Goal: Task Accomplishment & Management: Manage account settings

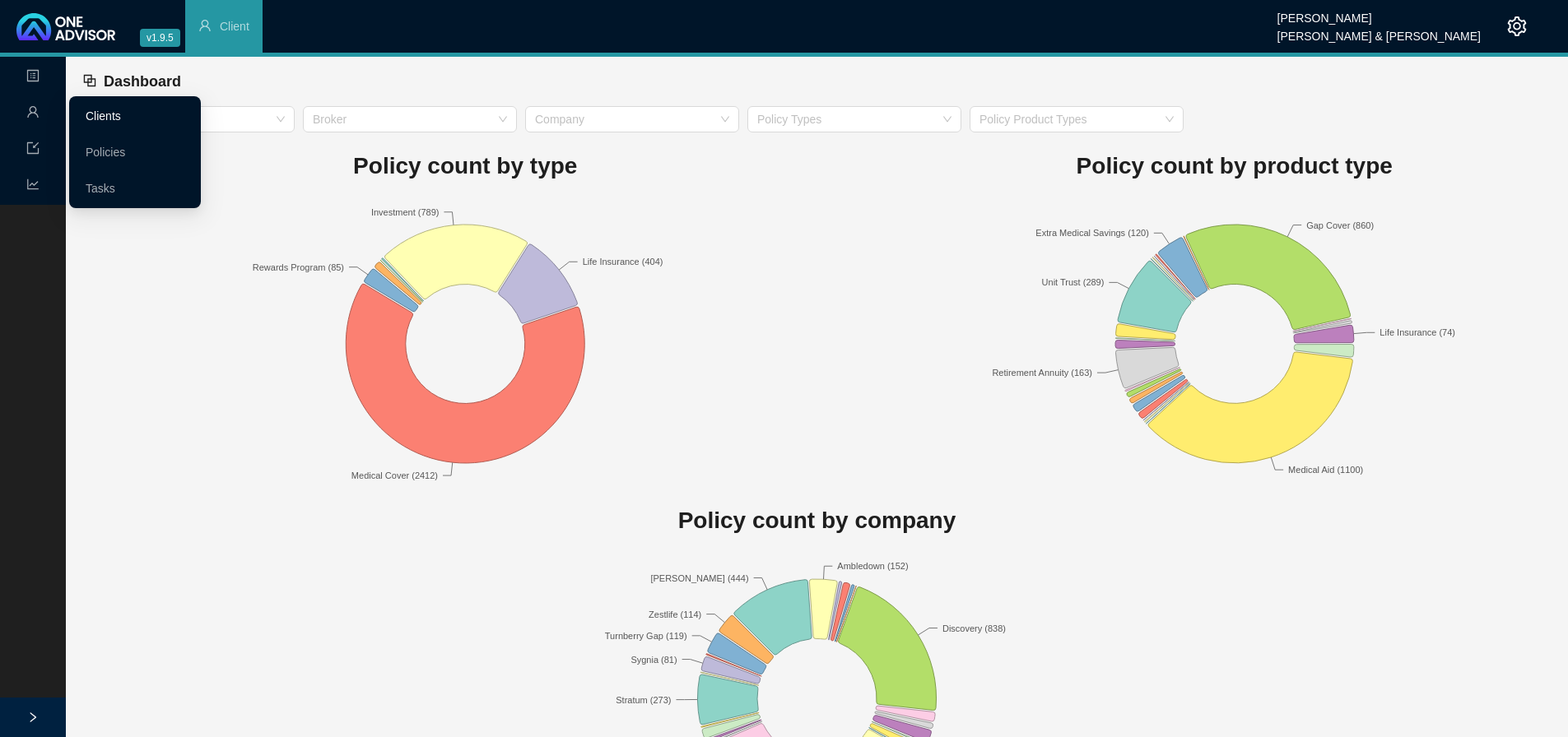
click at [108, 113] on link "Clients" at bounding box center [103, 115] width 35 height 13
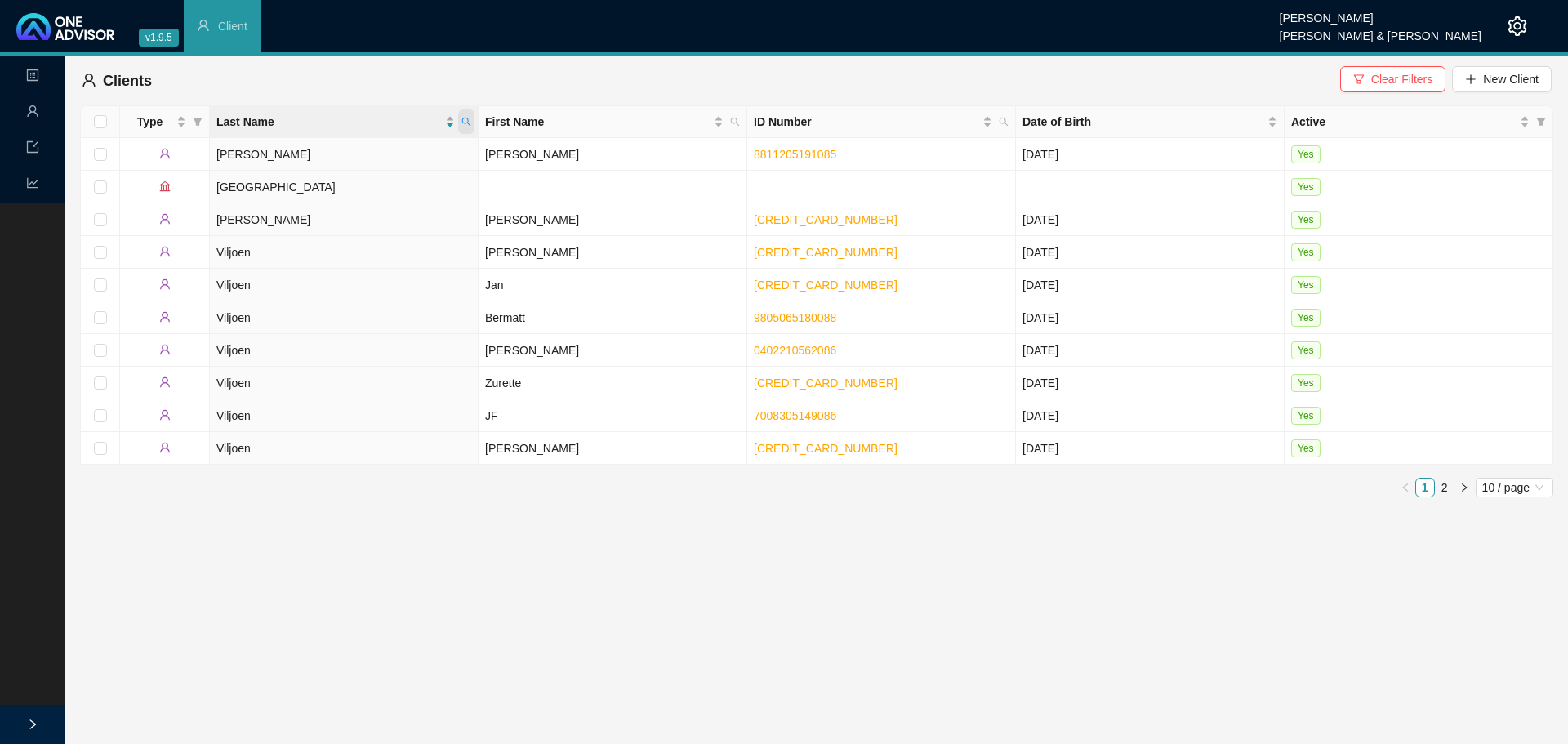
click at [464, 124] on icon "search" at bounding box center [466, 122] width 10 height 10
type input "O'R"
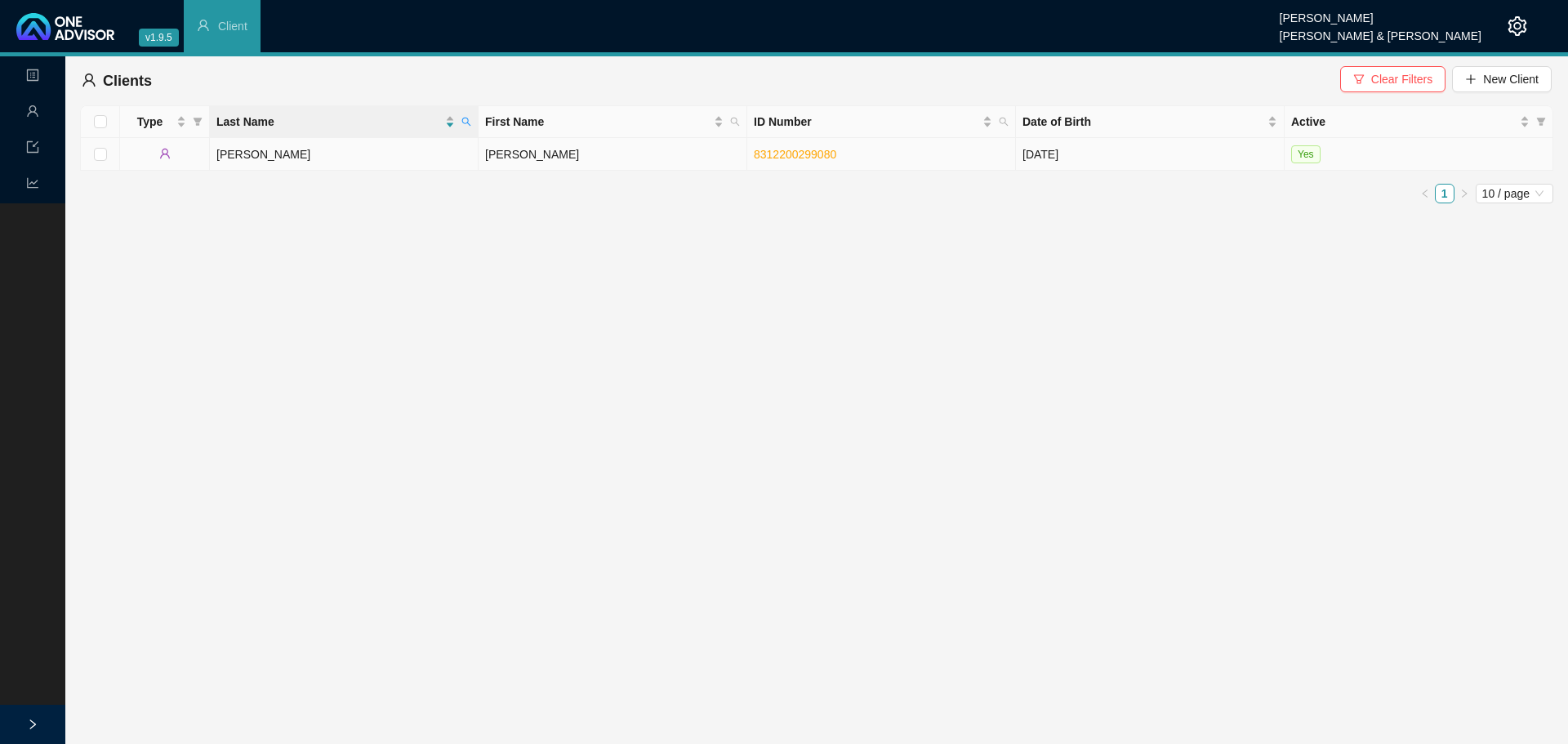
click at [286, 149] on td "[PERSON_NAME]" at bounding box center [344, 155] width 269 height 33
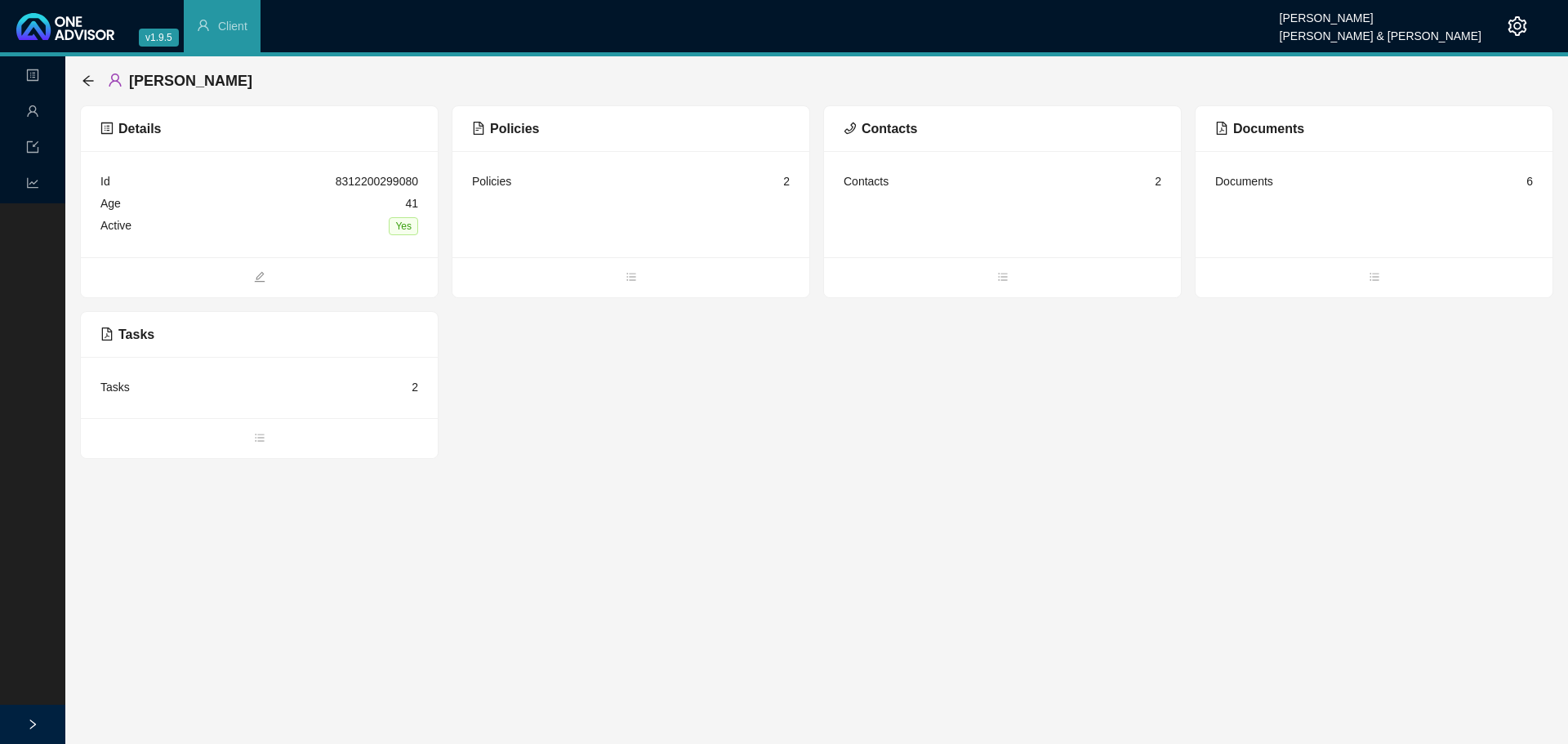
click at [519, 187] on div "Policies 2" at bounding box center [631, 181] width 318 height 22
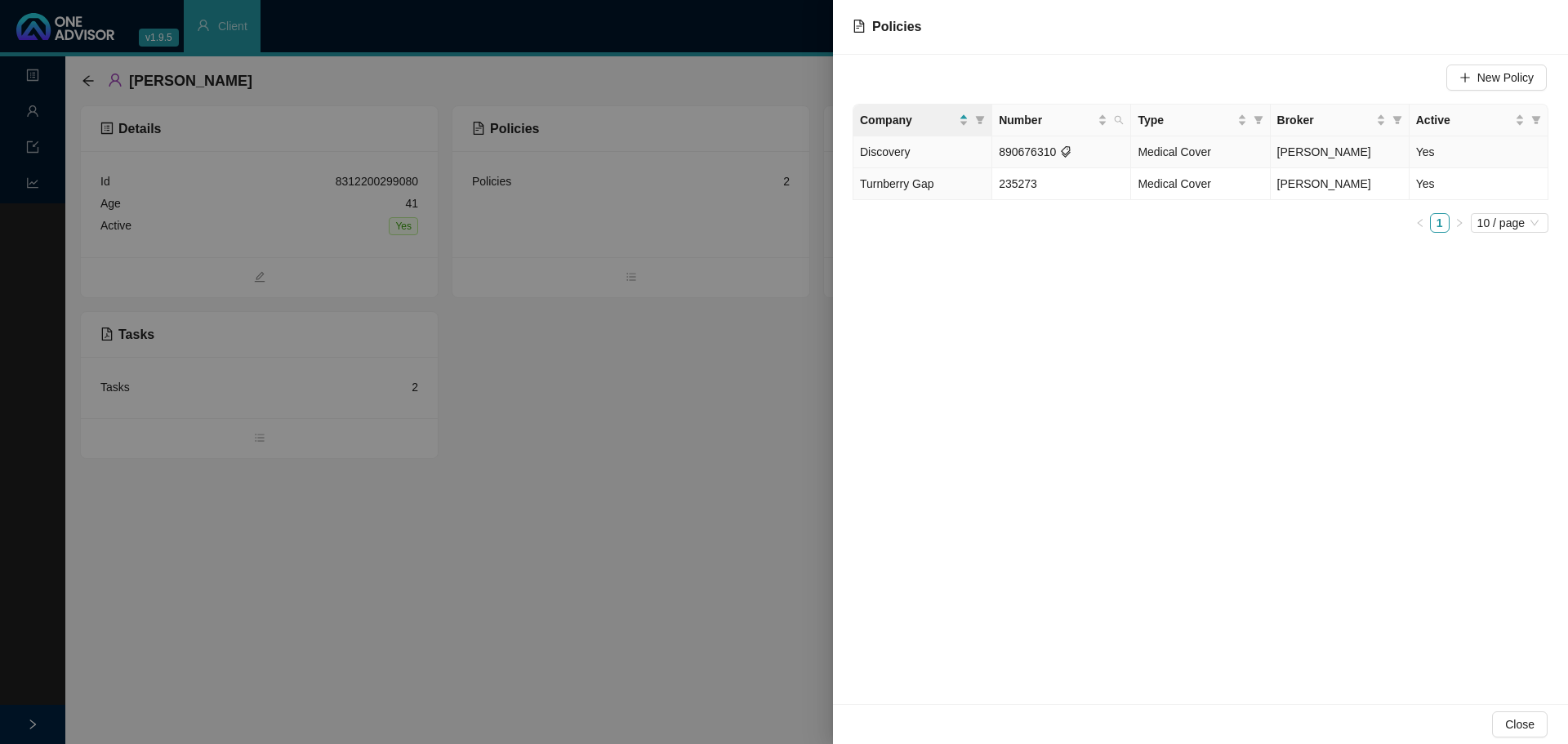
click at [1442, 153] on td "Yes" at bounding box center [1479, 152] width 139 height 32
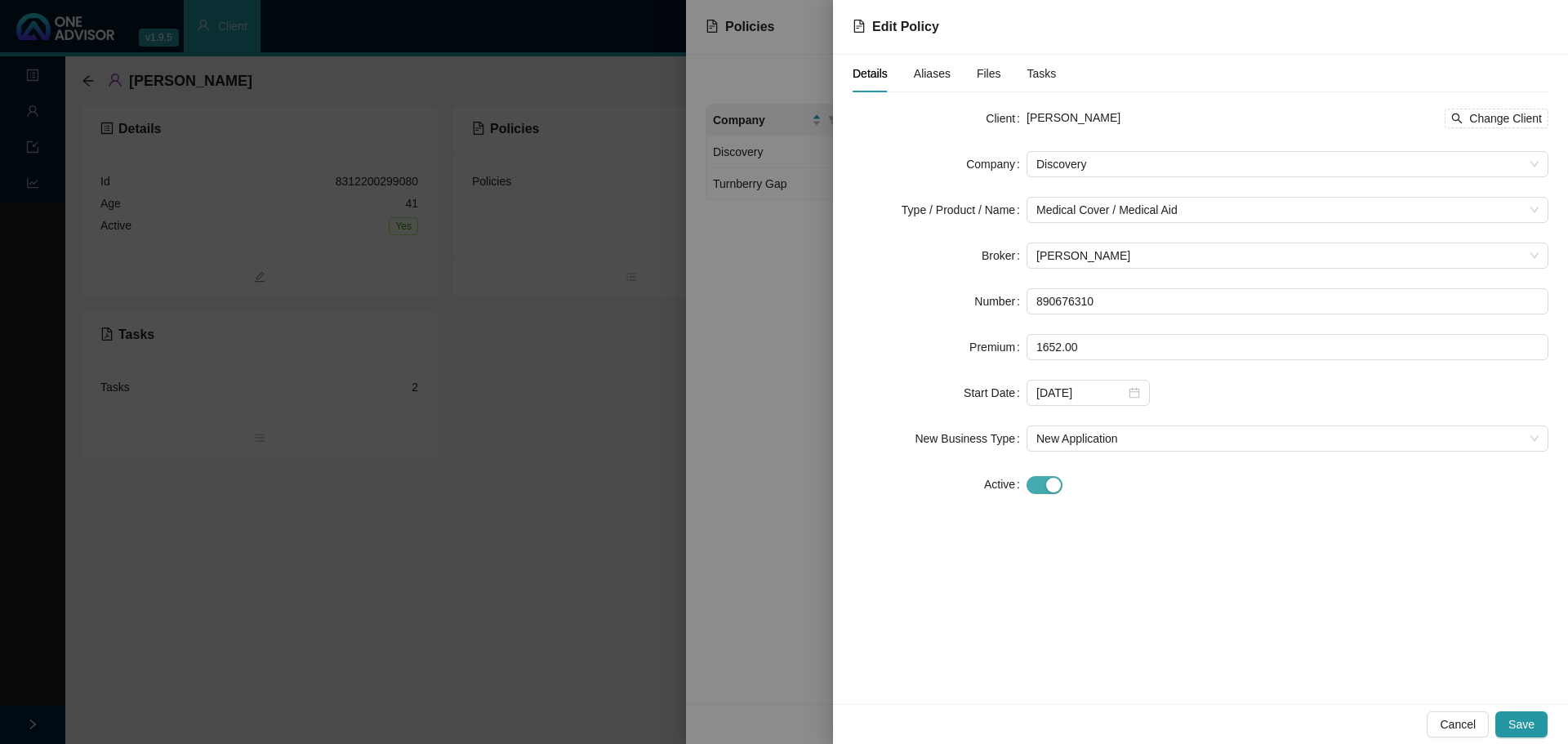
click at [1039, 487] on span "button" at bounding box center [1044, 485] width 36 height 18
click at [1137, 530] on div at bounding box center [1088, 530] width 104 height 18
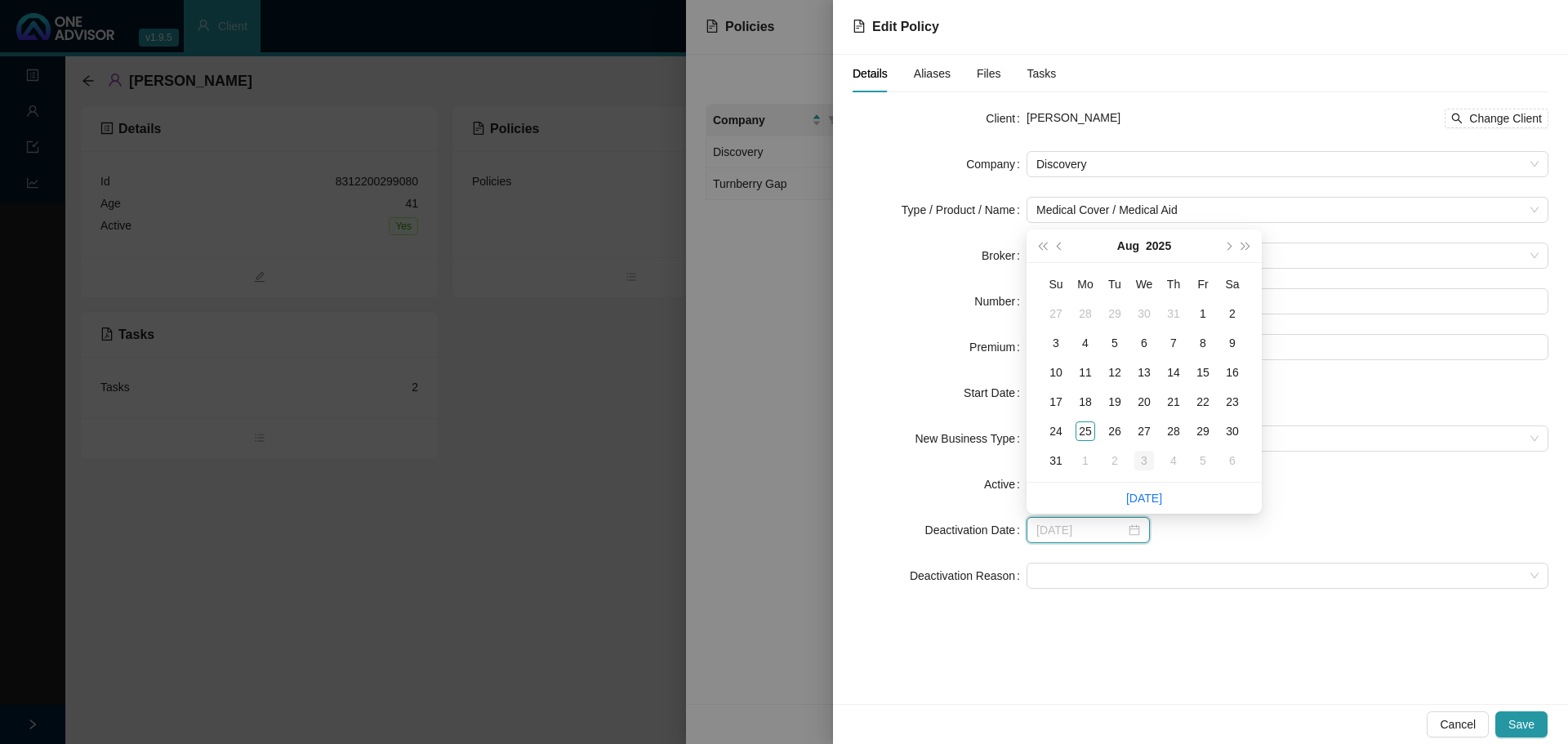
type input "[DATE]"
click at [1052, 463] on div "31" at bounding box center [1055, 460] width 20 height 20
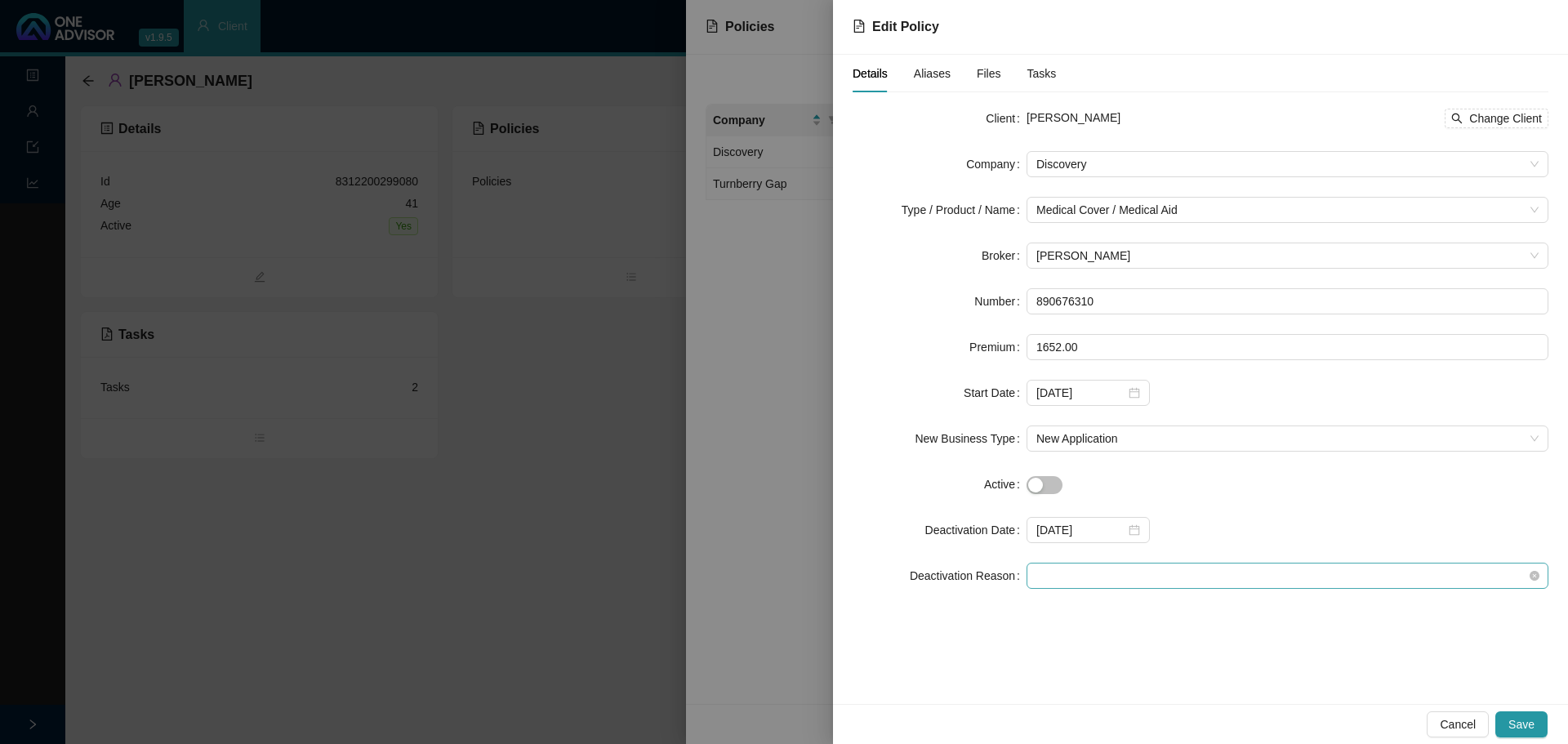
click at [1094, 572] on span at bounding box center [1287, 576] width 502 height 24
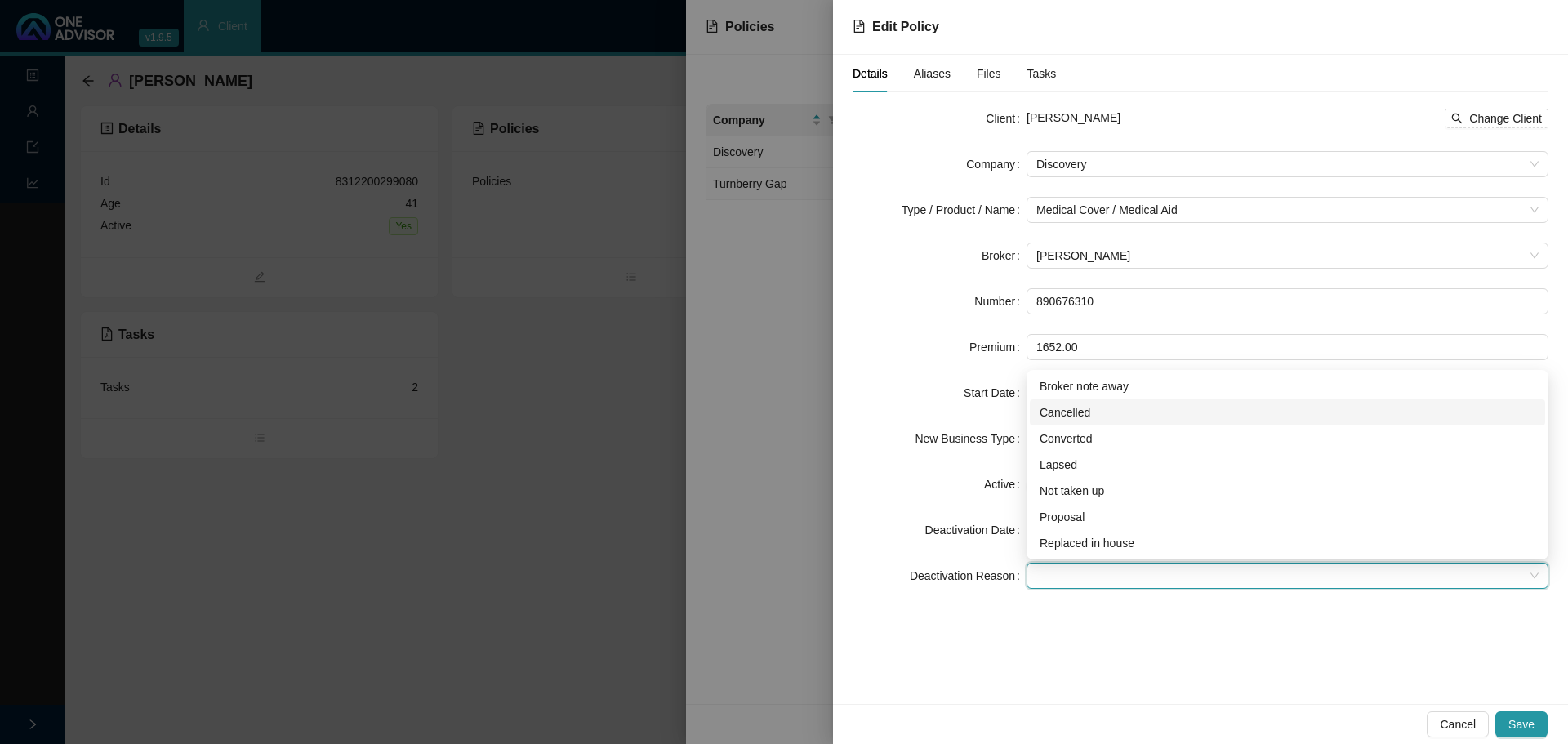
drag, startPoint x: 1086, startPoint y: 410, endPoint x: 1164, endPoint y: 409, distance: 78.0
click at [1086, 410] on div "Cancelled" at bounding box center [1287, 412] width 495 height 18
click at [1529, 723] on span "Save" at bounding box center [1521, 724] width 26 height 18
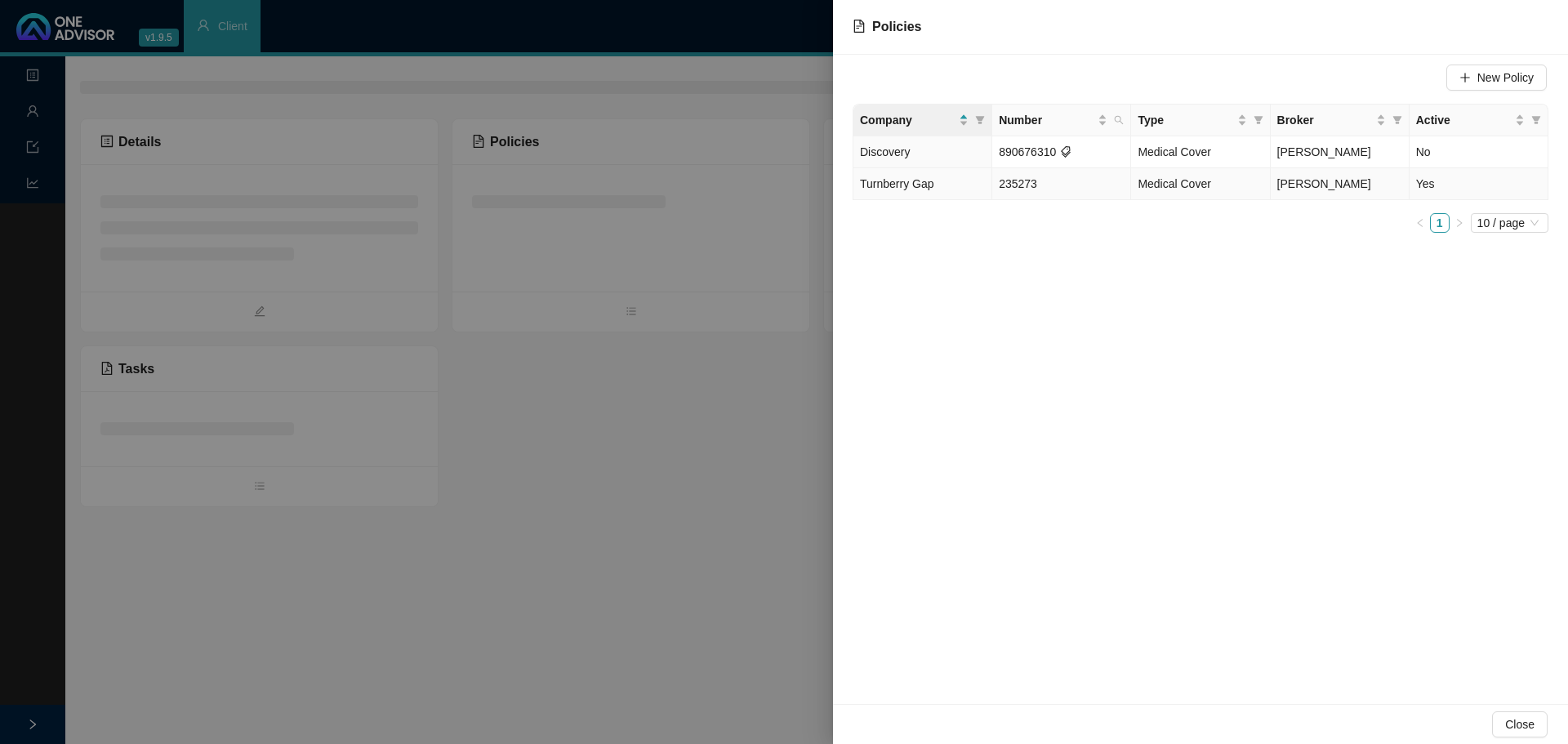
click at [1100, 181] on td "235273" at bounding box center [1061, 184] width 139 height 32
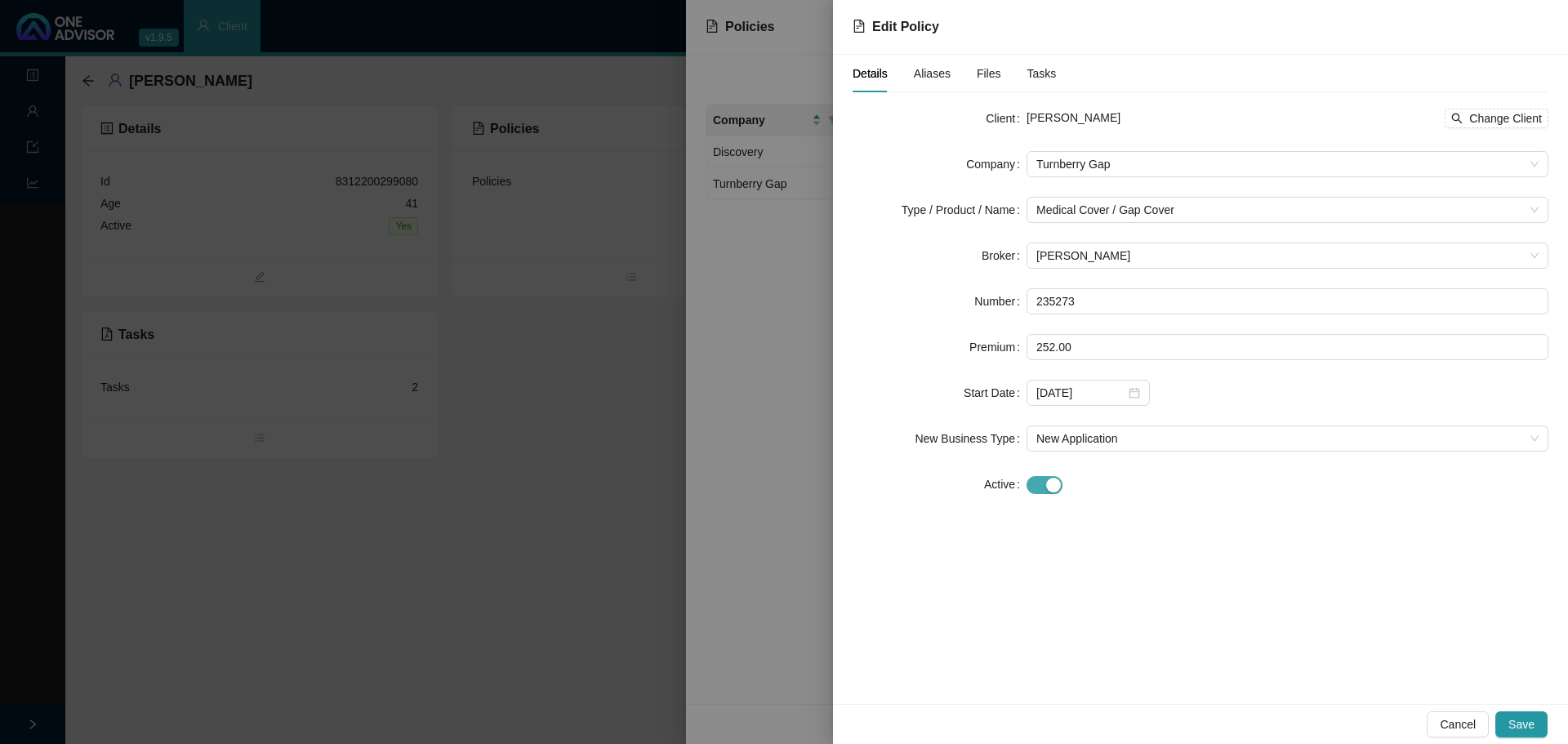
click at [1039, 484] on span "button" at bounding box center [1044, 485] width 36 height 18
click at [1138, 531] on div at bounding box center [1088, 530] width 104 height 18
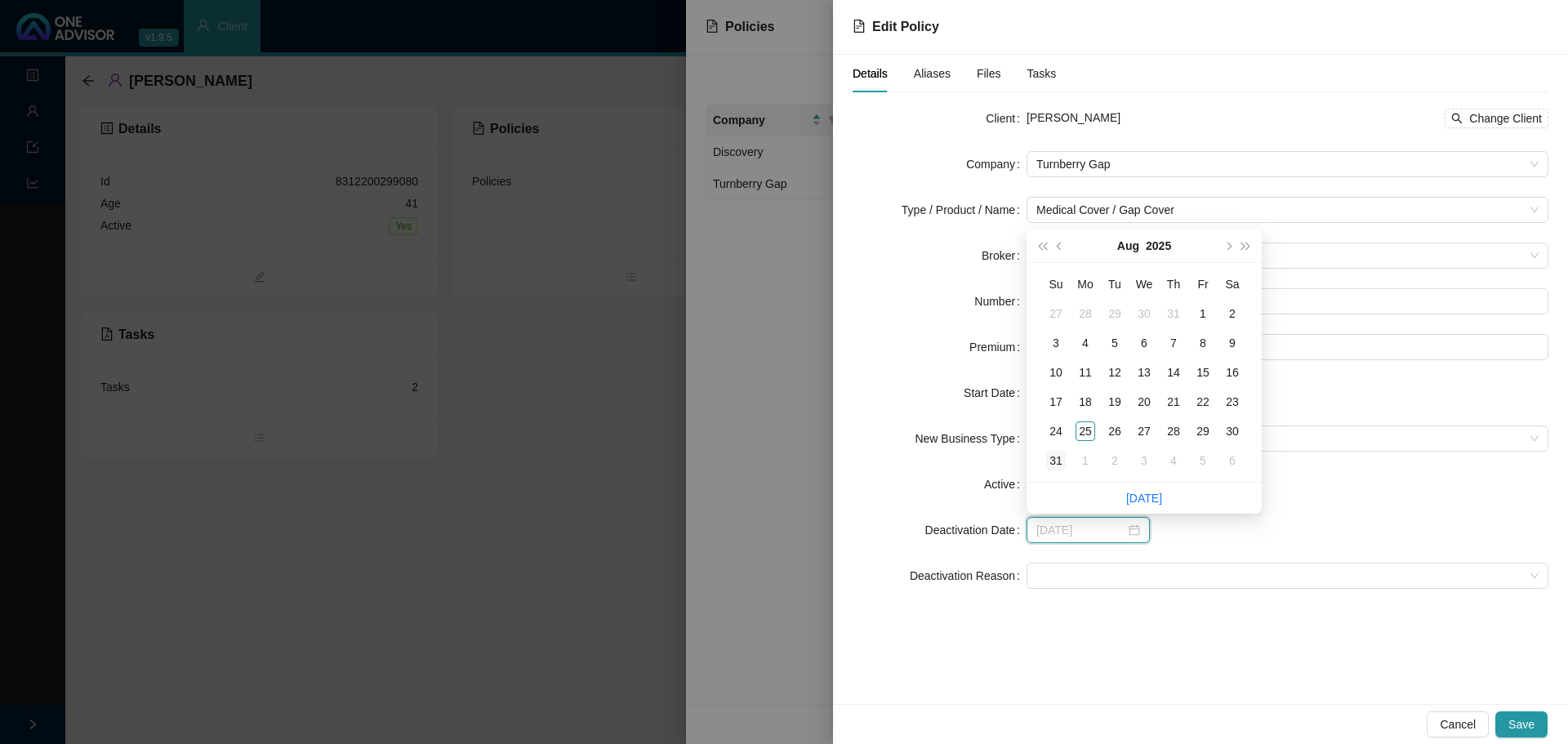
type input "[DATE]"
click at [1051, 455] on div "31" at bounding box center [1055, 460] width 20 height 20
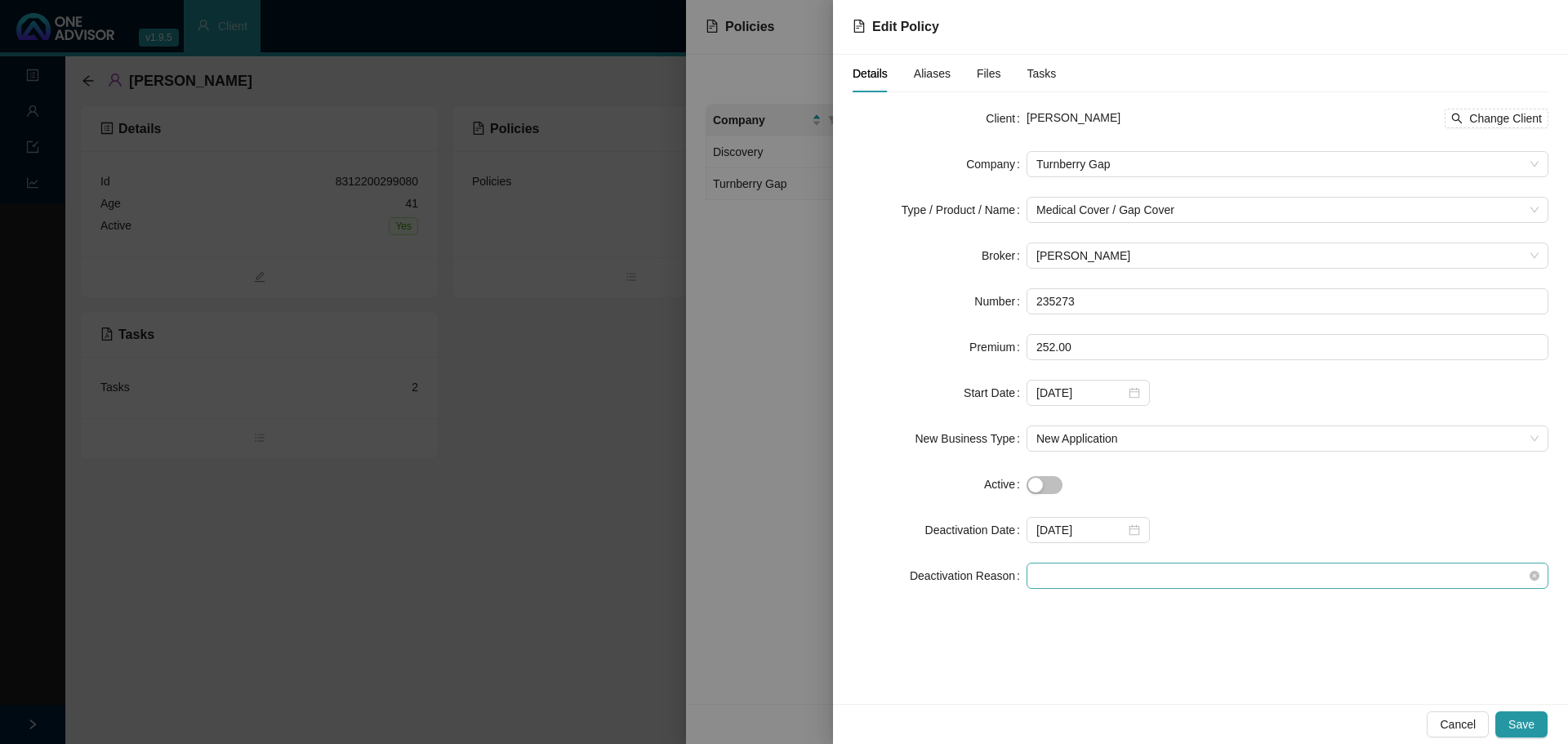
click at [1059, 570] on span at bounding box center [1287, 576] width 502 height 24
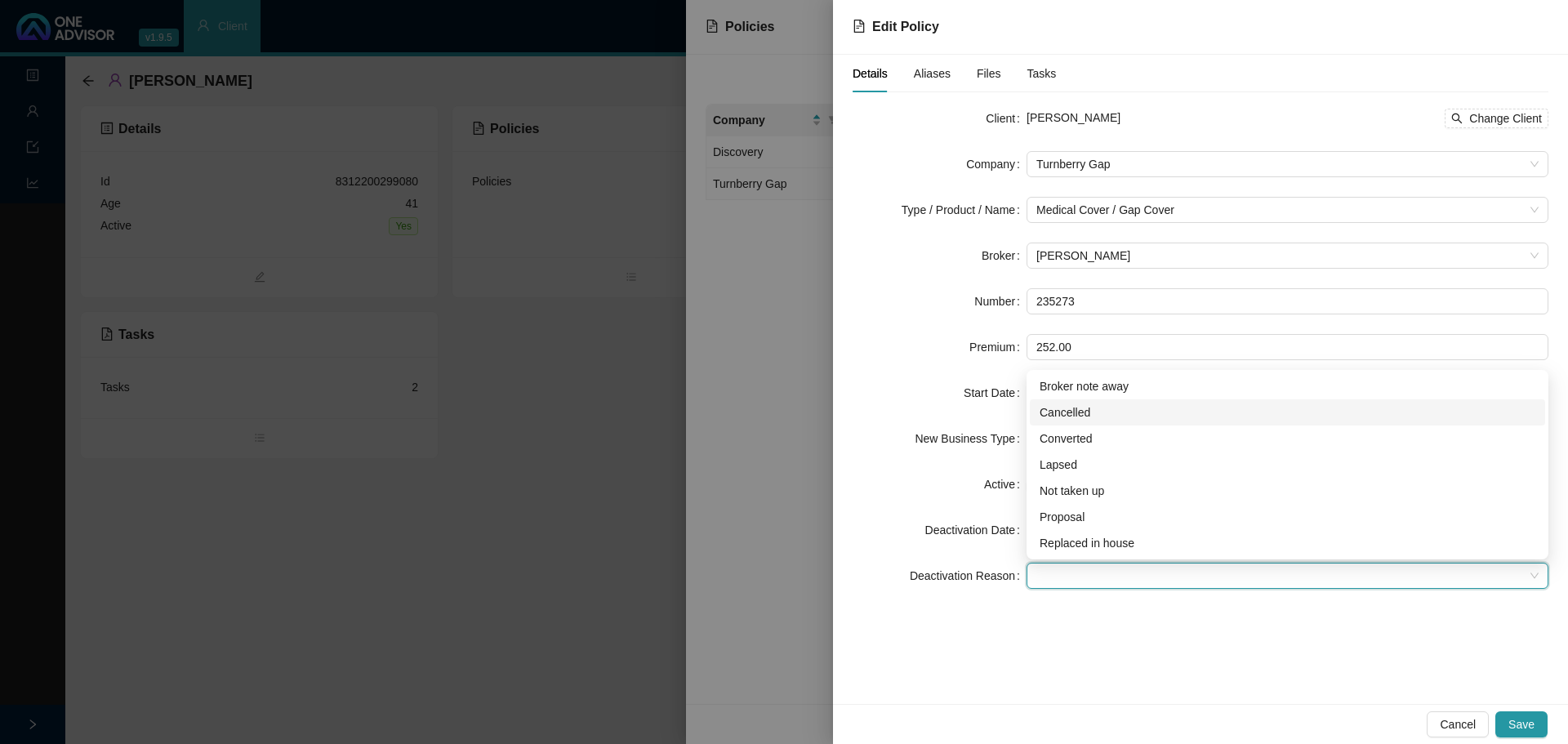
click at [1062, 414] on div "Cancelled" at bounding box center [1287, 412] width 495 height 18
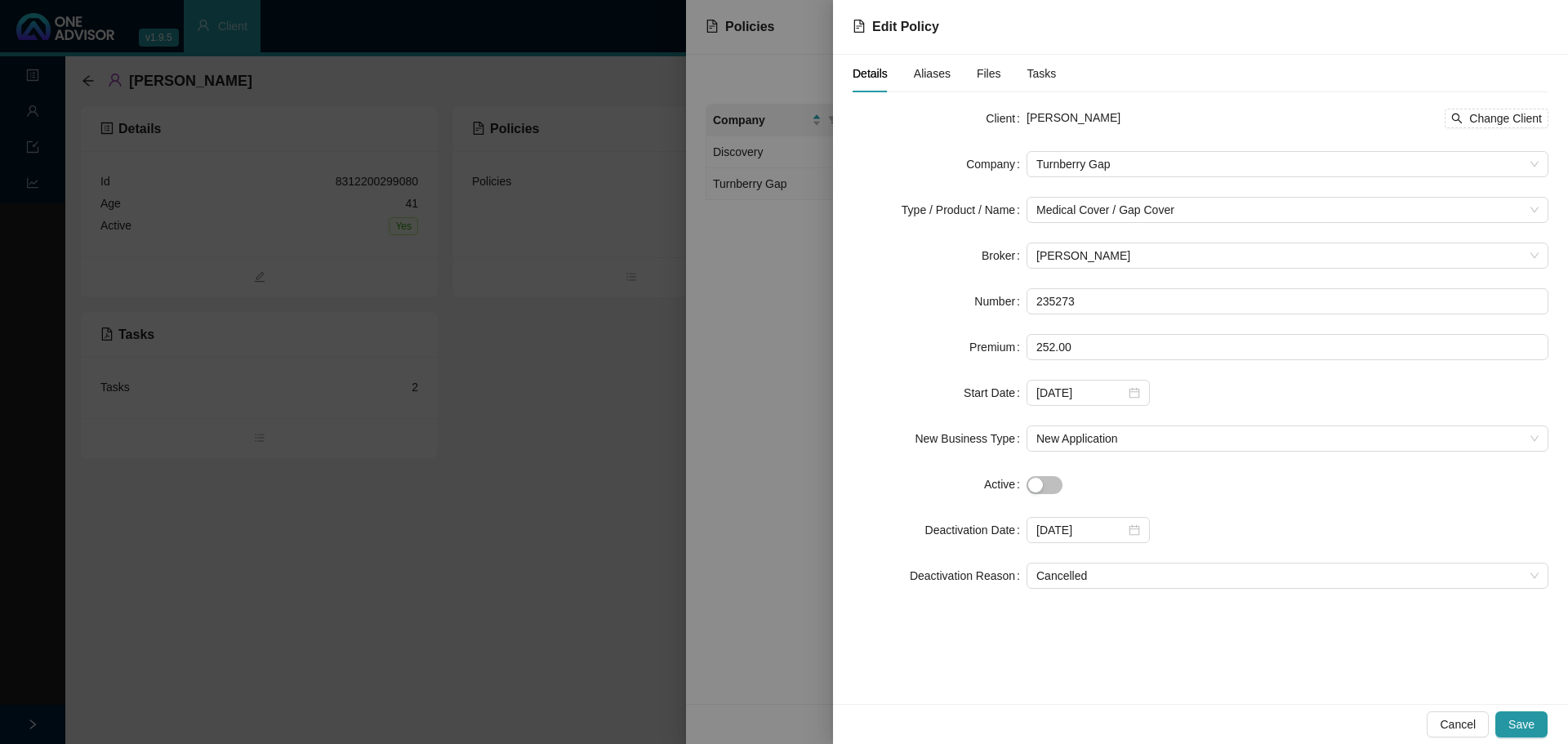
drag, startPoint x: 1520, startPoint y: 722, endPoint x: 1430, endPoint y: 739, distance: 91.6
click at [1519, 722] on span "Save" at bounding box center [1521, 724] width 26 height 18
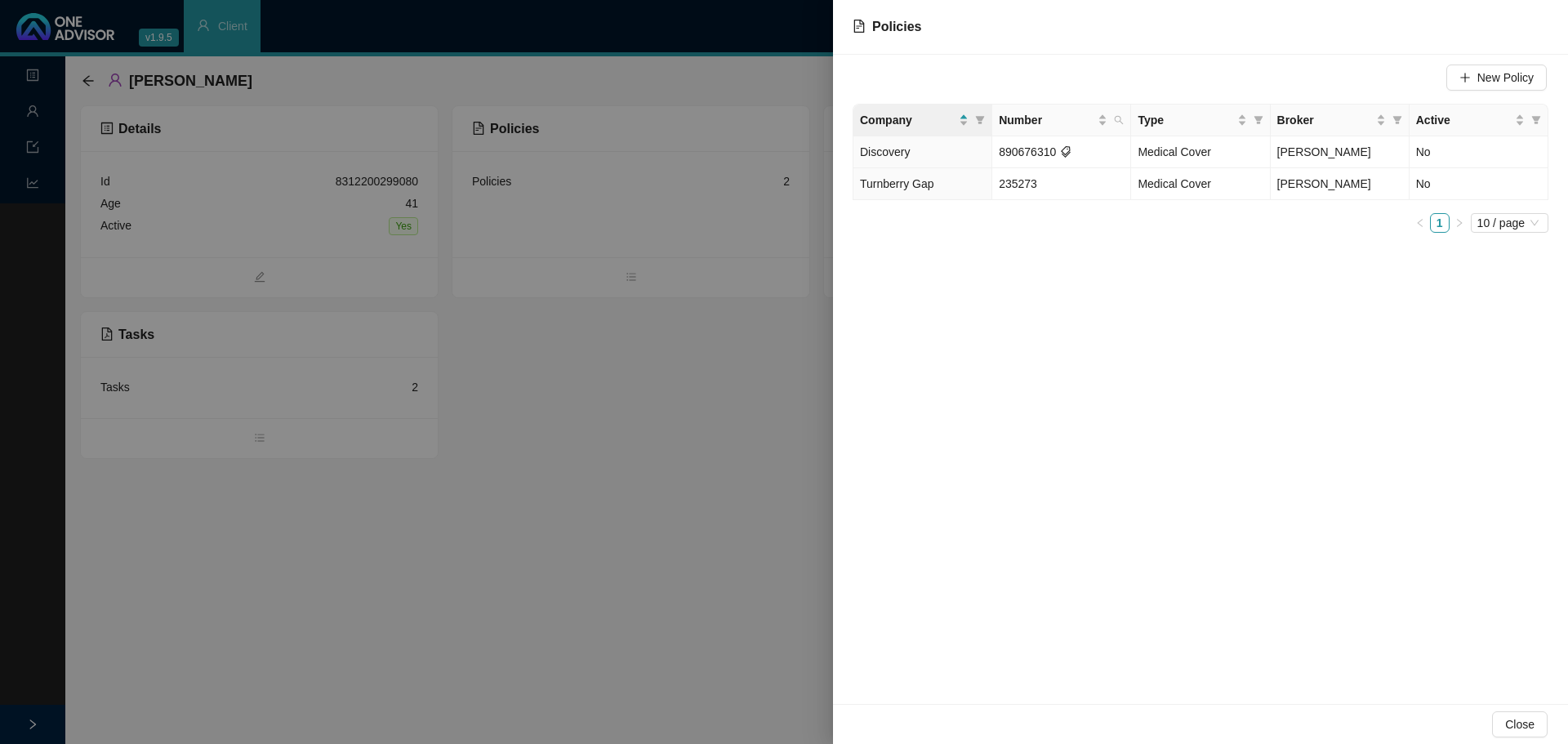
click at [327, 575] on div at bounding box center [784, 372] width 1568 height 744
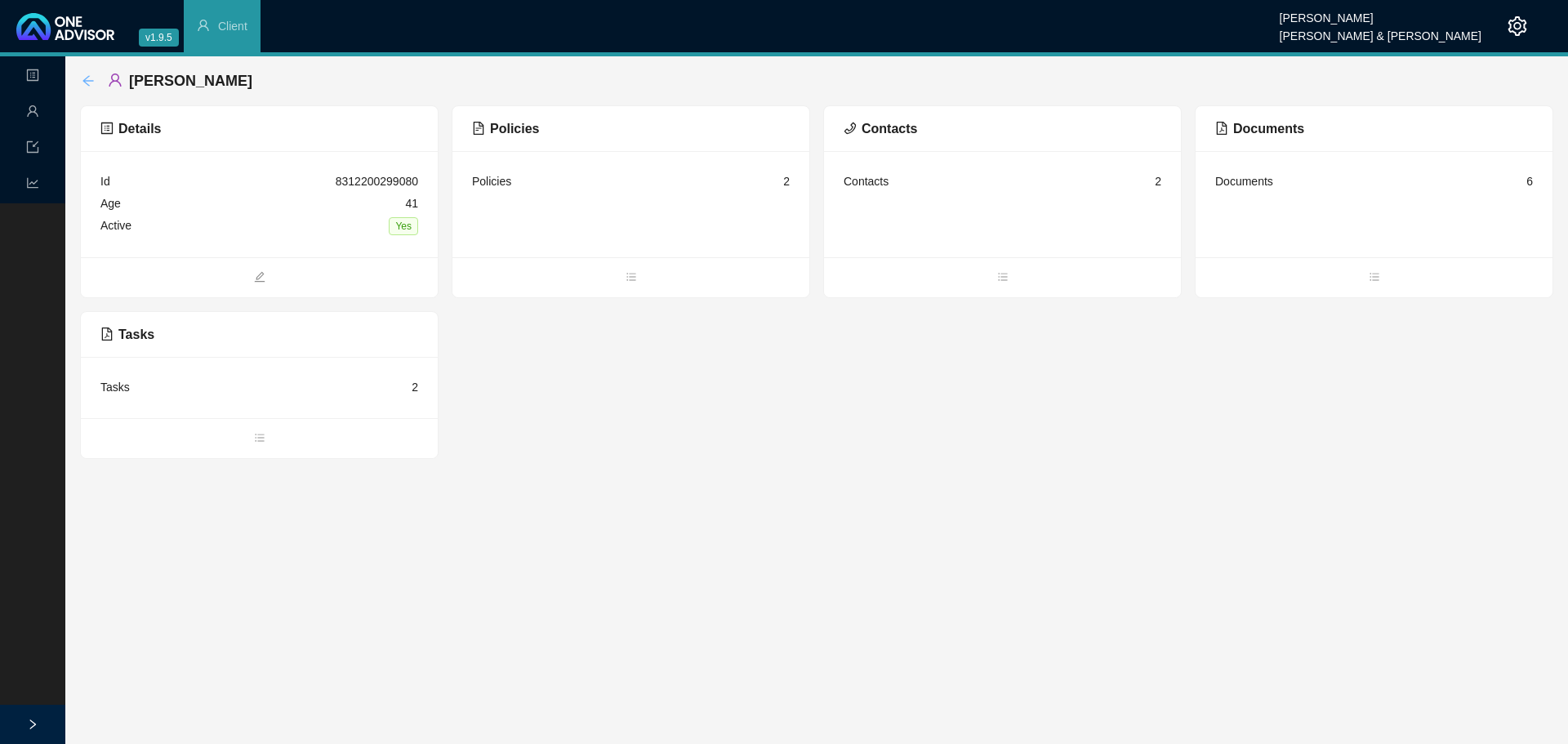
click at [88, 83] on icon "arrow-left" at bounding box center [88, 81] width 13 height 13
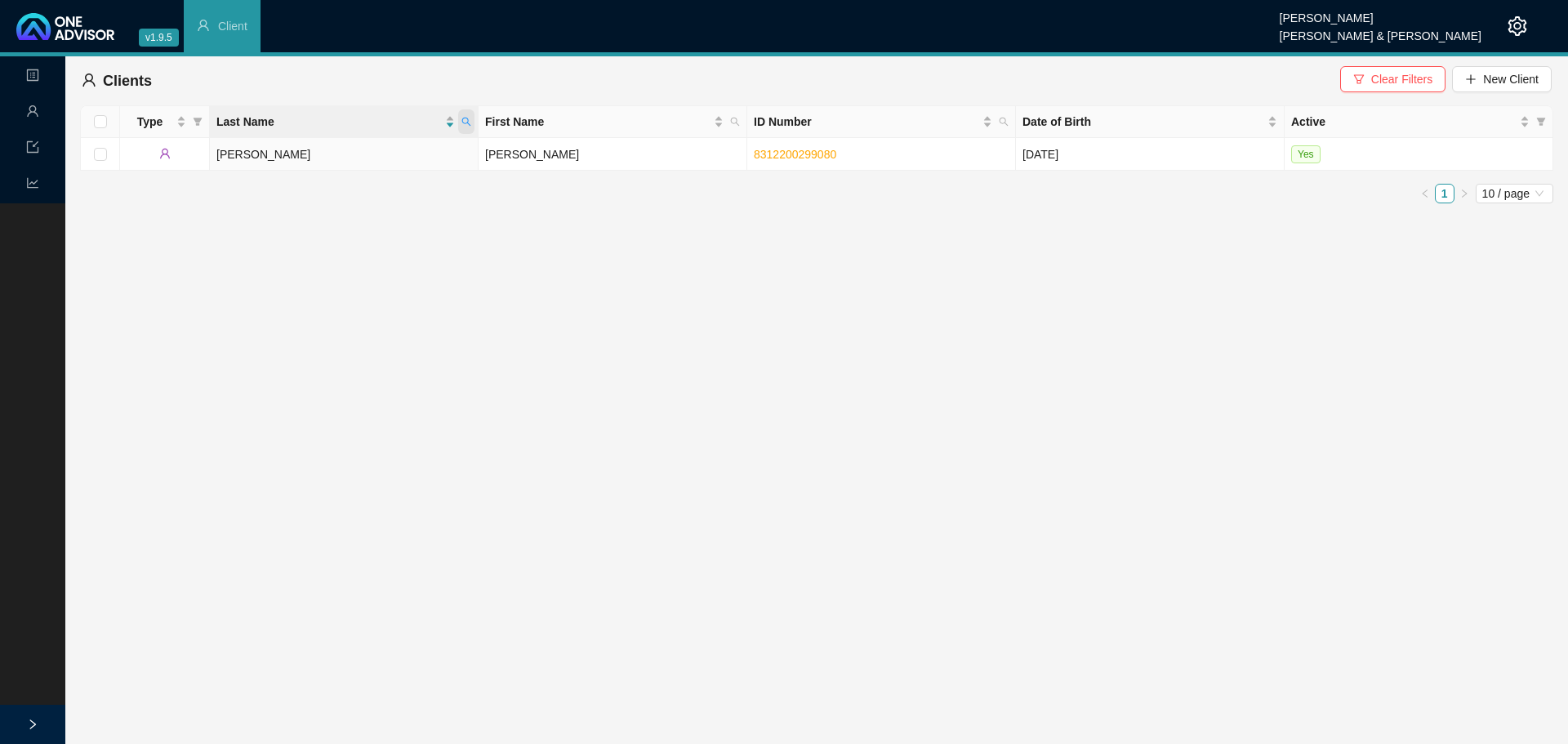
click at [468, 128] on span at bounding box center [466, 122] width 16 height 24
type input "[PERSON_NAME]"
click at [415, 158] on td "[PERSON_NAME]" at bounding box center [344, 155] width 269 height 33
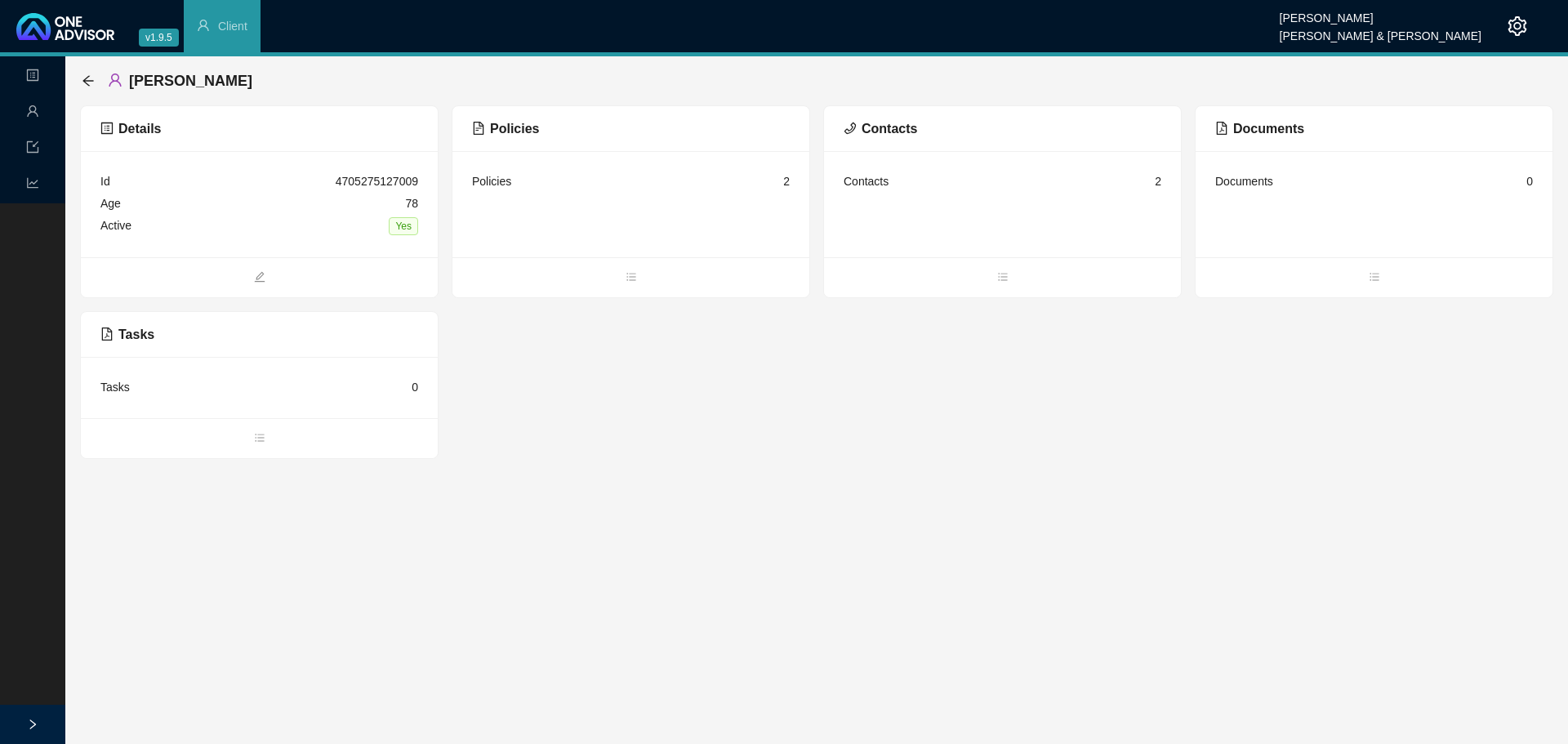
click at [576, 183] on div "Policies 2" at bounding box center [631, 181] width 318 height 22
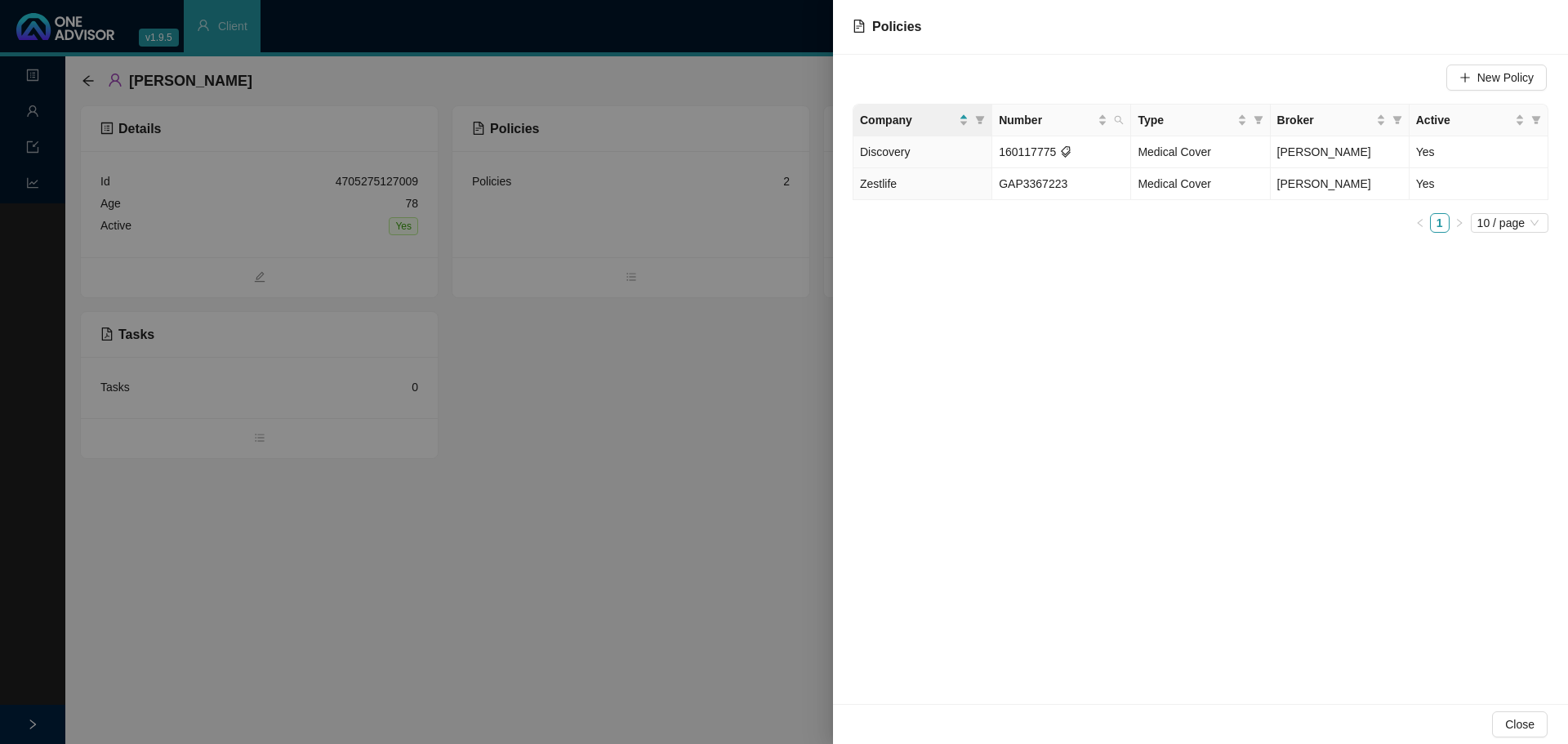
click at [357, 527] on div at bounding box center [784, 372] width 1568 height 744
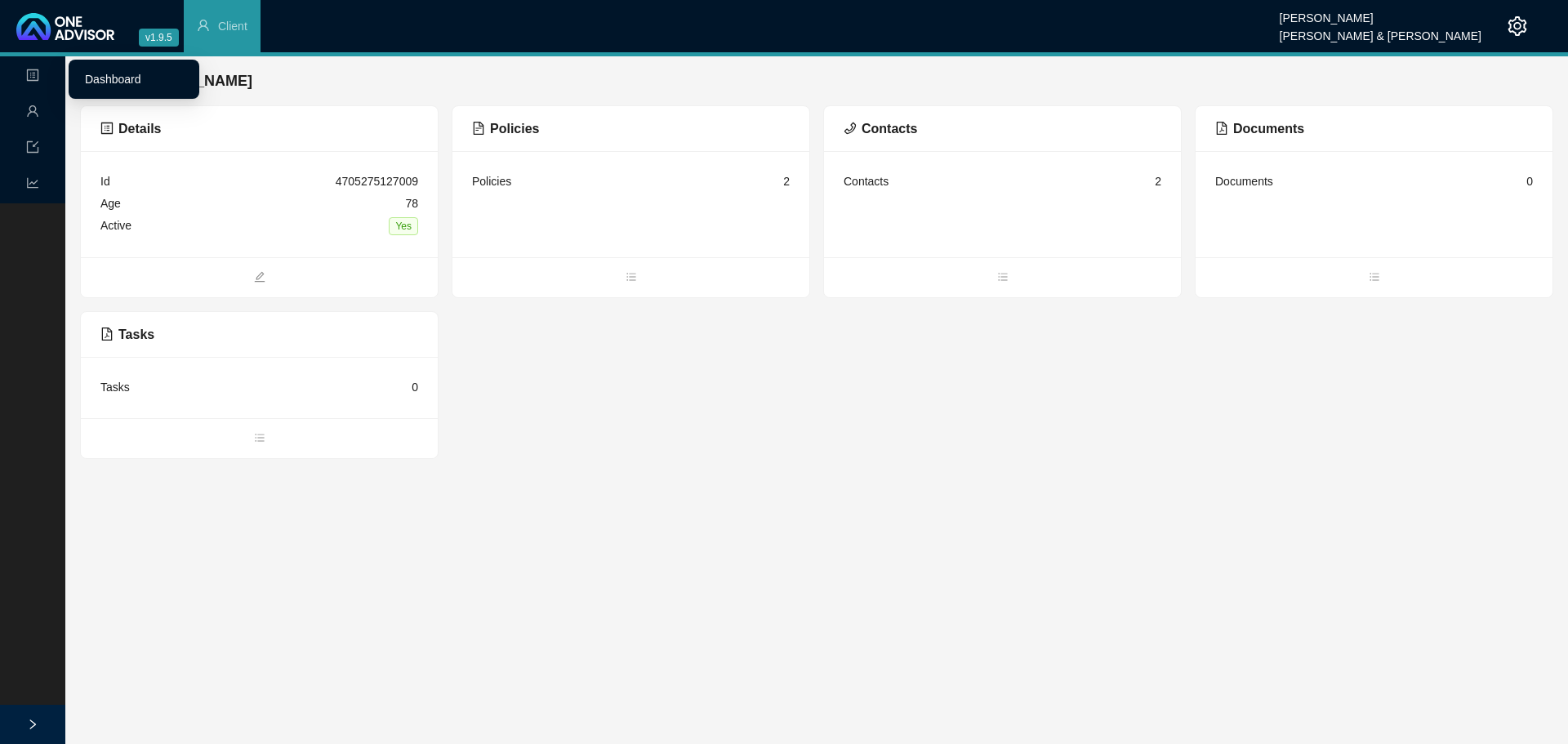
click at [90, 79] on link "Dashboard" at bounding box center [113, 79] width 56 height 13
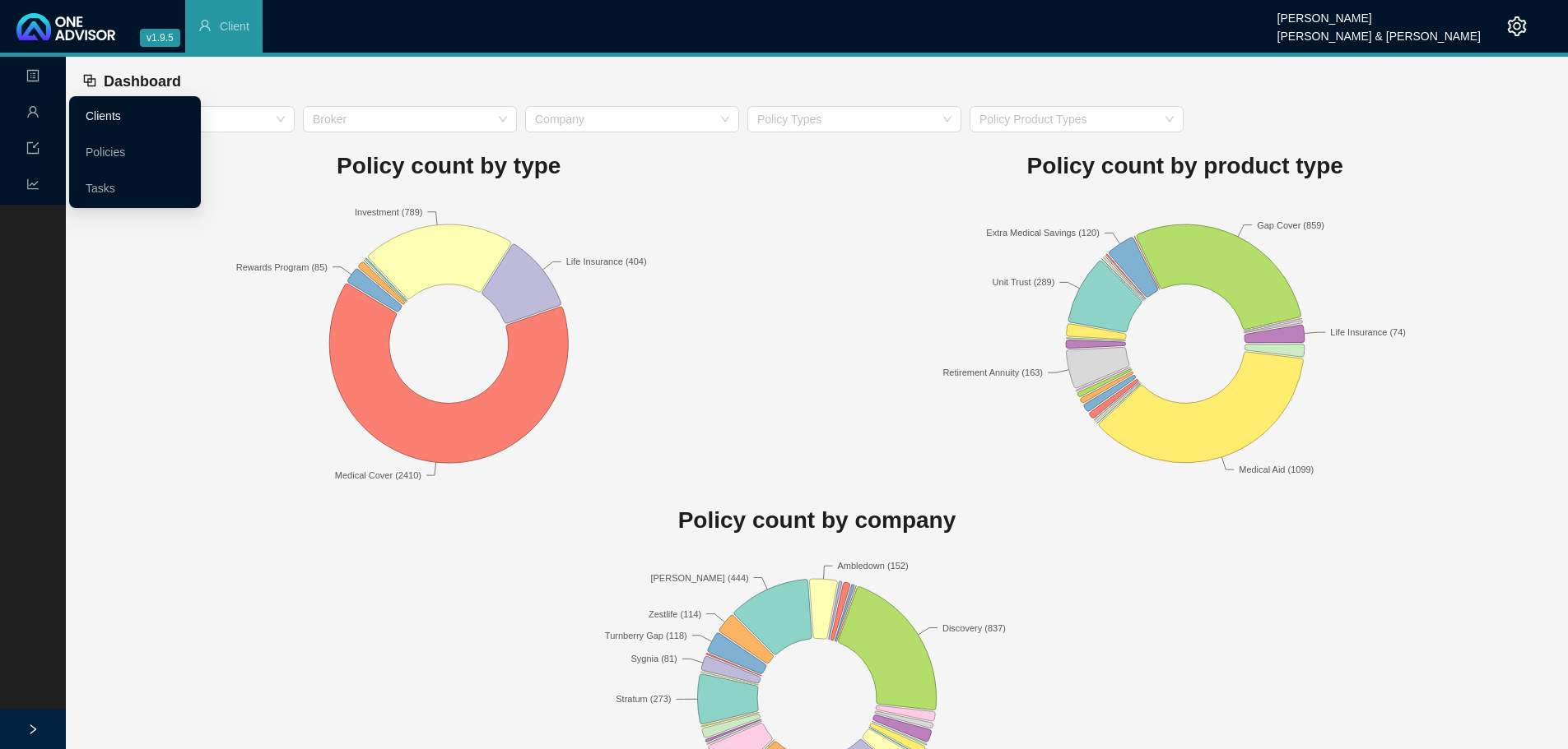
click at [121, 122] on link "Clients" at bounding box center [103, 115] width 35 height 13
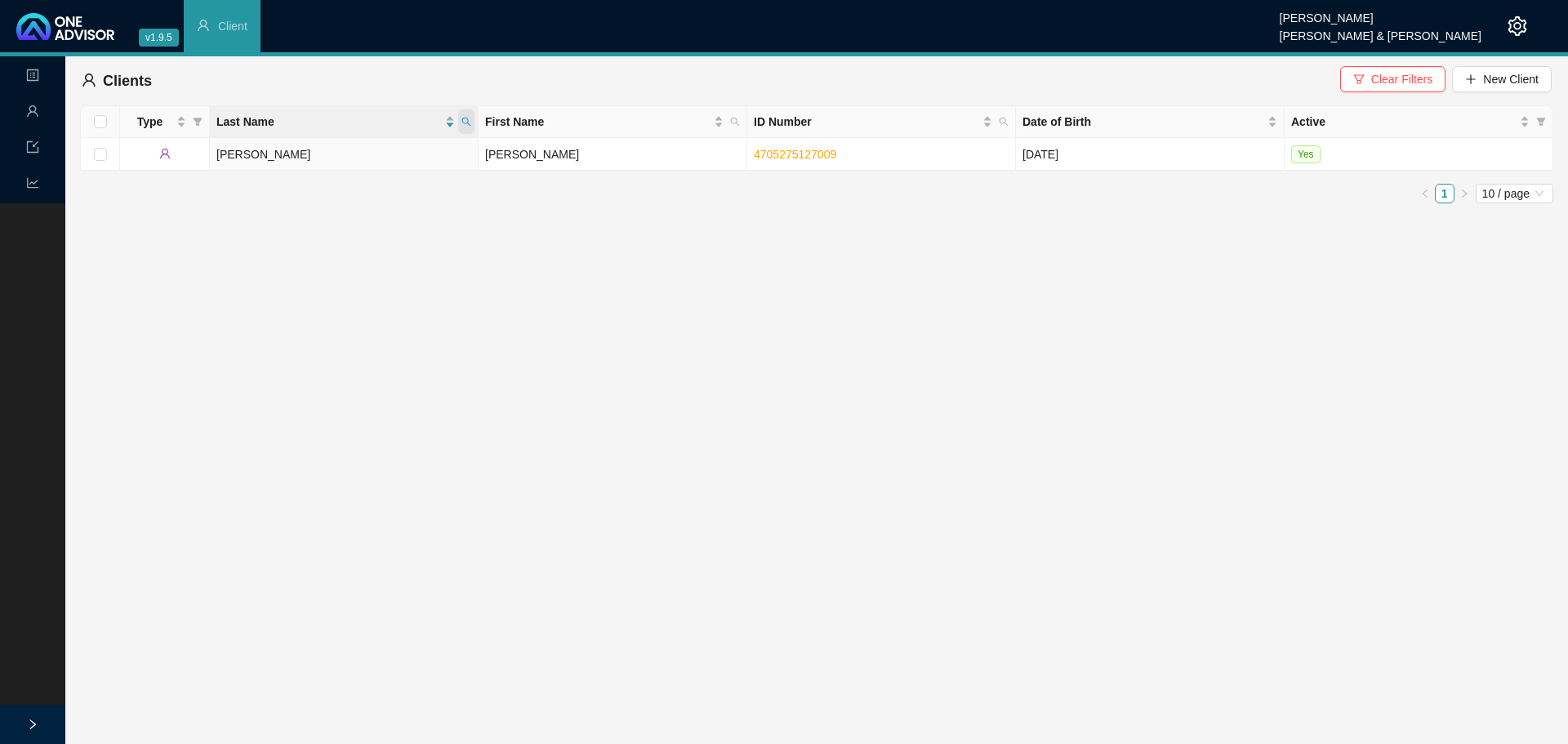
click at [464, 125] on icon "search" at bounding box center [466, 122] width 10 height 10
type input "mc"
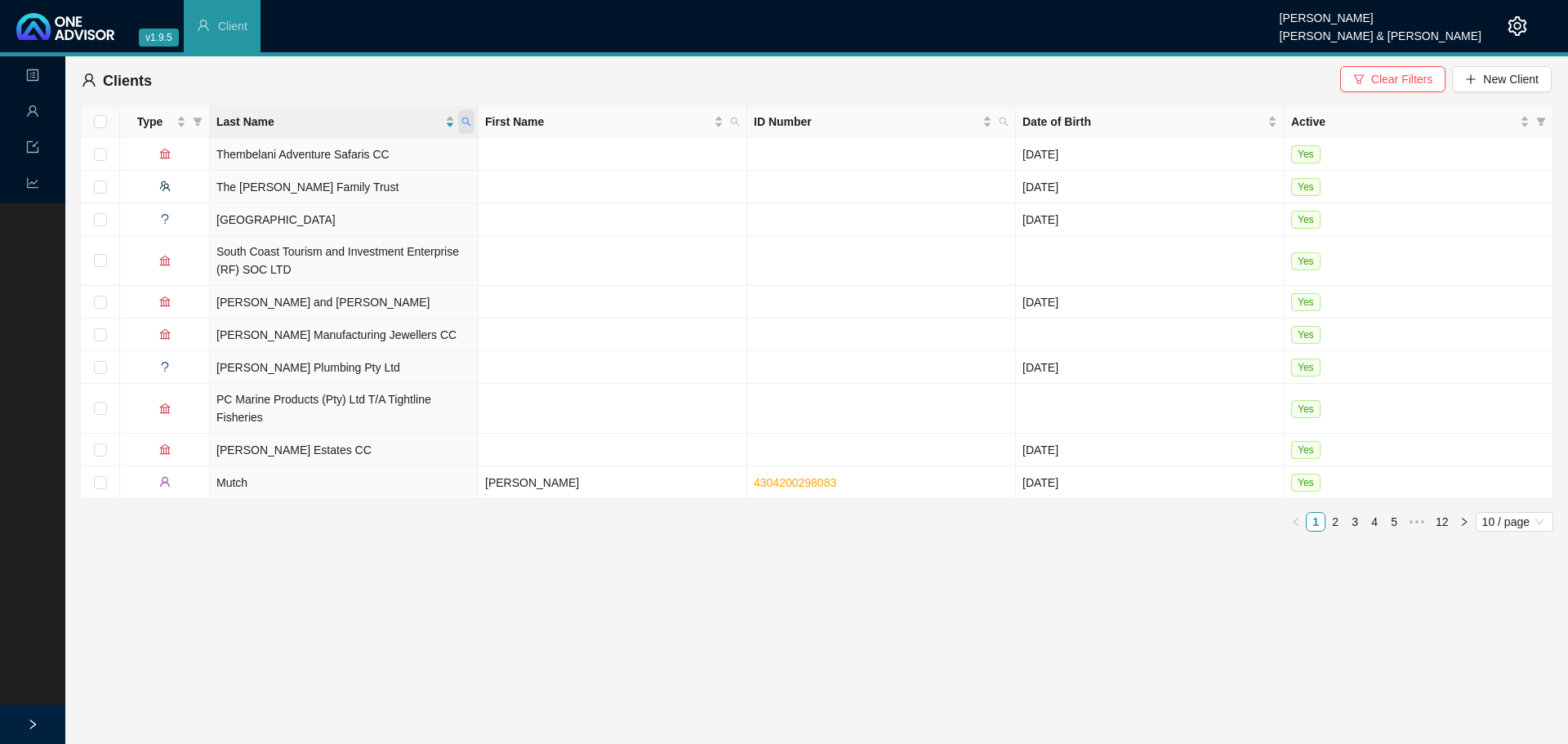
click at [466, 118] on icon "search" at bounding box center [466, 122] width 10 height 10
click at [738, 119] on icon "search" at bounding box center [734, 122] width 10 height 10
drag, startPoint x: 1403, startPoint y: 80, endPoint x: 1189, endPoint y: 92, distance: 214.3
click at [1402, 80] on span "Clear Filters" at bounding box center [1401, 79] width 62 height 18
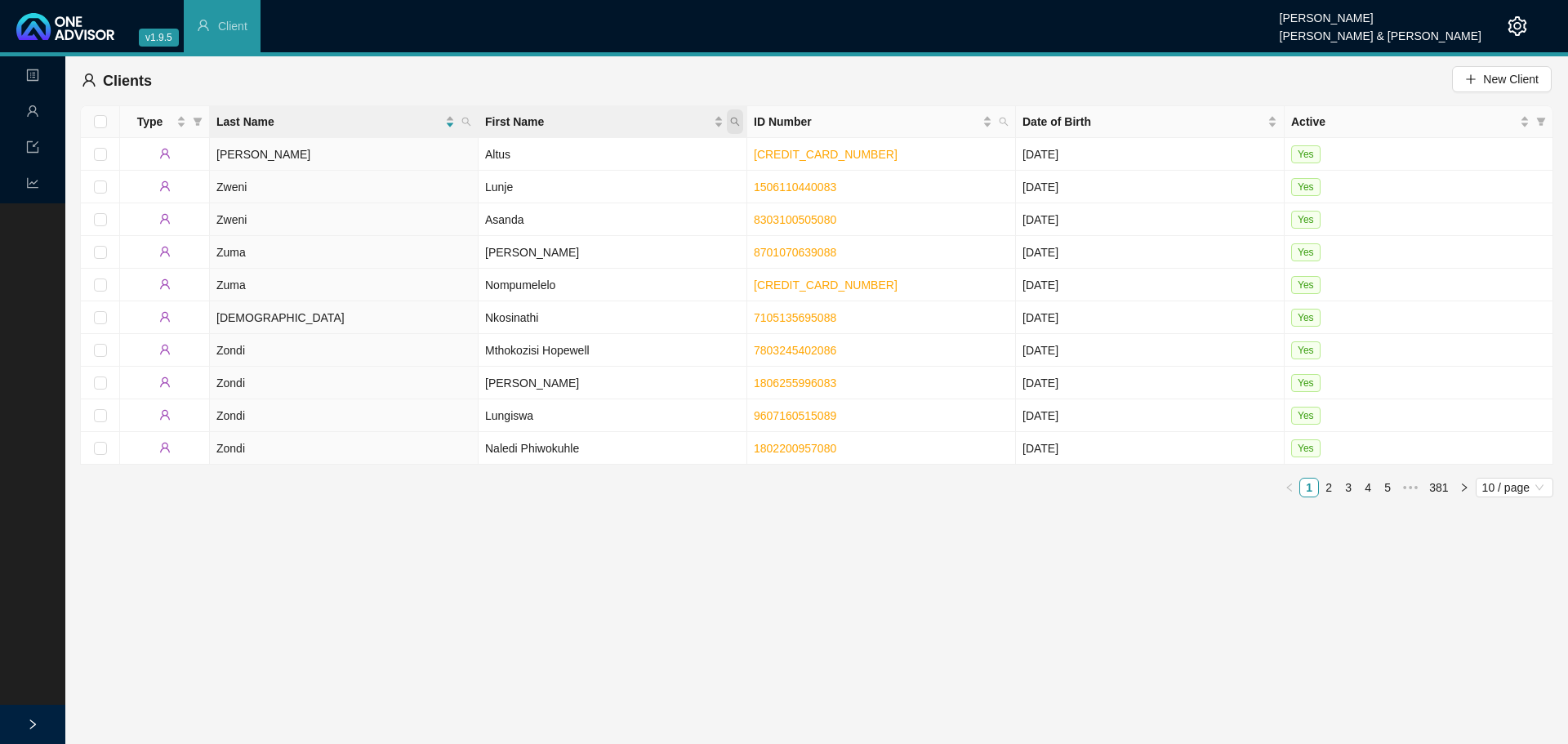
click at [733, 125] on icon "search" at bounding box center [734, 122] width 10 height 10
click at [608, 160] on input "text" at bounding box center [659, 157] width 154 height 26
type input "charm"
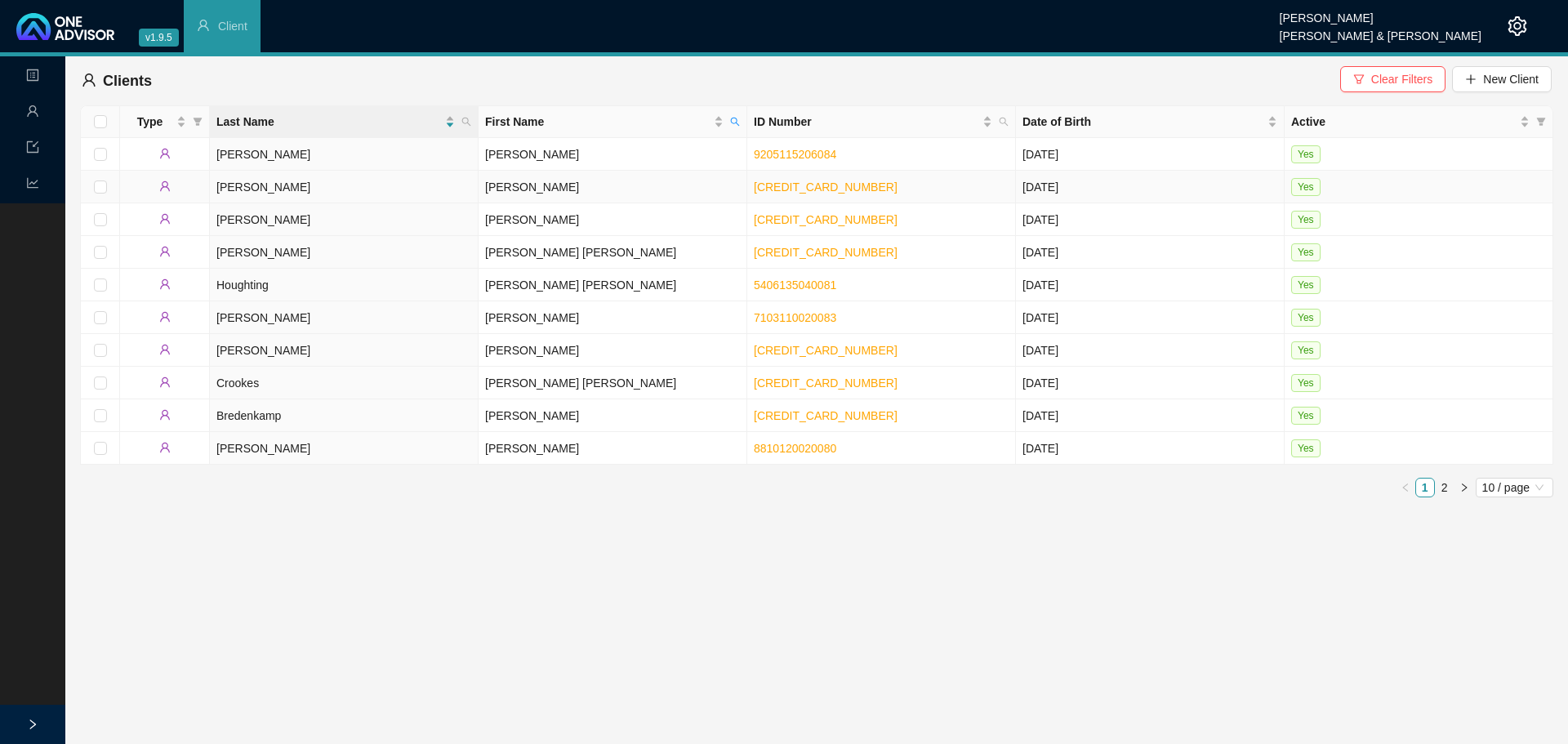
click at [502, 185] on td "[PERSON_NAME]" at bounding box center [613, 188] width 269 height 33
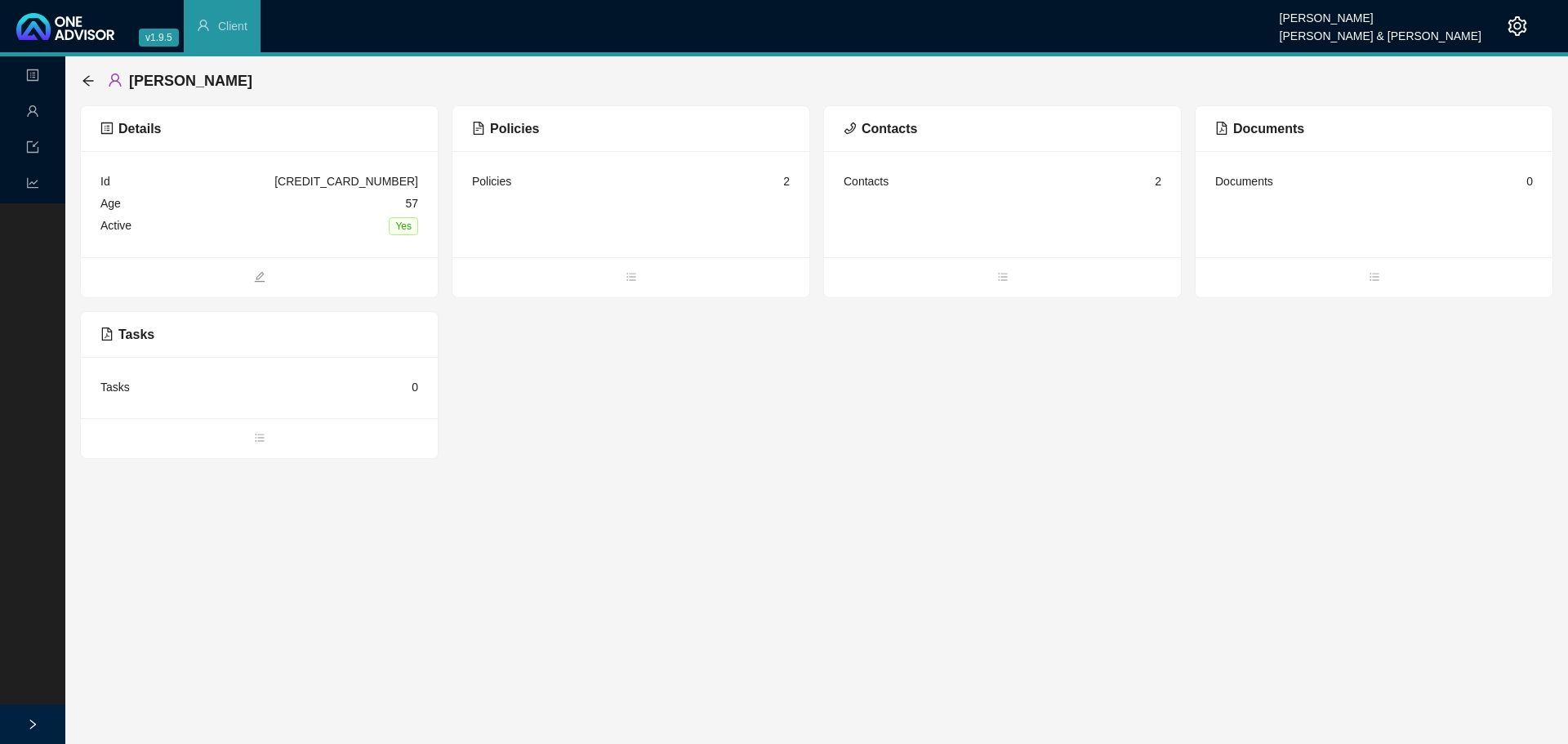
click at [502, 179] on div "Policies" at bounding box center [491, 181] width 39 height 18
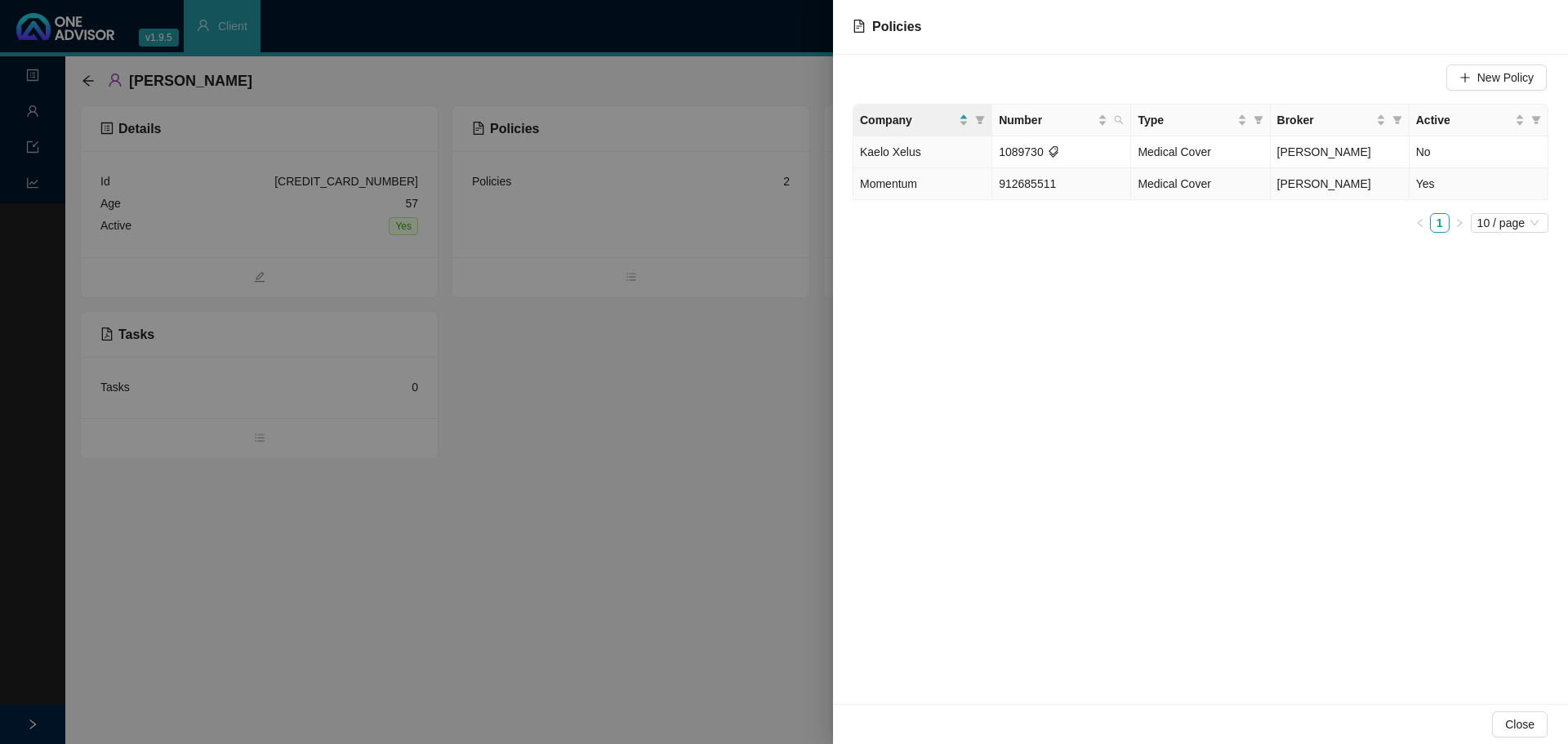
click at [937, 187] on td "Momentum" at bounding box center [922, 184] width 139 height 32
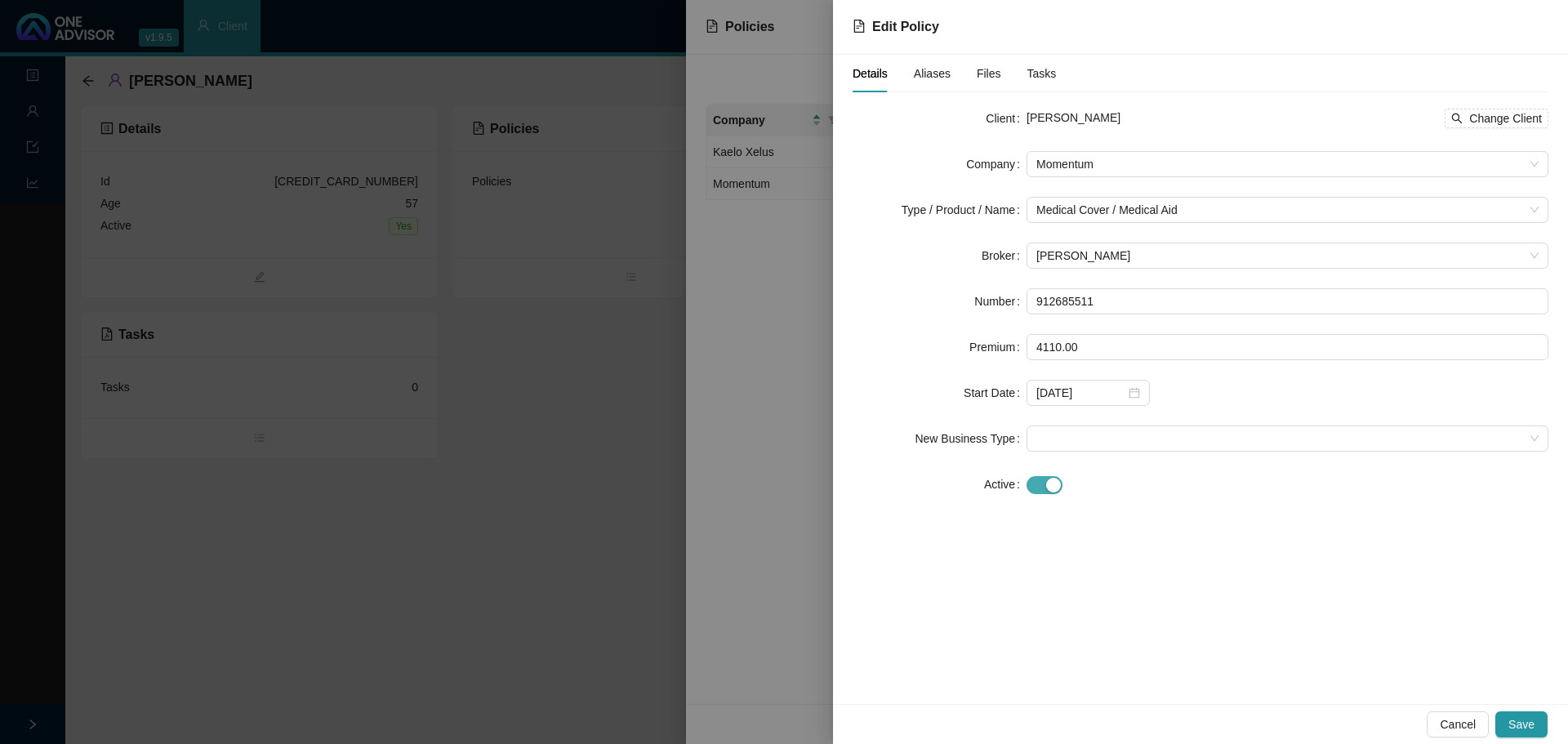
click at [1037, 485] on span "button" at bounding box center [1044, 485] width 36 height 18
click at [1139, 533] on div at bounding box center [1088, 530] width 123 height 26
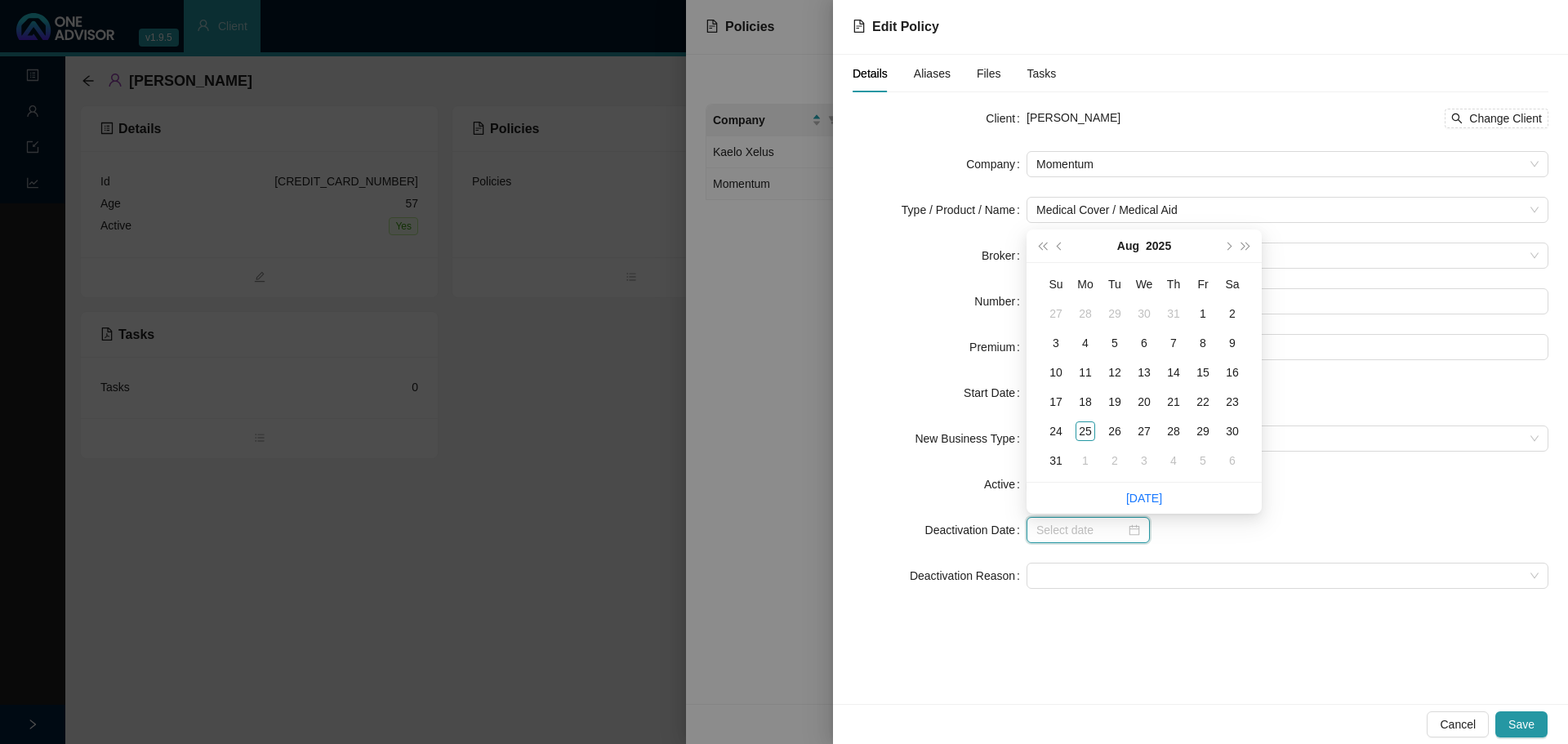
click at [1139, 533] on div at bounding box center [1088, 530] width 123 height 26
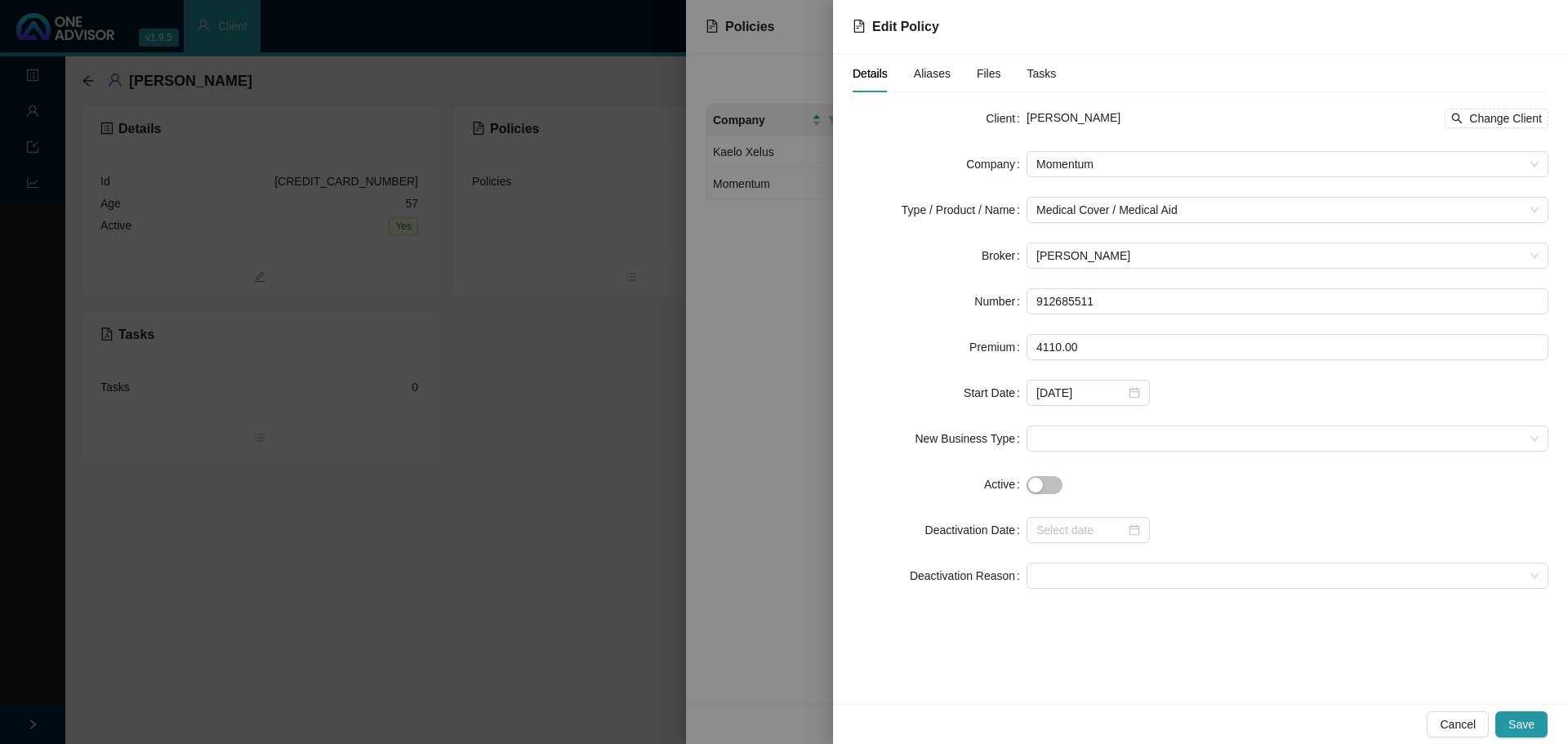
drag, startPoint x: 1113, startPoint y: 629, endPoint x: 1221, endPoint y: 644, distance: 109.0
click at [1113, 629] on div "Details Aliases Files Tasks Client [PERSON_NAME] Change Client Company Momentum…" at bounding box center [1200, 379] width 735 height 649
click at [1054, 489] on span "button" at bounding box center [1044, 485] width 36 height 18
click at [1522, 724] on span "Save" at bounding box center [1521, 724] width 26 height 18
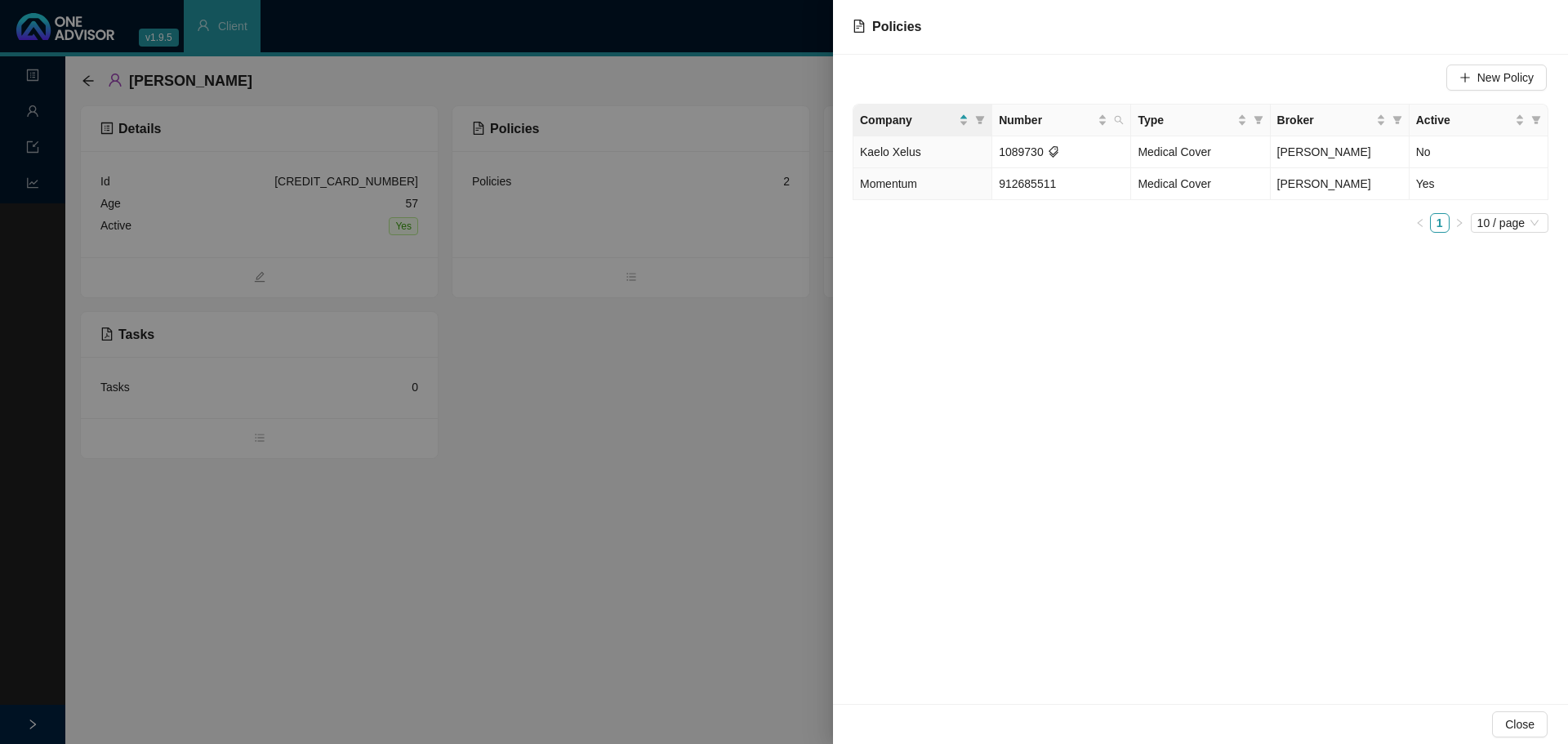
click at [35, 113] on div at bounding box center [784, 372] width 1568 height 744
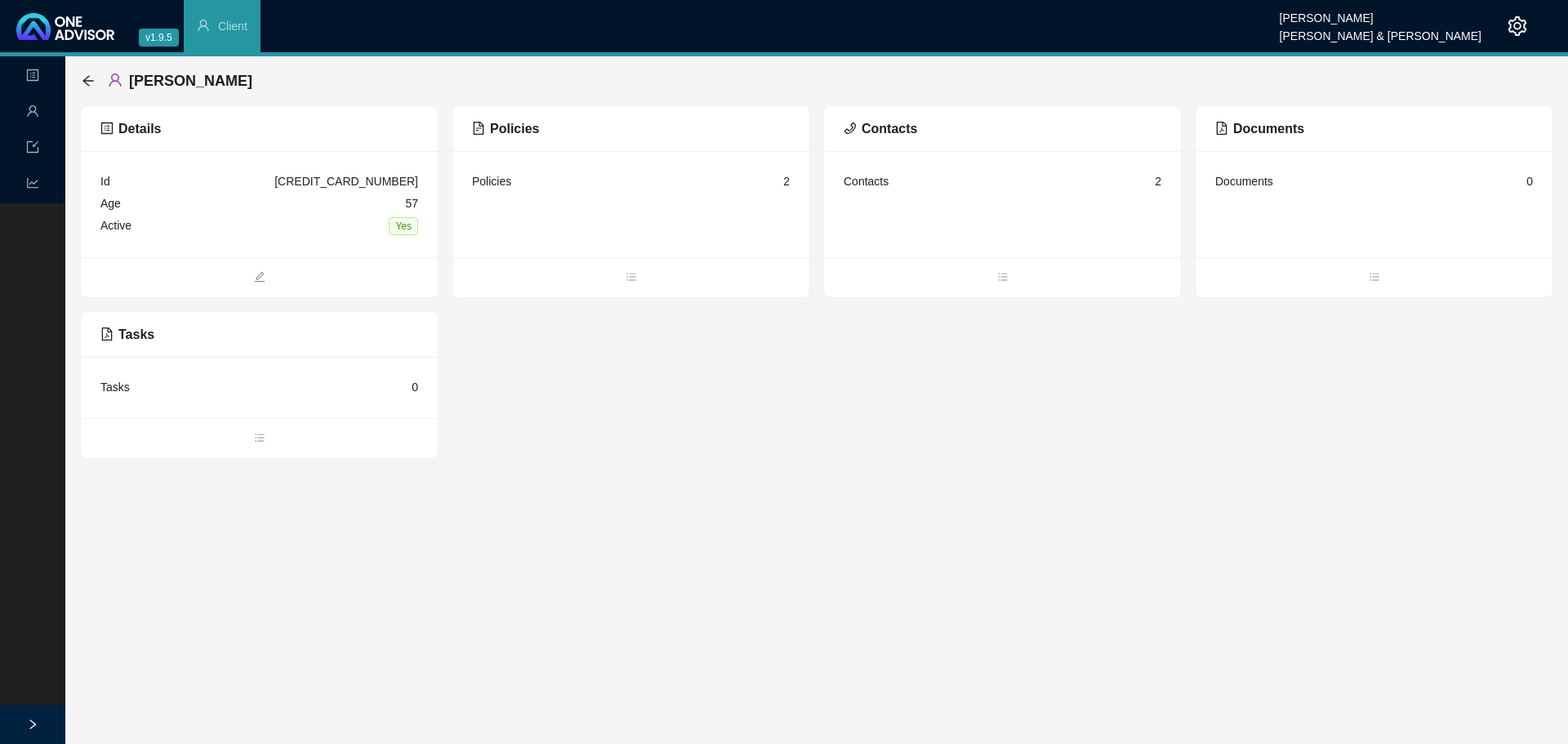
click at [35, 113] on icon "user" at bounding box center [32, 110] width 10 height 11
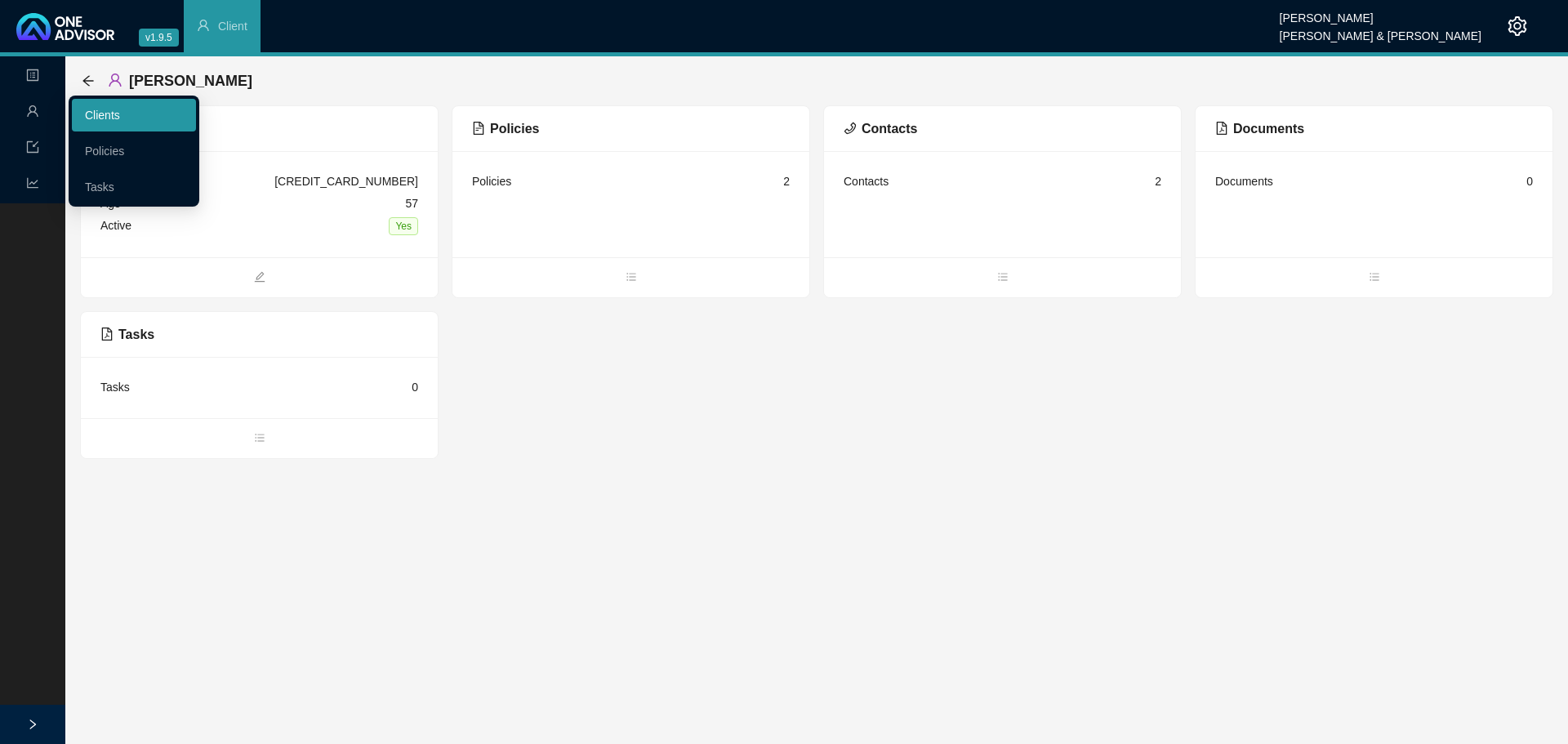
drag, startPoint x: 117, startPoint y: 117, endPoint x: 180, endPoint y: 111, distance: 63.3
click at [117, 117] on link "Clients" at bounding box center [102, 115] width 35 height 13
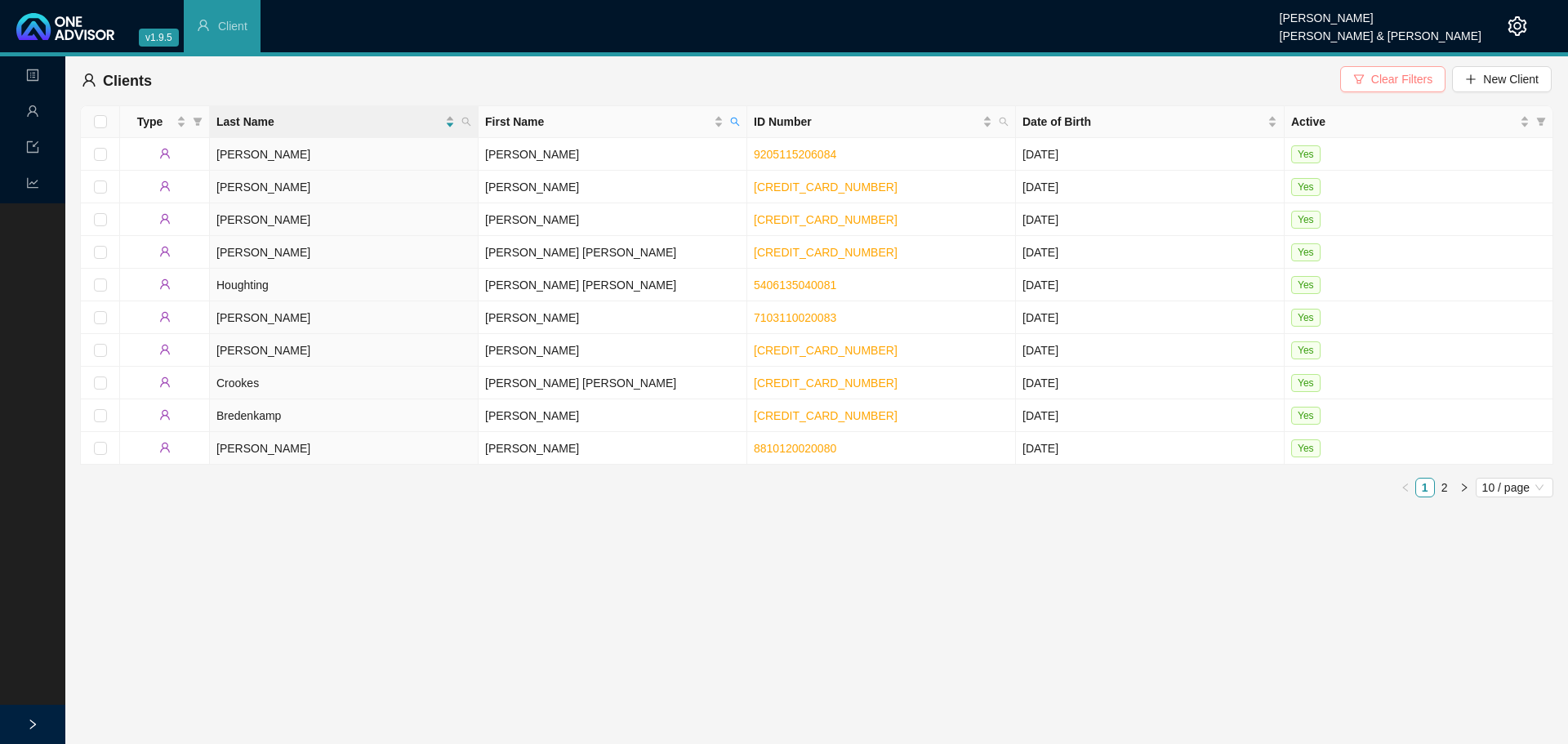
click at [1389, 77] on span "Clear Filters" at bounding box center [1401, 79] width 62 height 18
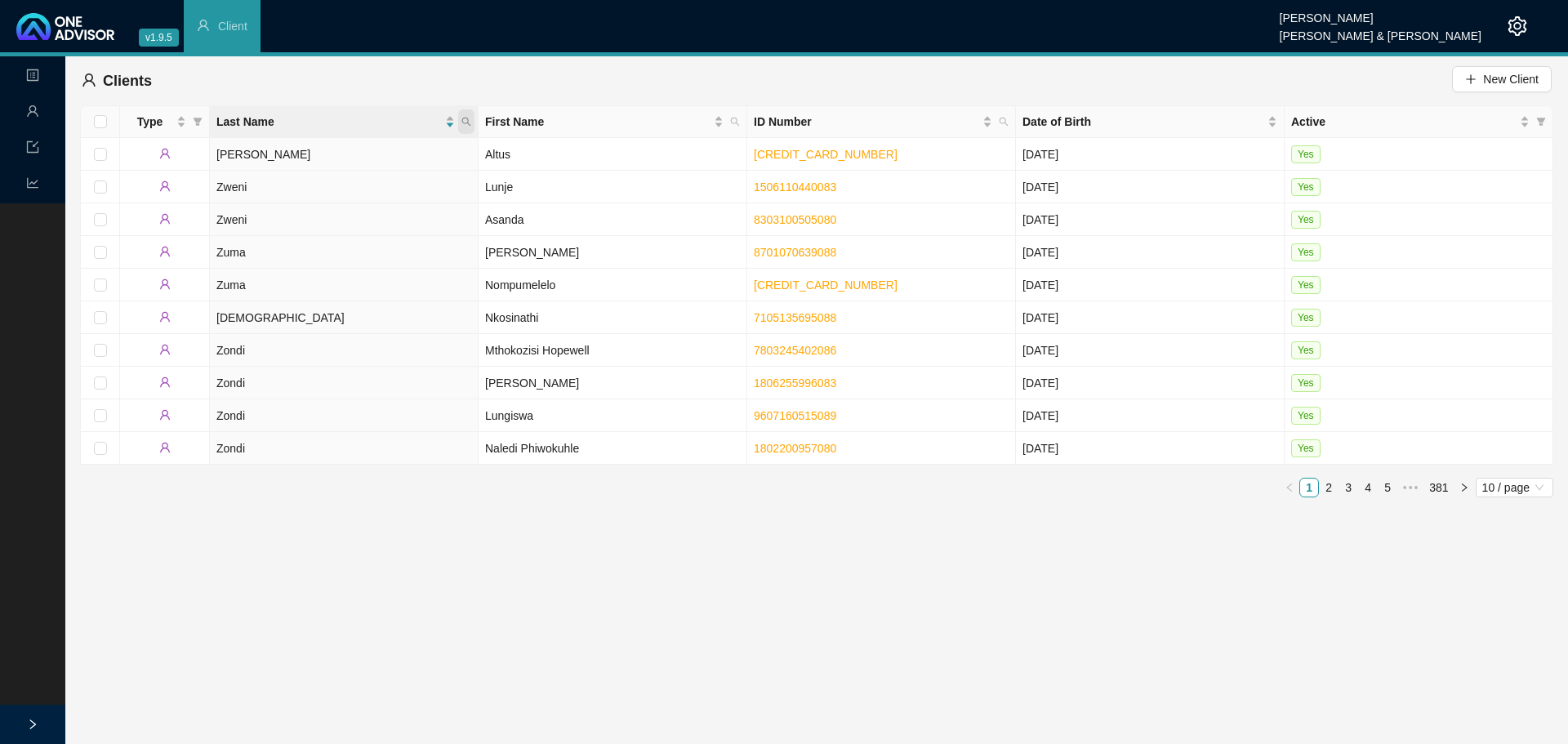
click at [470, 127] on span at bounding box center [466, 122] width 16 height 24
type input "LAKAY"
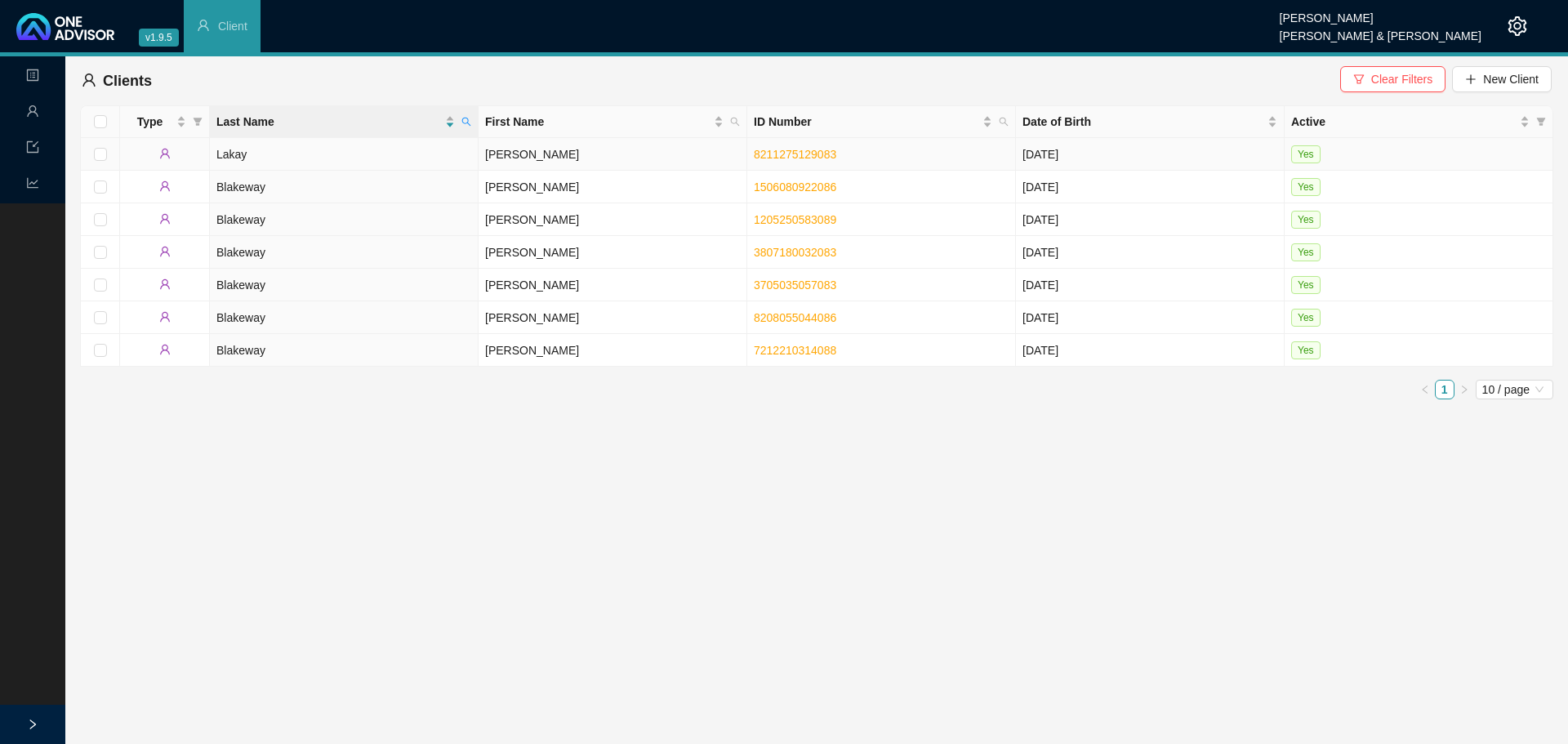
click at [344, 163] on td "Lakay" at bounding box center [344, 155] width 269 height 33
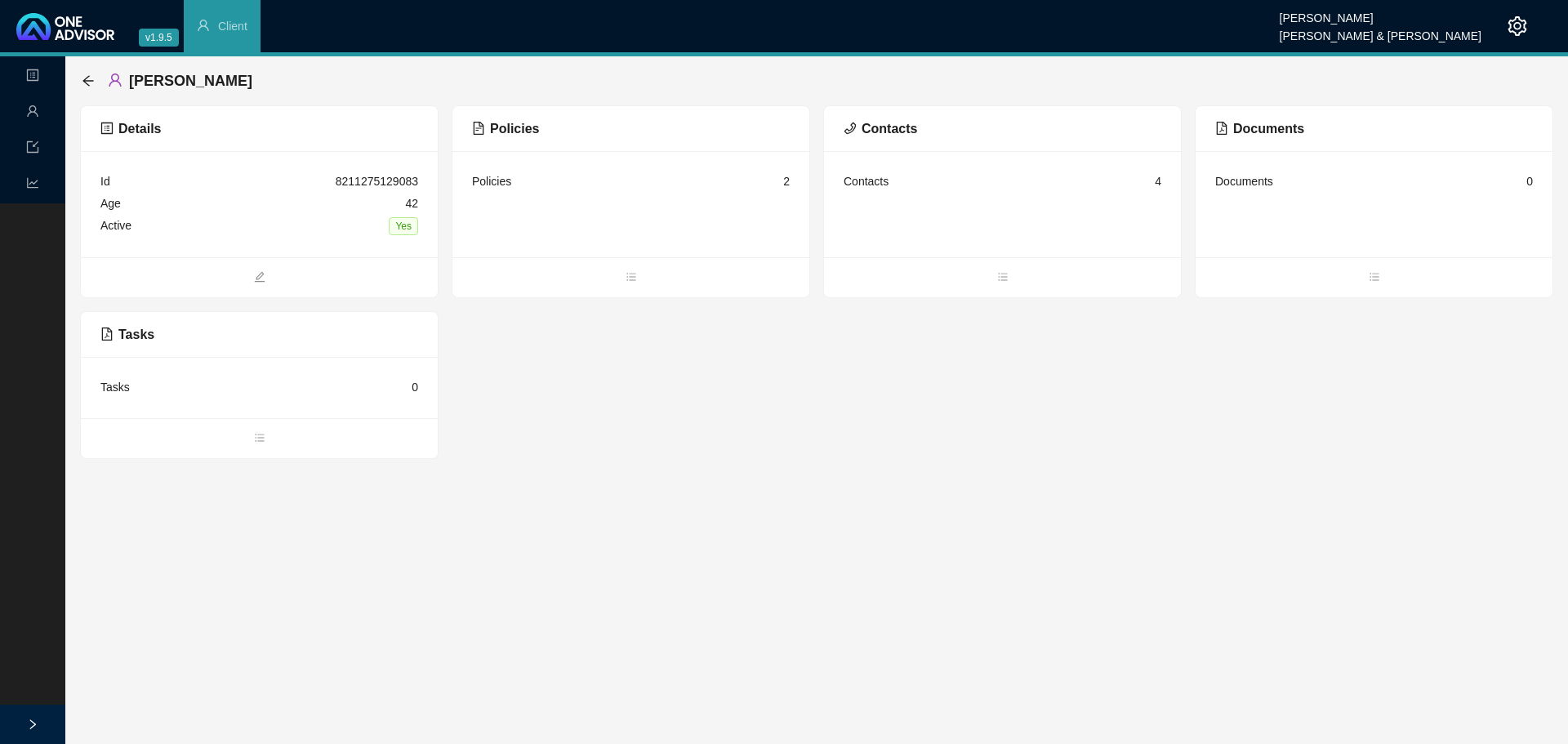
click at [508, 183] on div "Policies" at bounding box center [491, 181] width 39 height 18
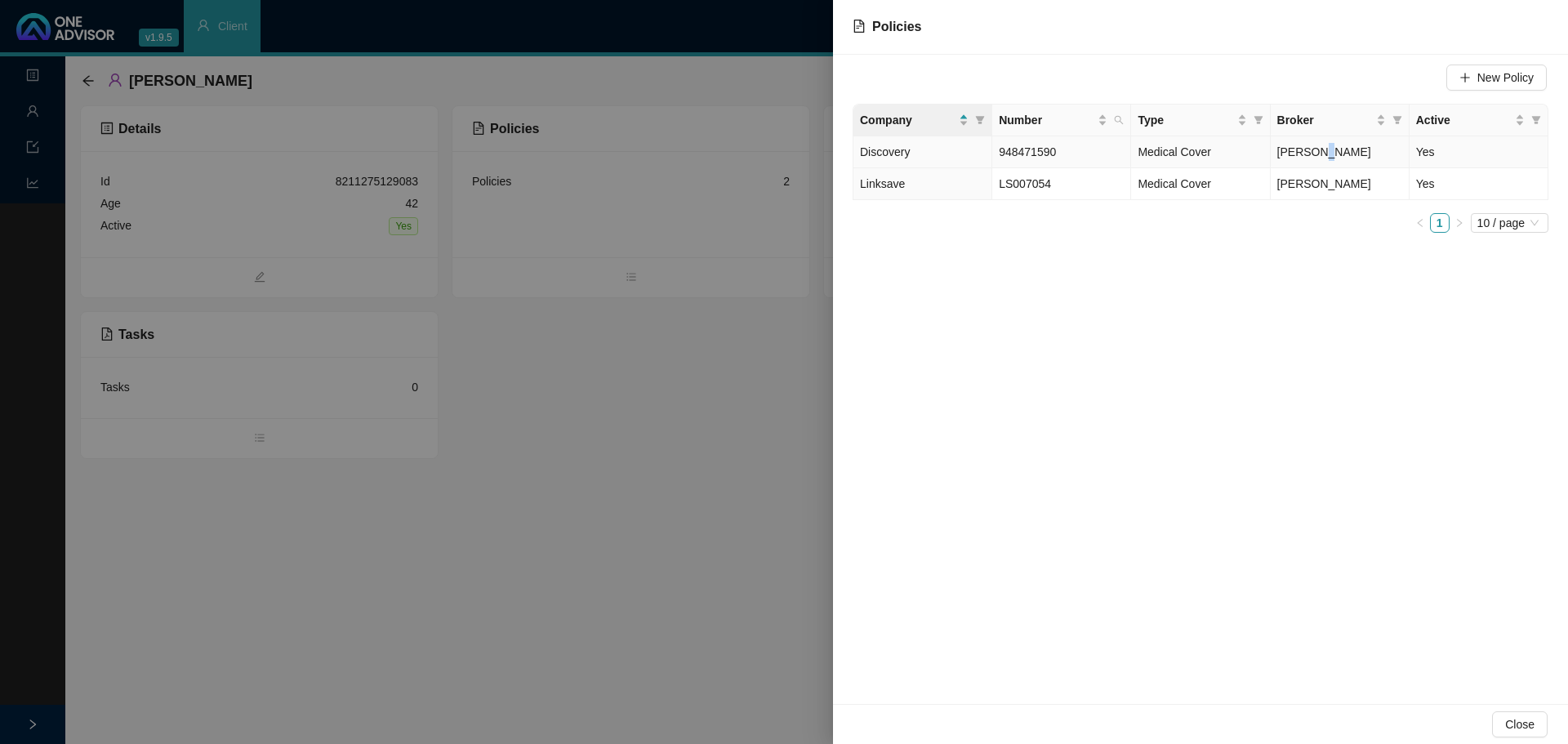
click at [1319, 154] on span "[PERSON_NAME]" at bounding box center [1324, 151] width 94 height 13
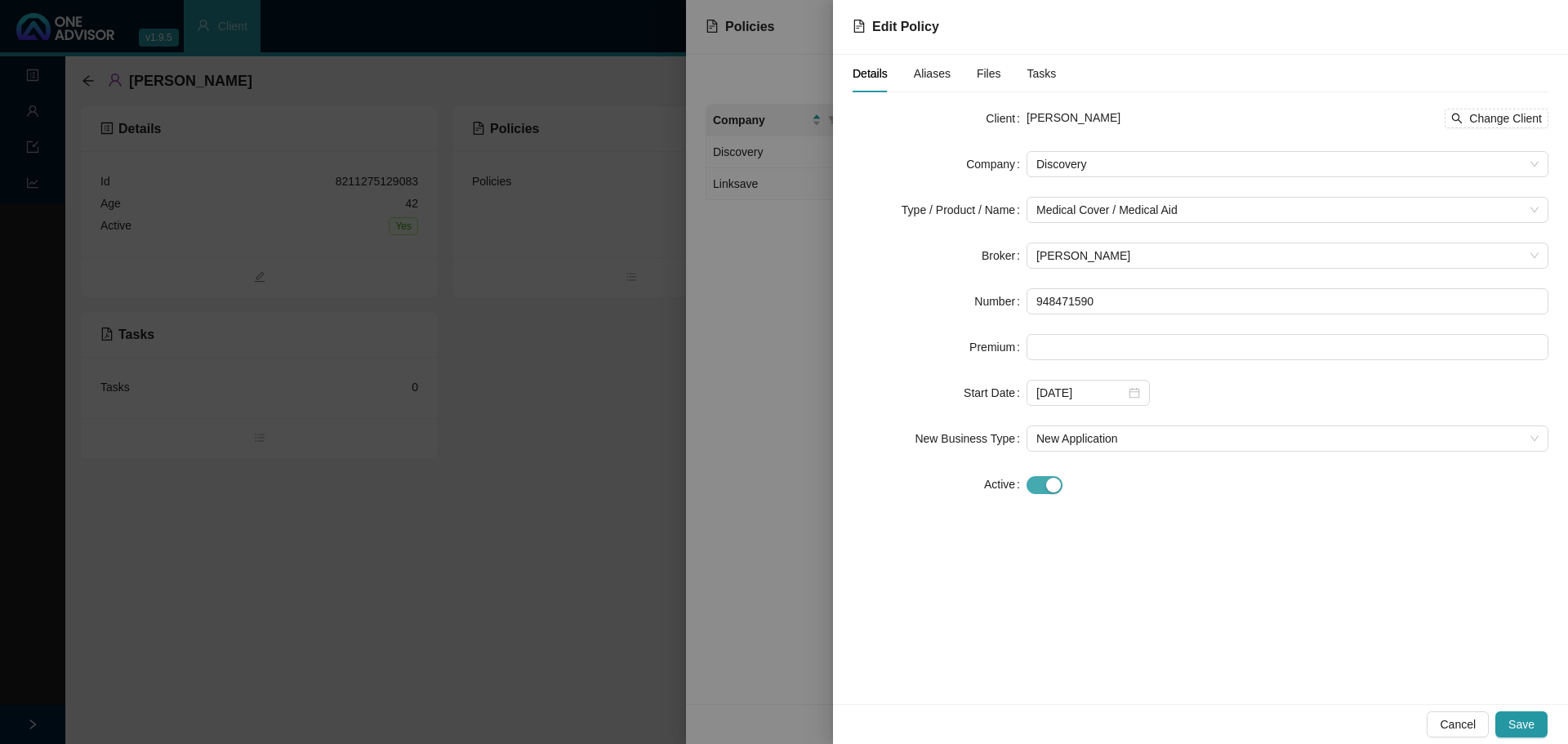
click at [1031, 479] on span "button" at bounding box center [1044, 485] width 36 height 18
click at [1135, 537] on div at bounding box center [1088, 530] width 104 height 18
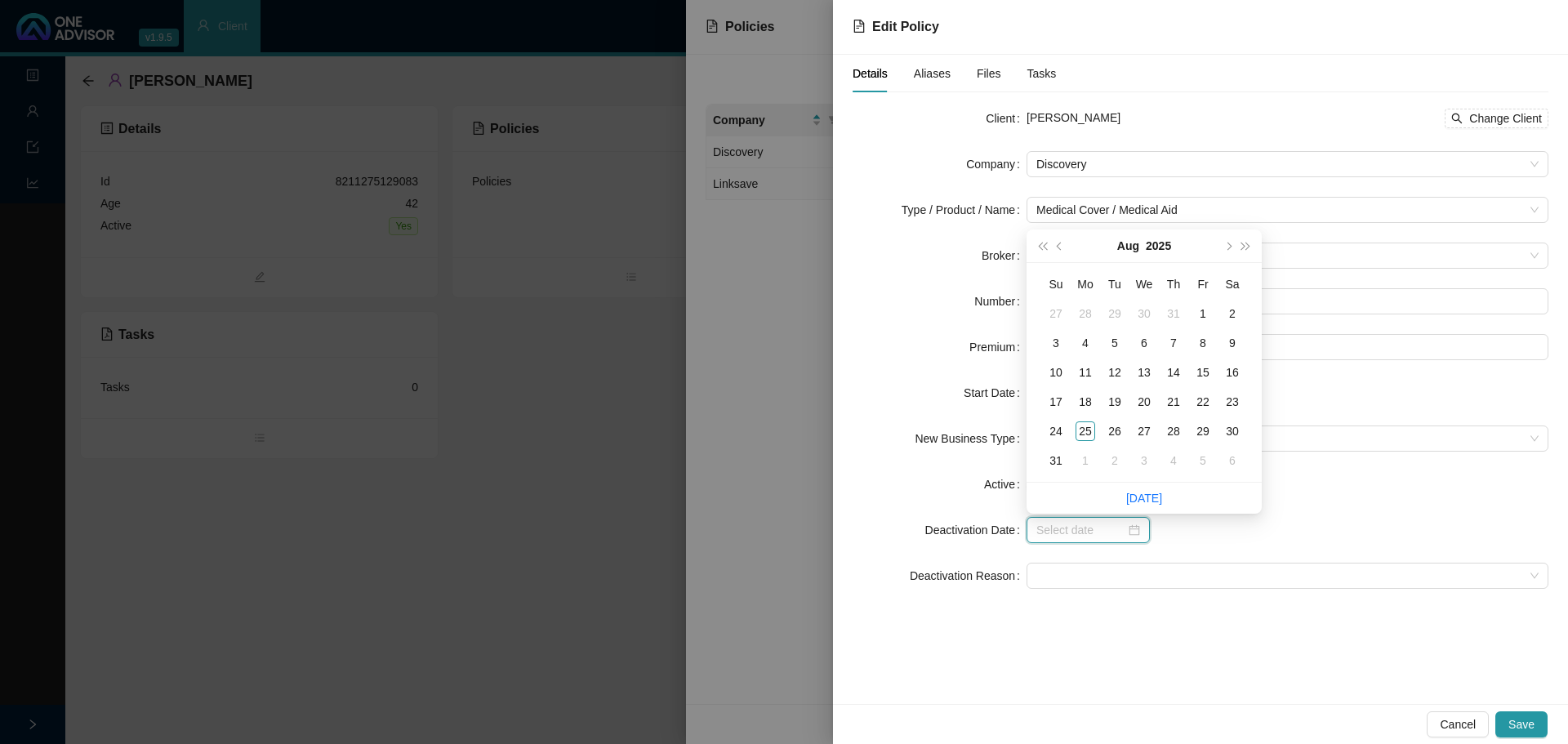
click at [1135, 537] on div at bounding box center [1088, 530] width 104 height 18
type input "[DATE]"
click at [1056, 456] on div "31" at bounding box center [1055, 460] width 20 height 20
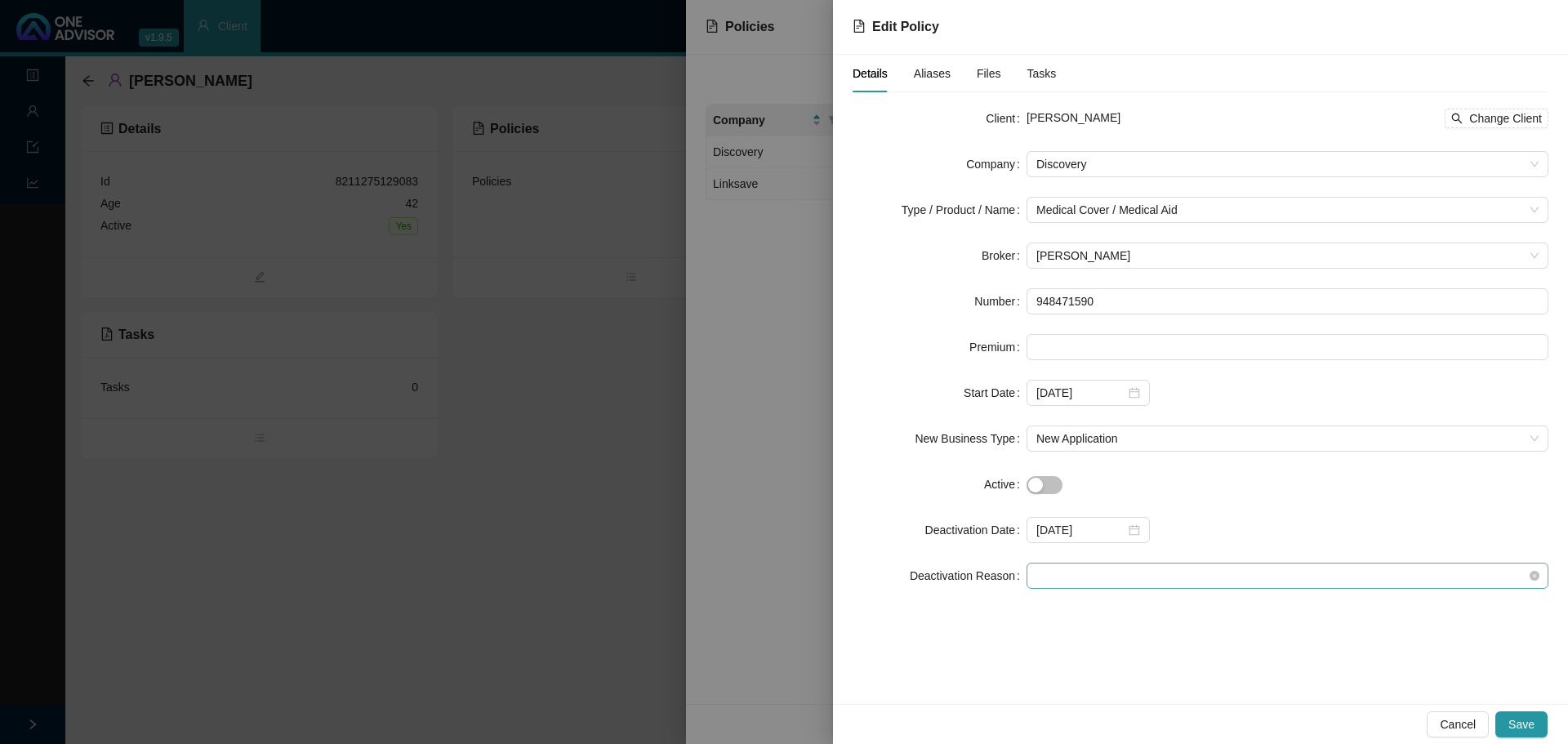
click at [1056, 575] on span at bounding box center [1287, 576] width 502 height 24
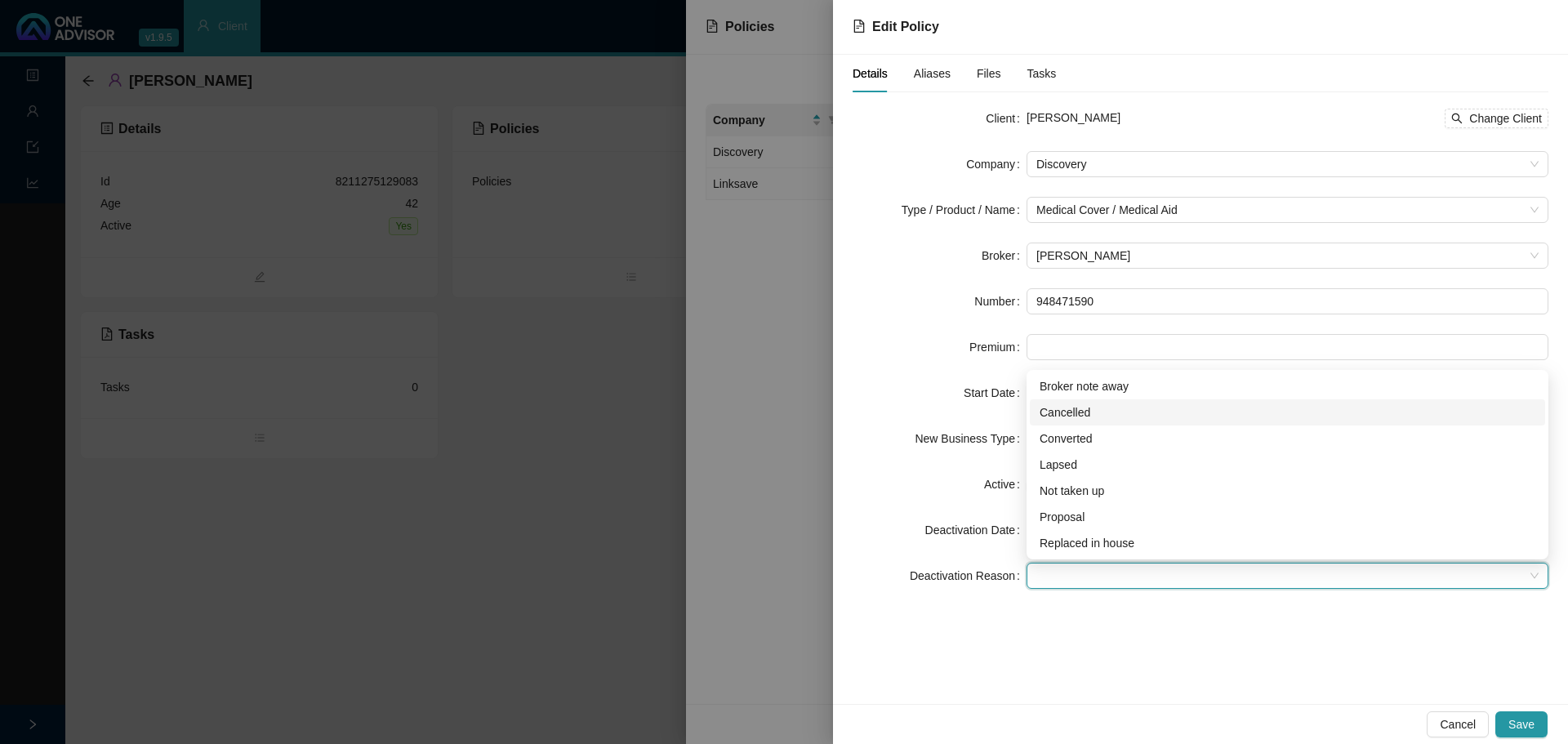
click at [1072, 416] on div "Cancelled" at bounding box center [1287, 412] width 495 height 18
click at [1526, 725] on span "Save" at bounding box center [1521, 724] width 26 height 18
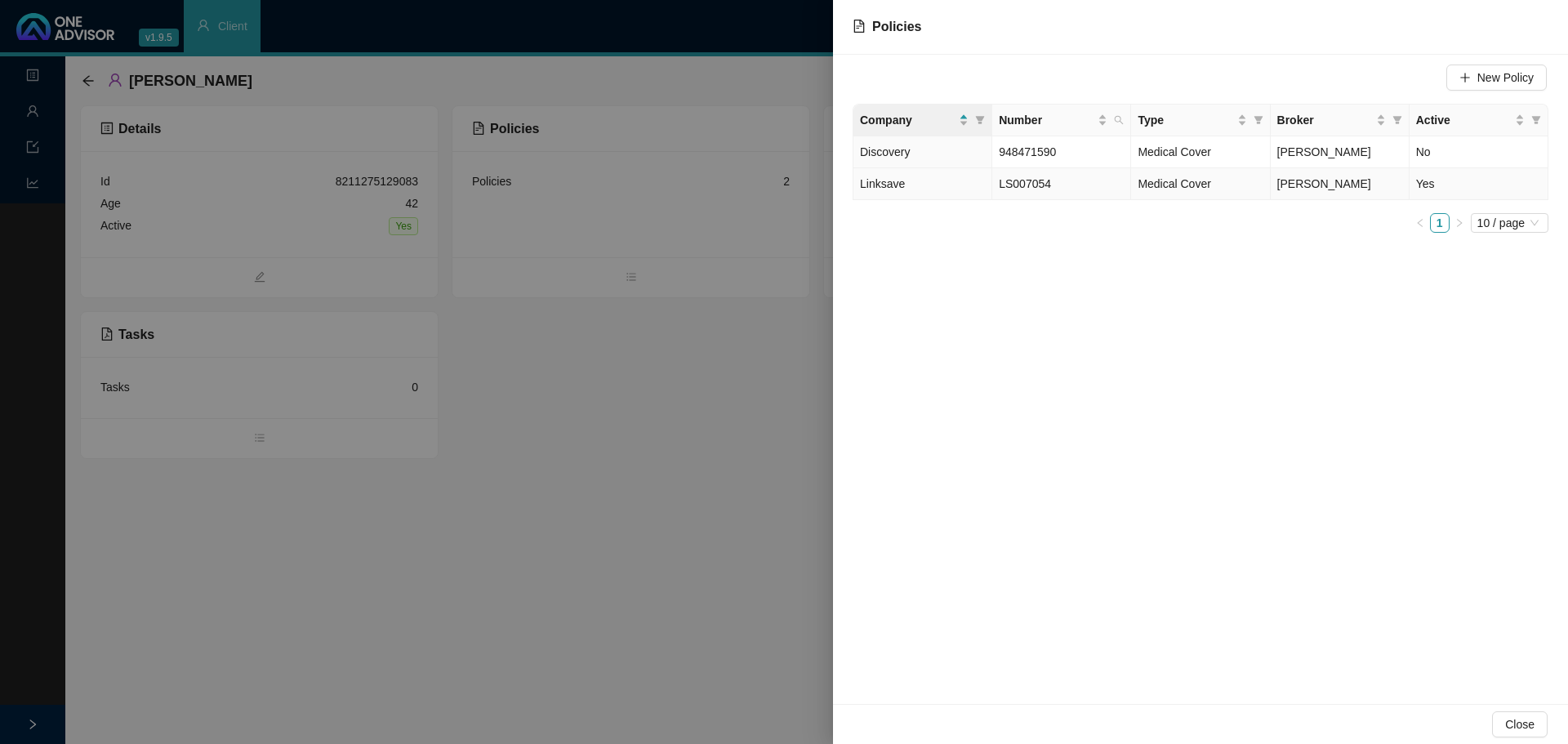
click at [1027, 187] on span "LS007054" at bounding box center [1025, 183] width 52 height 13
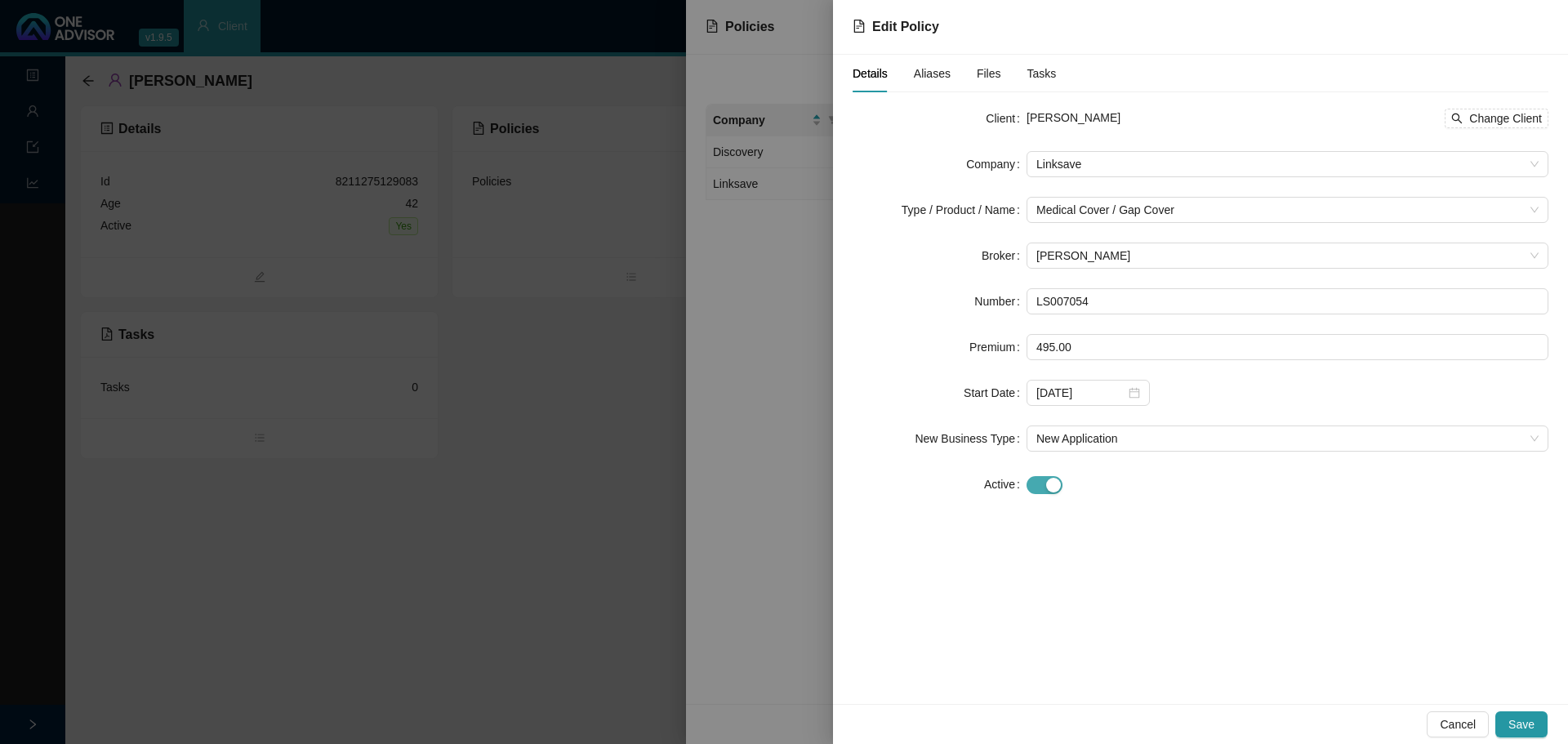
click at [1040, 486] on span "button" at bounding box center [1044, 485] width 36 height 18
click at [1138, 537] on div at bounding box center [1088, 530] width 104 height 18
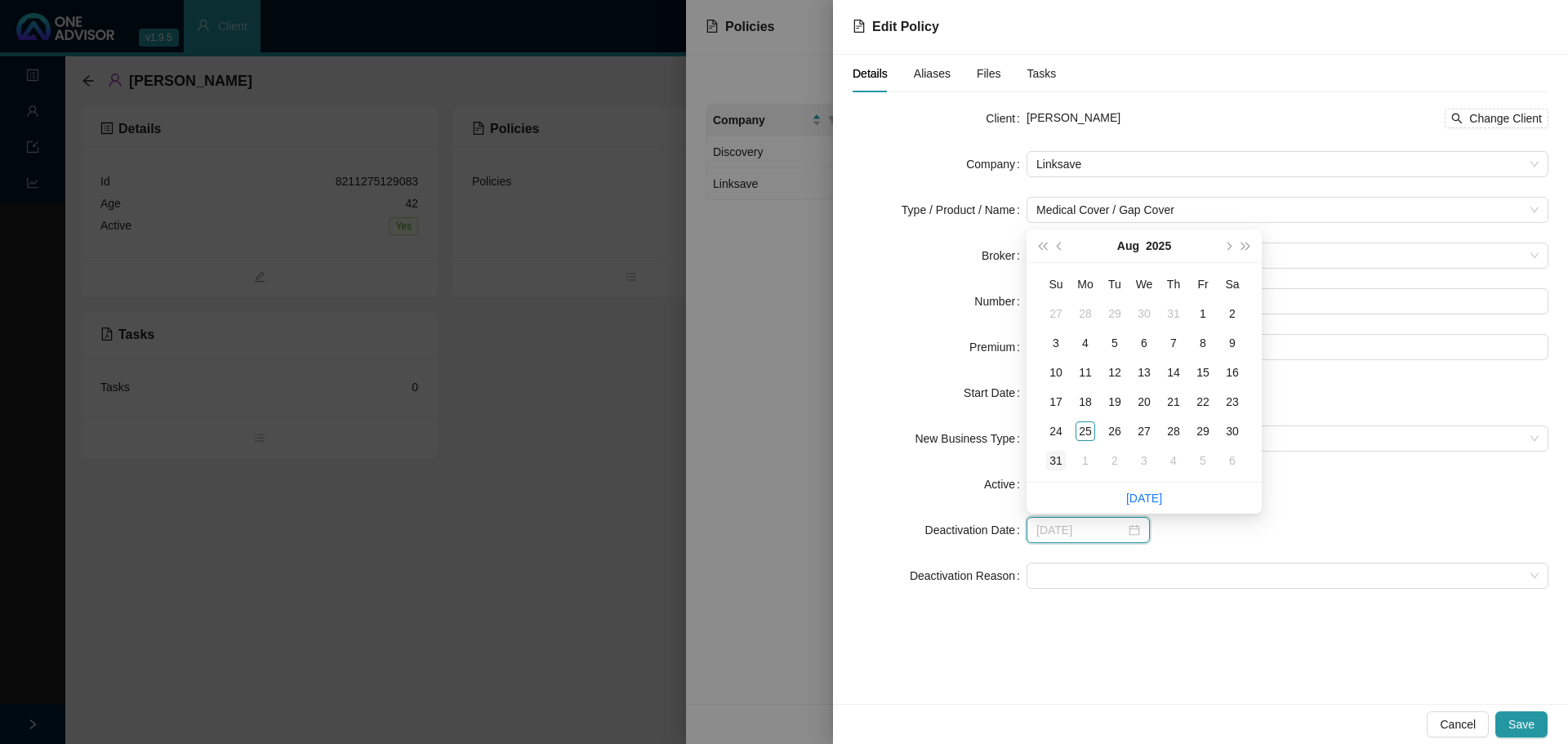
type input "[DATE]"
click at [1057, 464] on div "31" at bounding box center [1055, 460] width 20 height 20
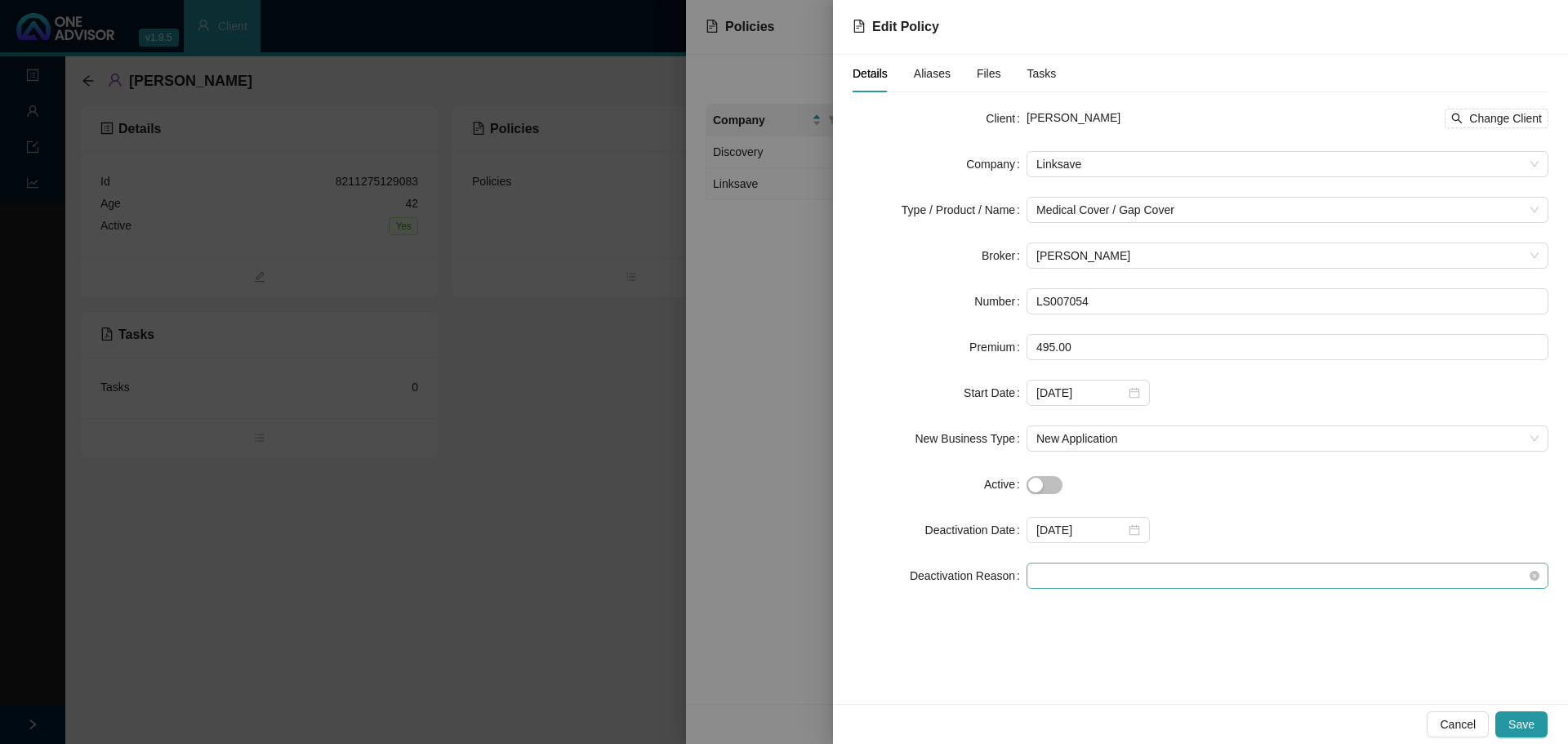
click at [1057, 576] on span at bounding box center [1287, 576] width 502 height 24
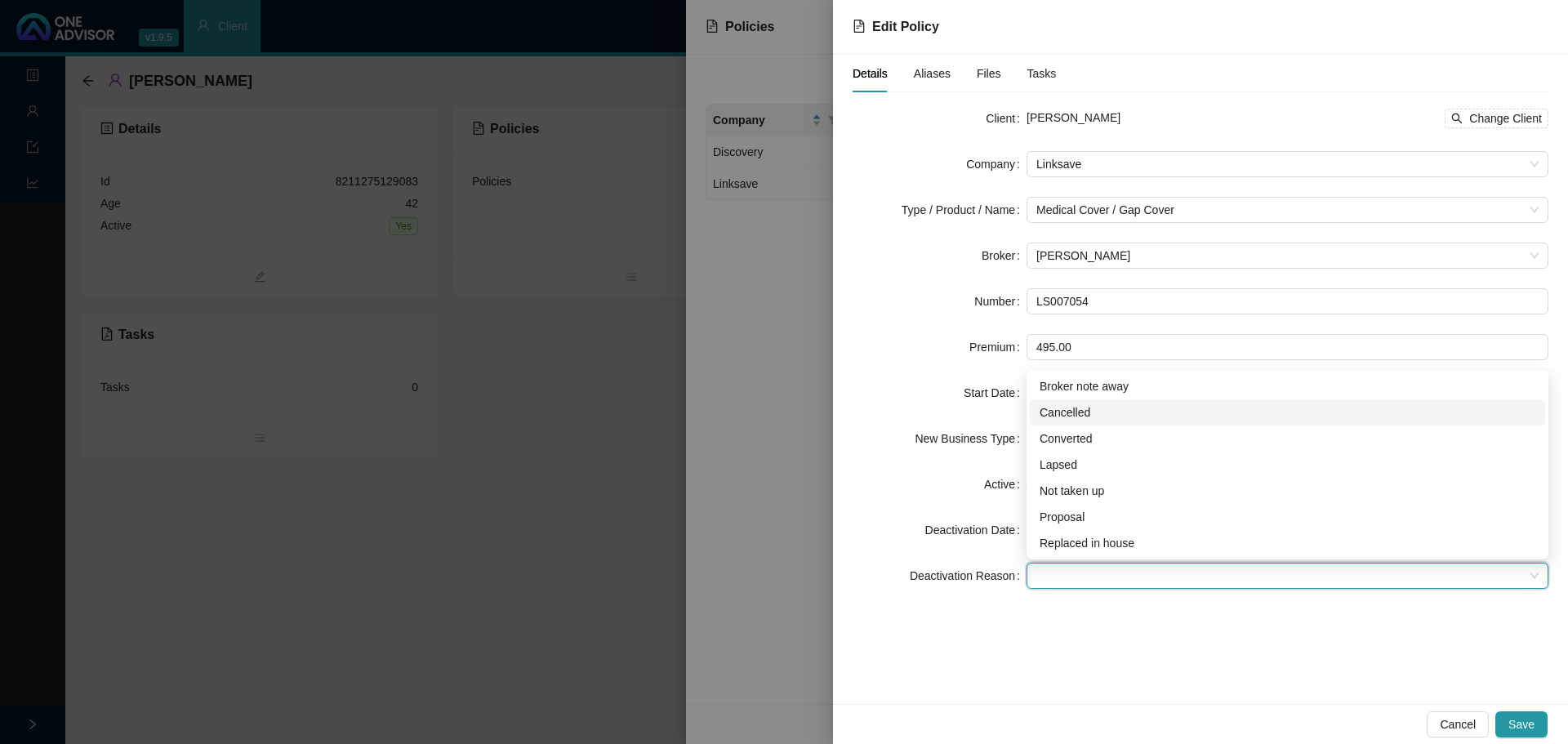
click at [1070, 404] on div "Cancelled" at bounding box center [1287, 412] width 495 height 18
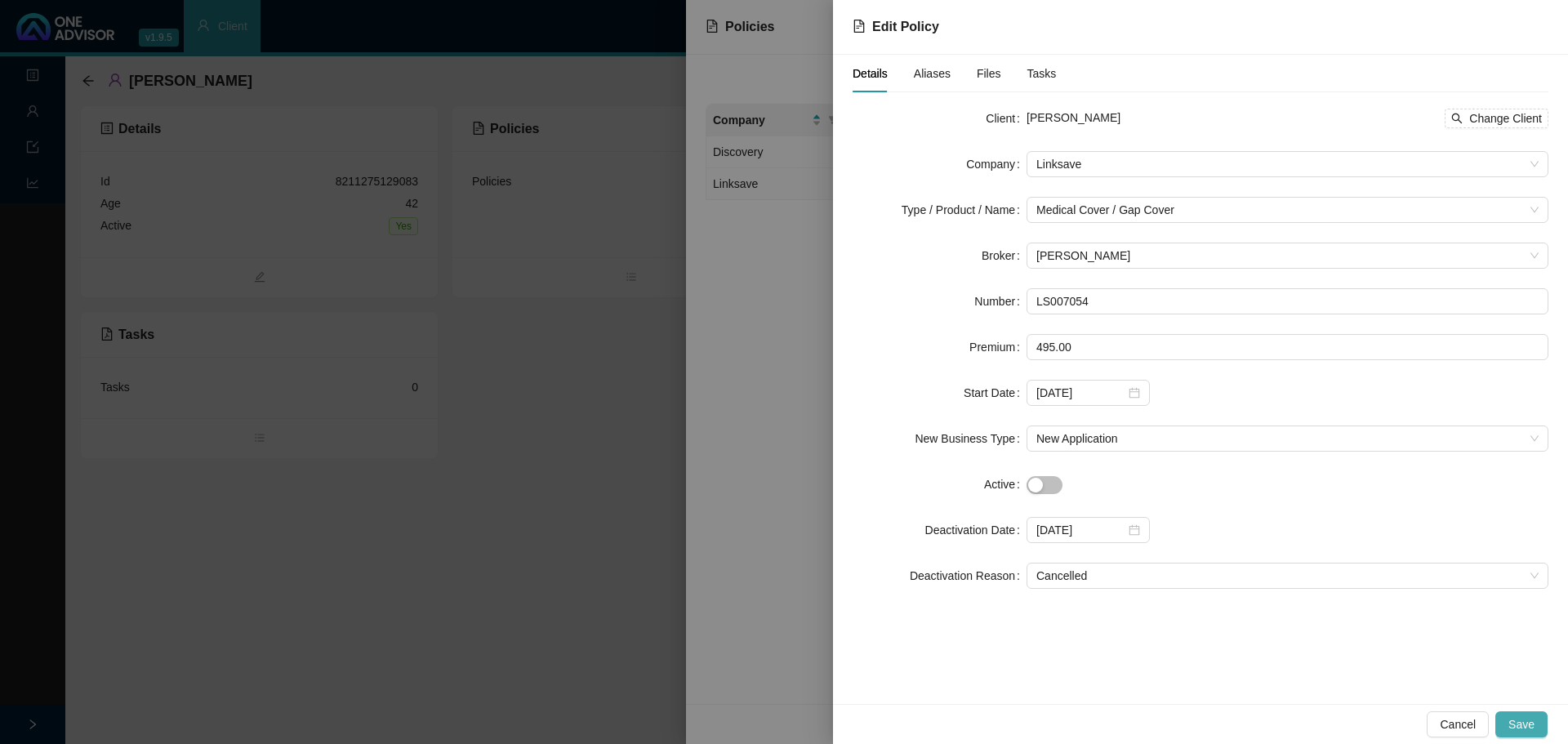
click at [1518, 721] on span "Save" at bounding box center [1521, 724] width 26 height 18
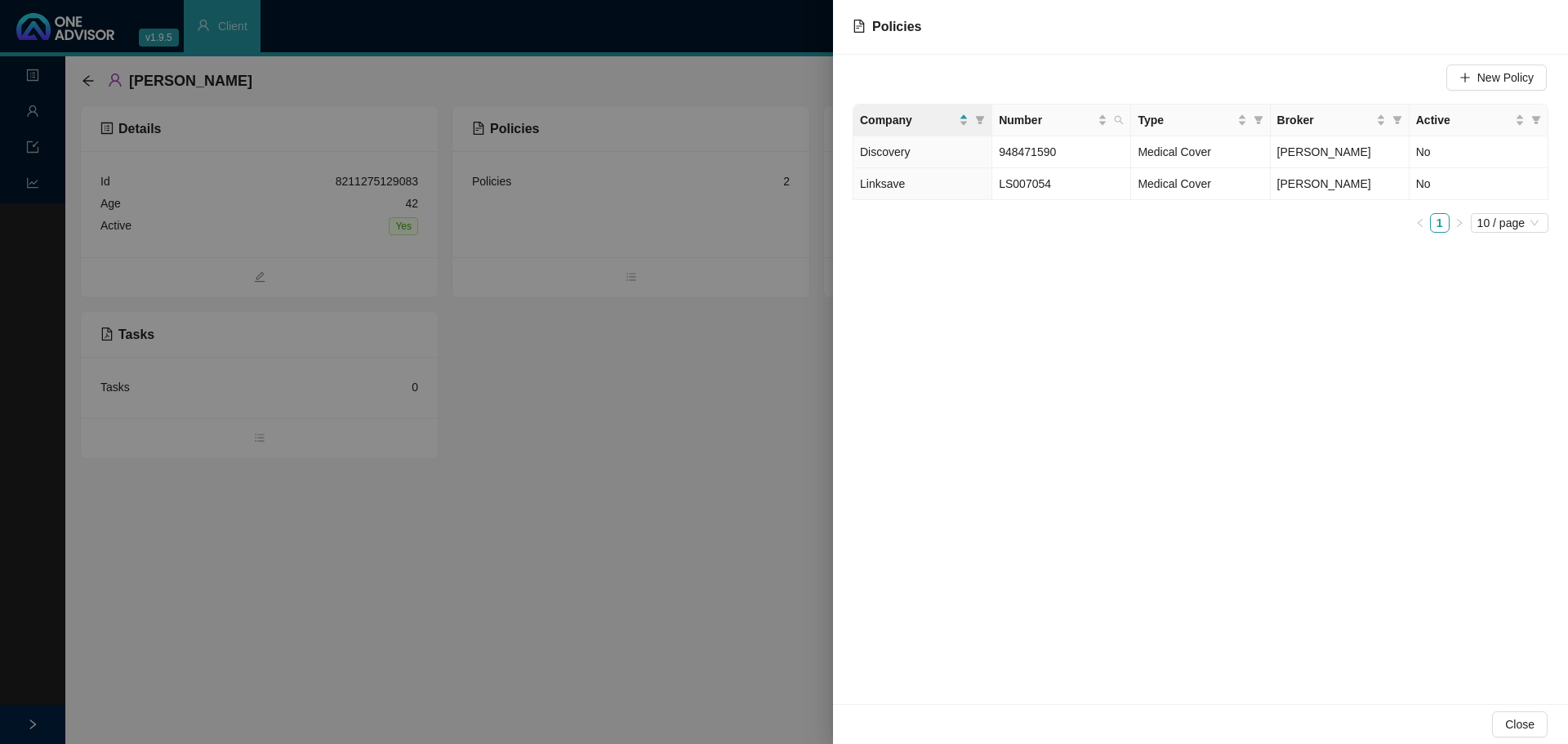
drag, startPoint x: 571, startPoint y: 411, endPoint x: 456, endPoint y: 325, distance: 143.6
click at [570, 409] on div at bounding box center [784, 372] width 1568 height 744
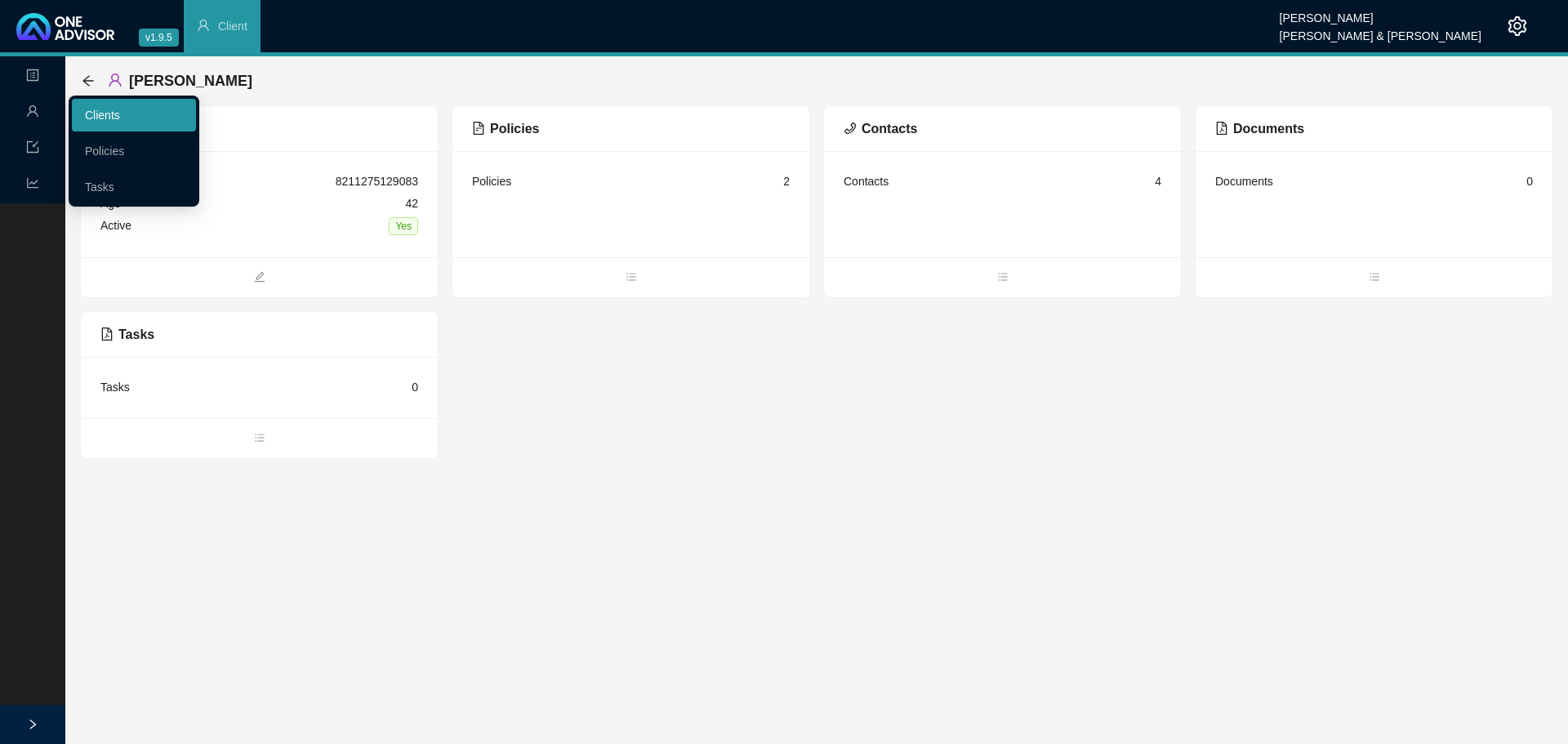
click at [111, 109] on link "Clients" at bounding box center [102, 115] width 35 height 13
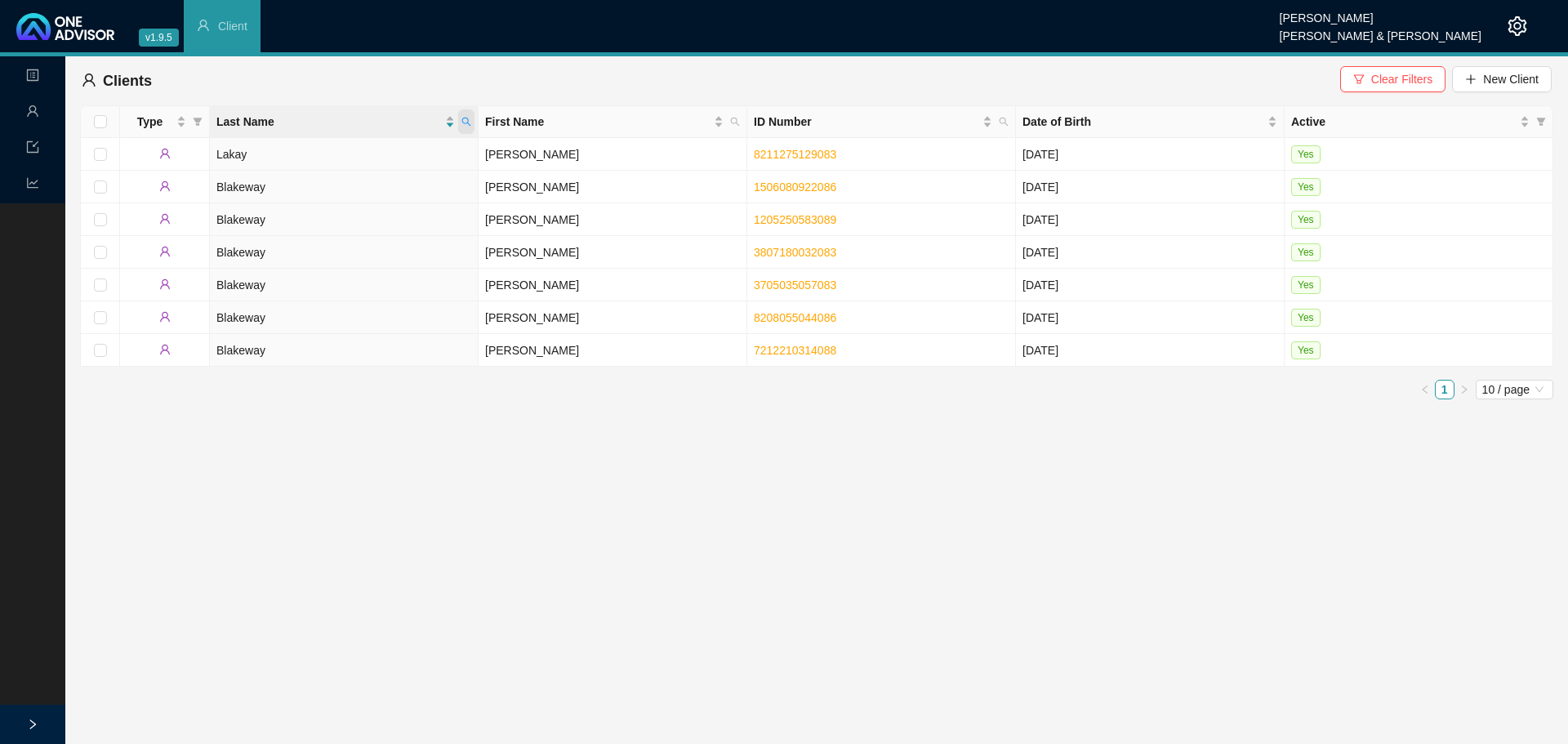
click at [465, 120] on icon "search" at bounding box center [466, 122] width 10 height 10
type input "[PERSON_NAME]"
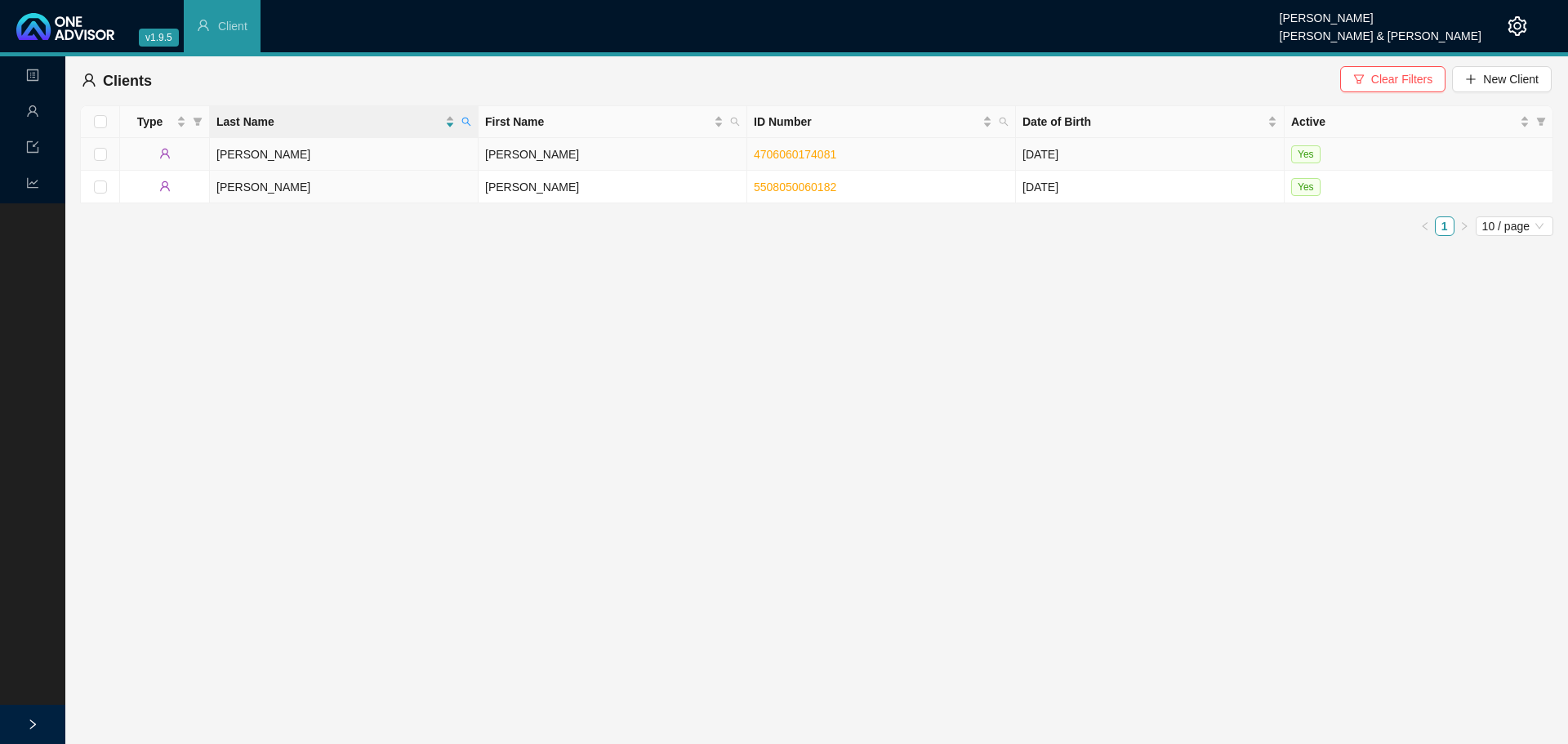
click at [371, 160] on td "[PERSON_NAME]" at bounding box center [344, 155] width 269 height 33
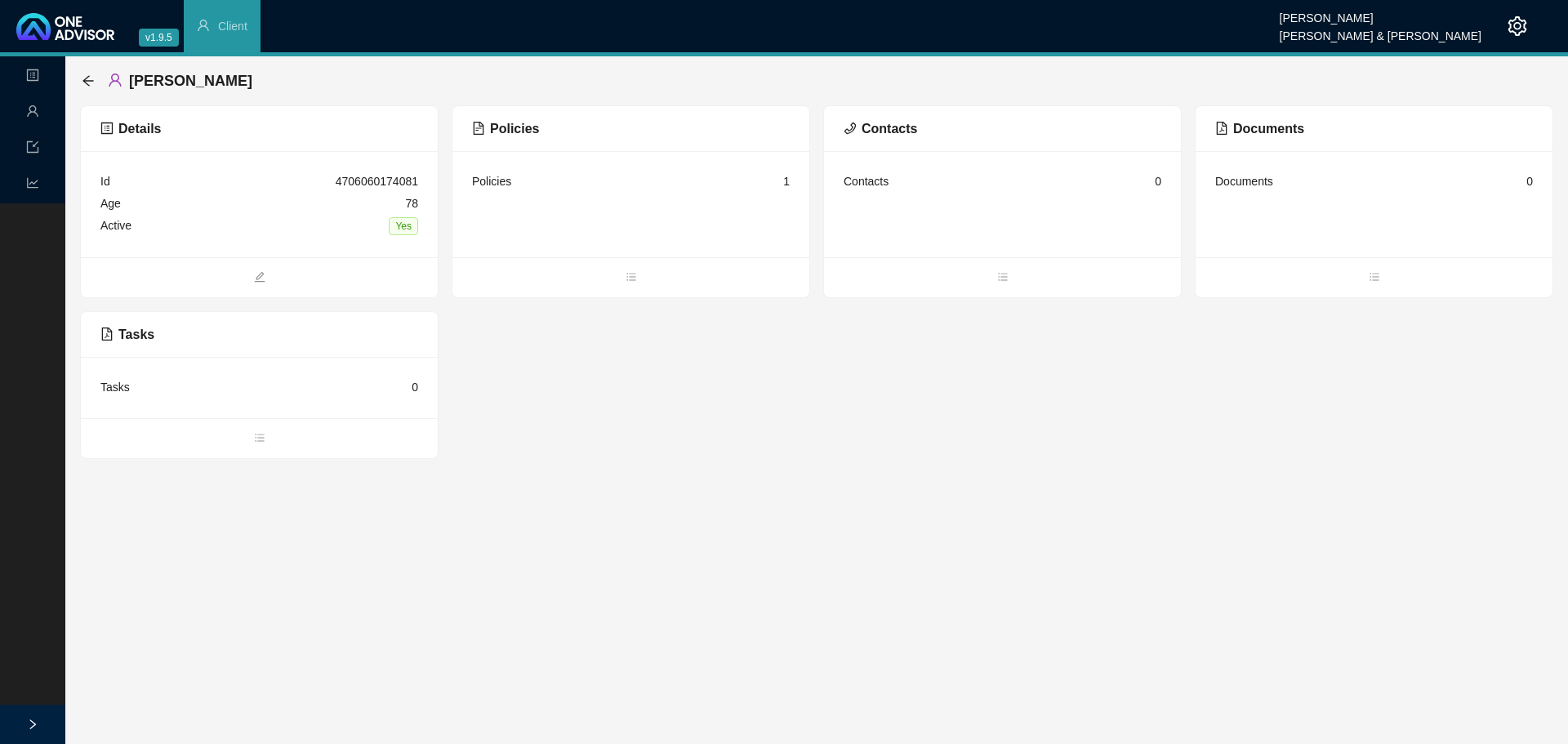
click at [520, 181] on div "Policies 1" at bounding box center [631, 181] width 318 height 22
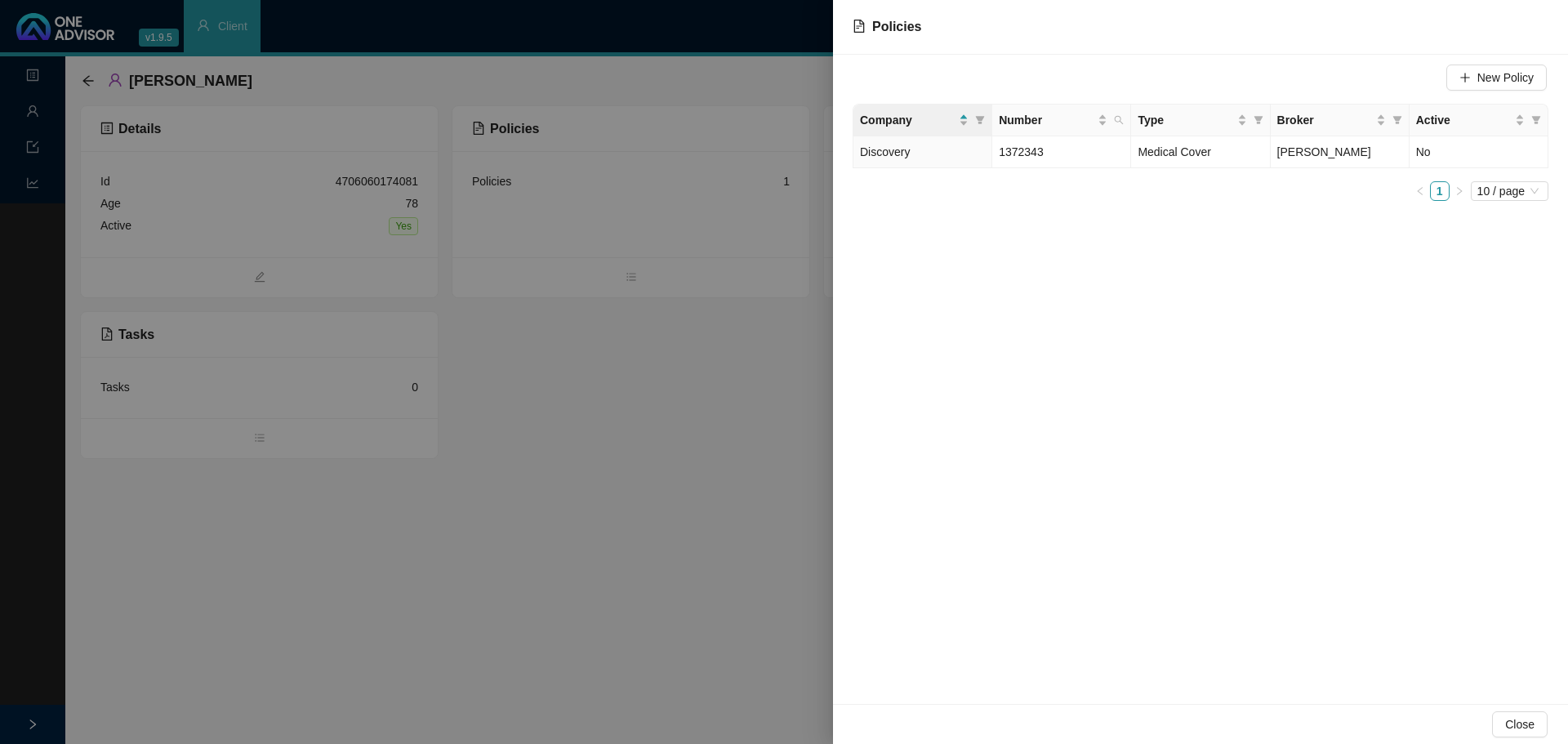
click at [34, 115] on div at bounding box center [784, 372] width 1568 height 744
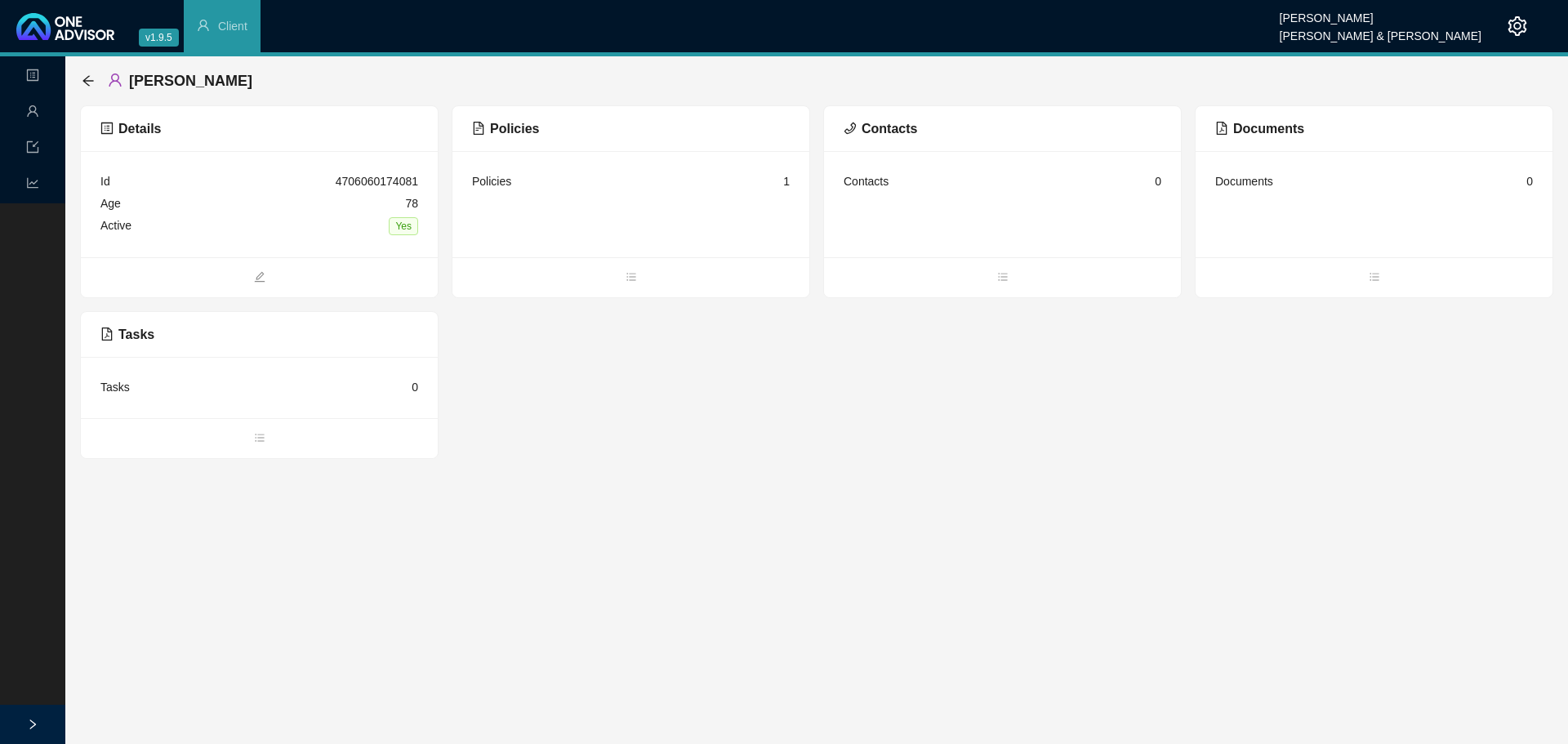
click at [38, 113] on icon "user" at bounding box center [32, 110] width 13 height 13
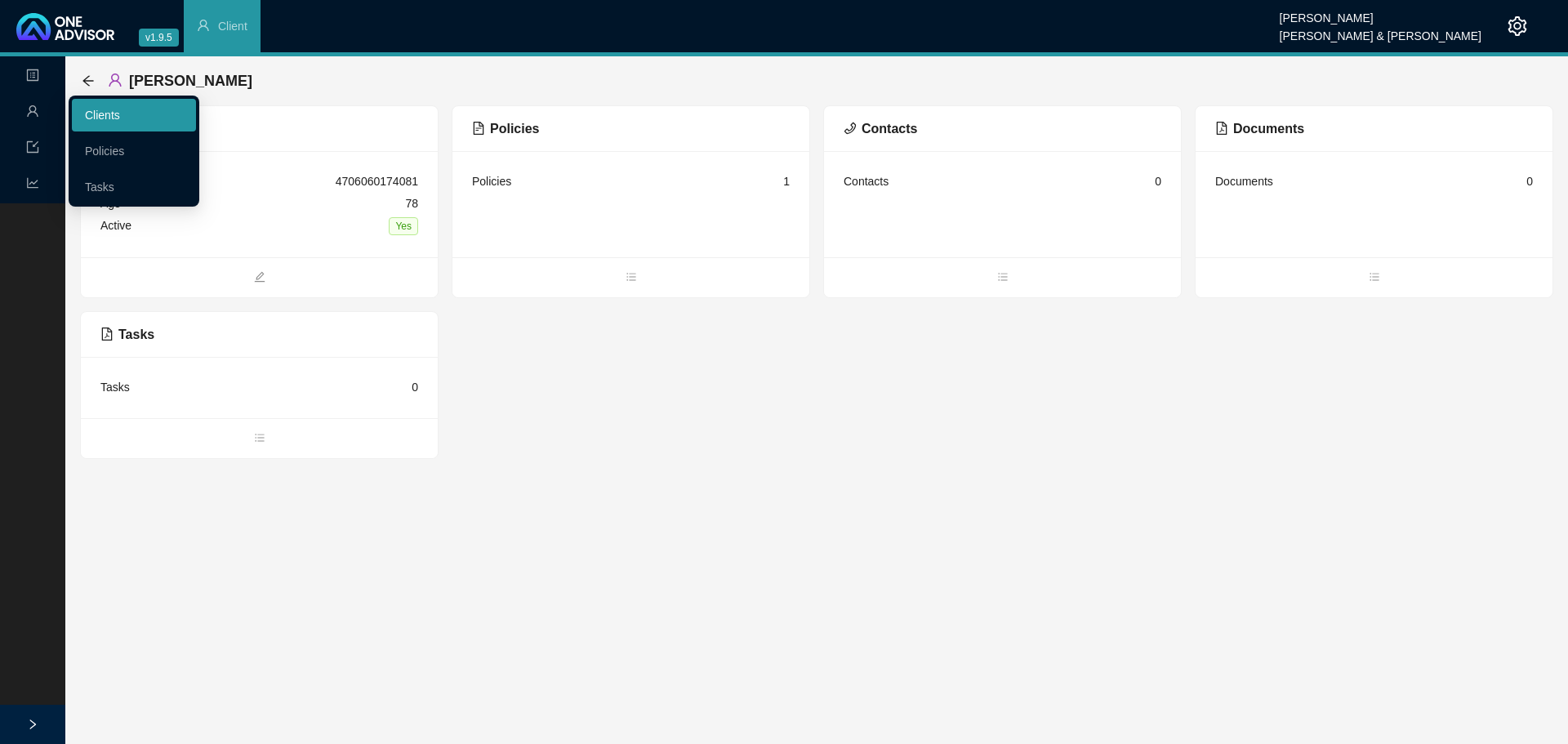
click at [108, 116] on link "Clients" at bounding box center [102, 115] width 35 height 13
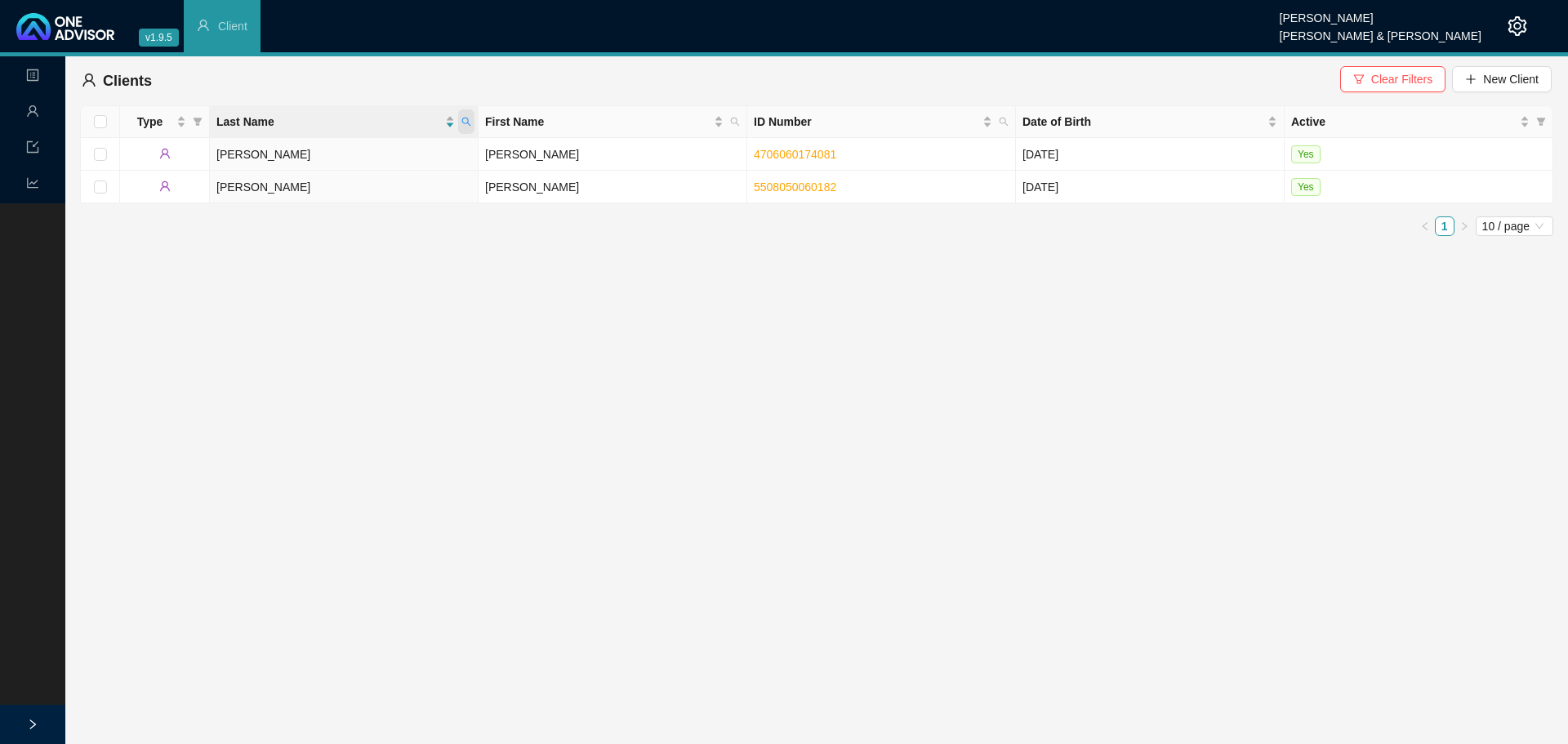
click at [469, 118] on icon "search" at bounding box center [466, 122] width 10 height 10
type input "[PERSON_NAME]"
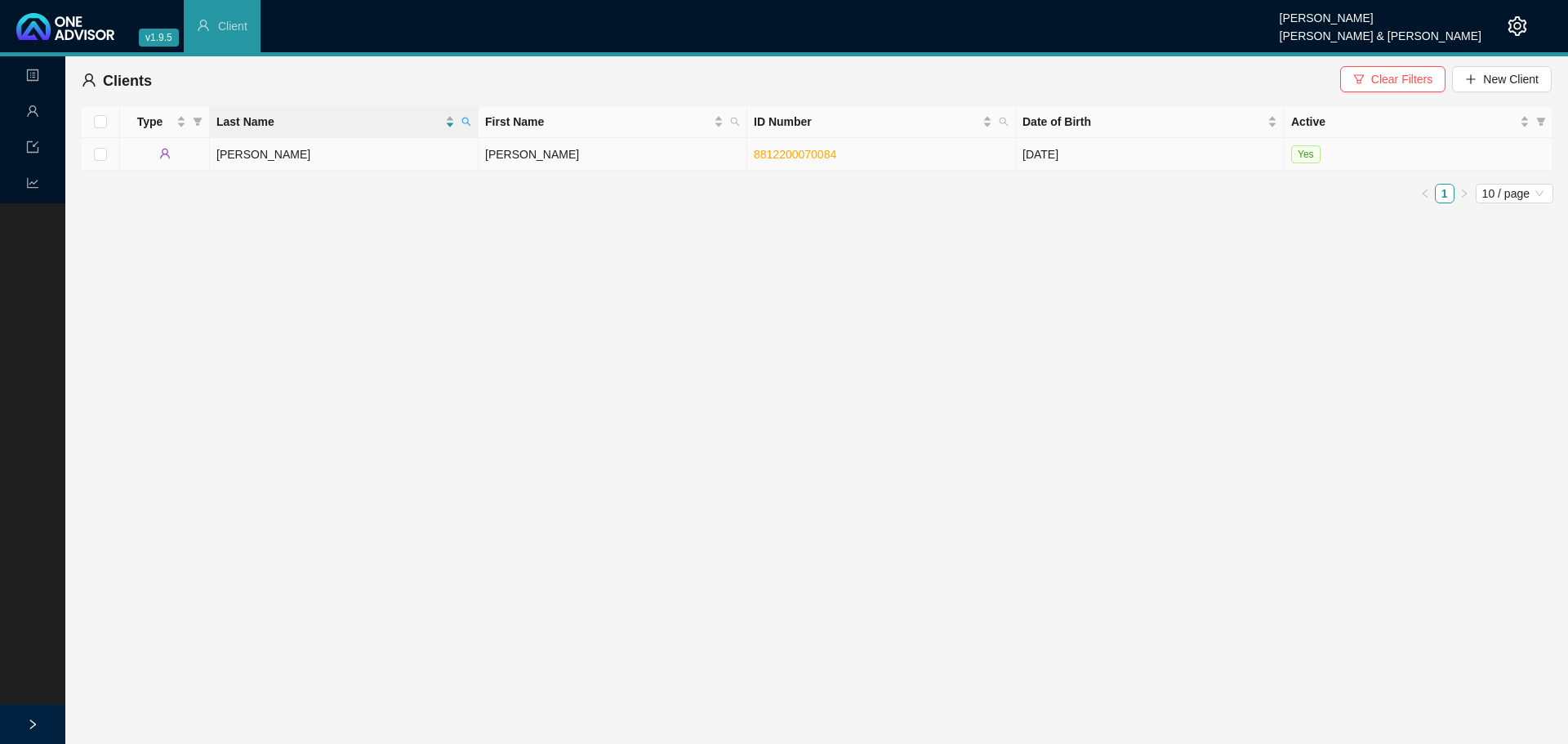
click at [439, 155] on td "[PERSON_NAME]" at bounding box center [344, 155] width 269 height 33
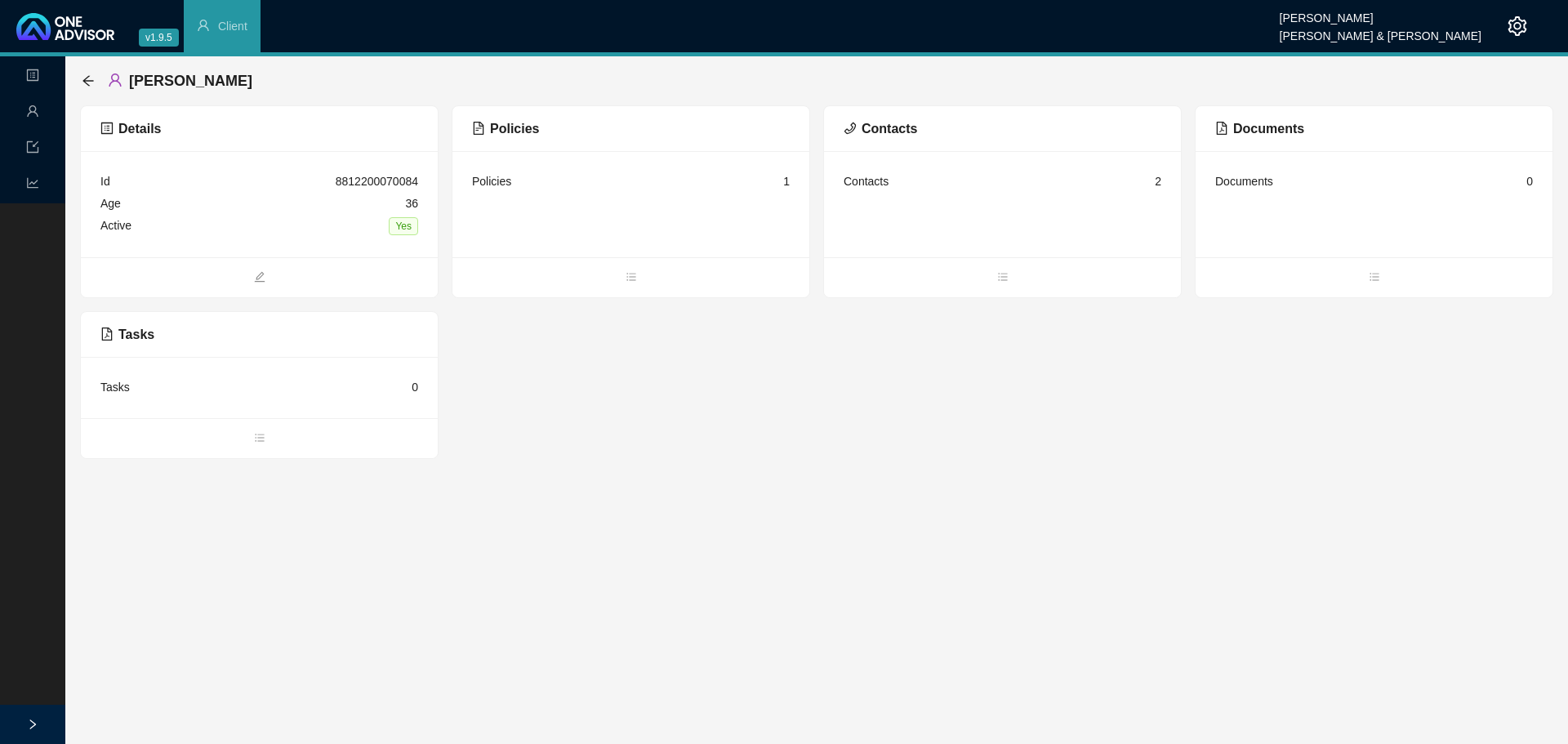
click at [554, 186] on div "Policies 1" at bounding box center [631, 181] width 318 height 22
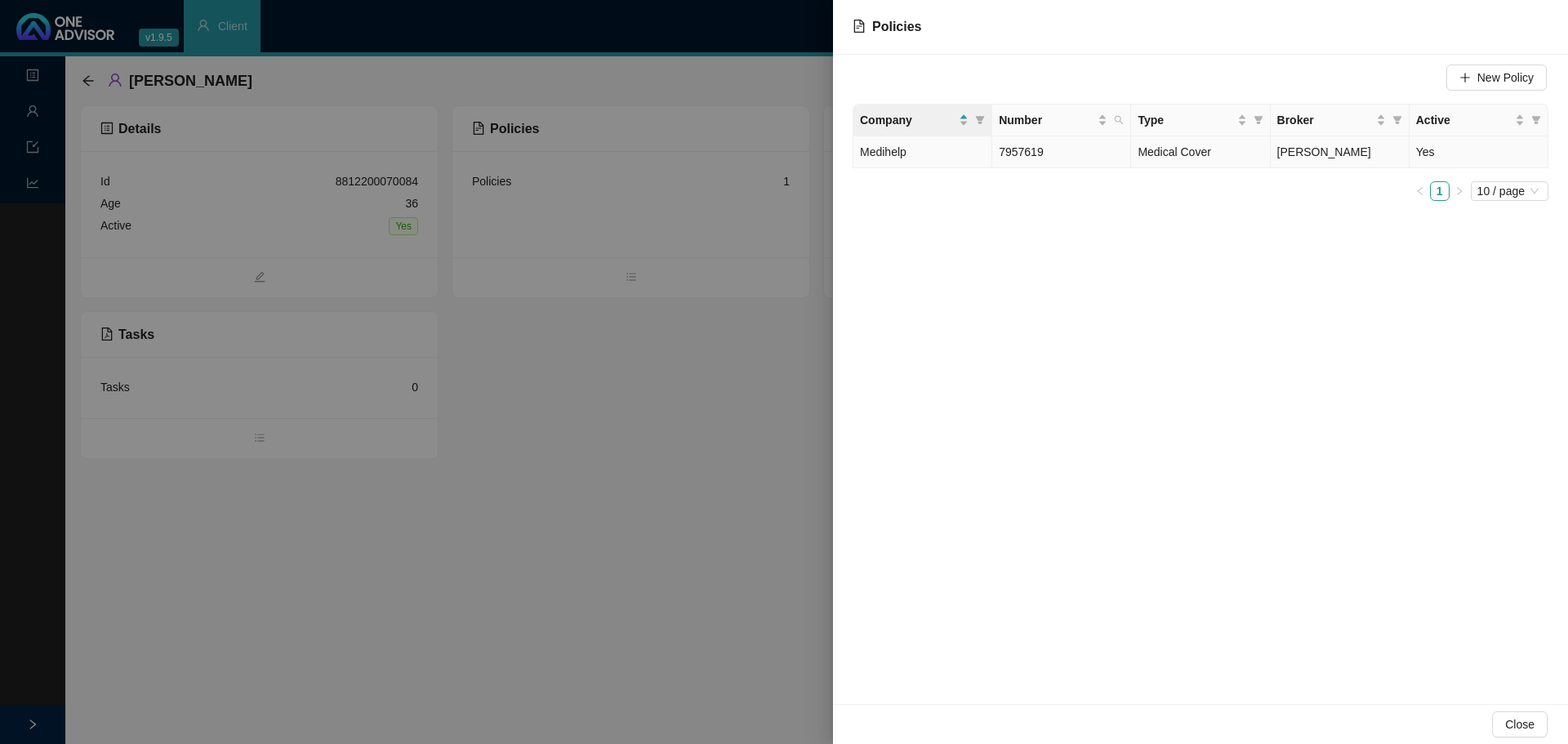
click at [1420, 154] on td "Yes" at bounding box center [1479, 152] width 139 height 32
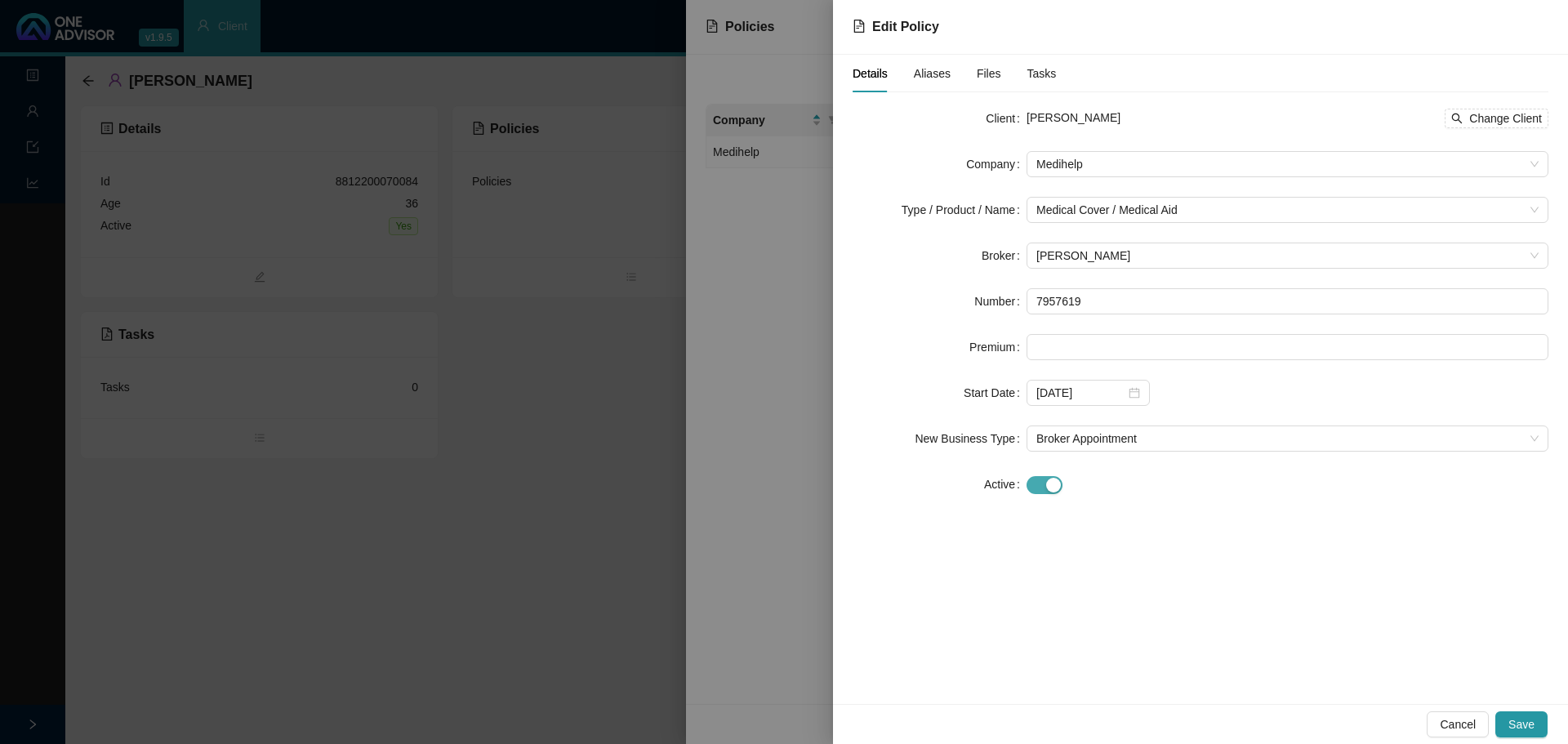
click at [1030, 482] on span "button" at bounding box center [1044, 485] width 36 height 18
click at [1134, 531] on div at bounding box center [1088, 530] width 104 height 18
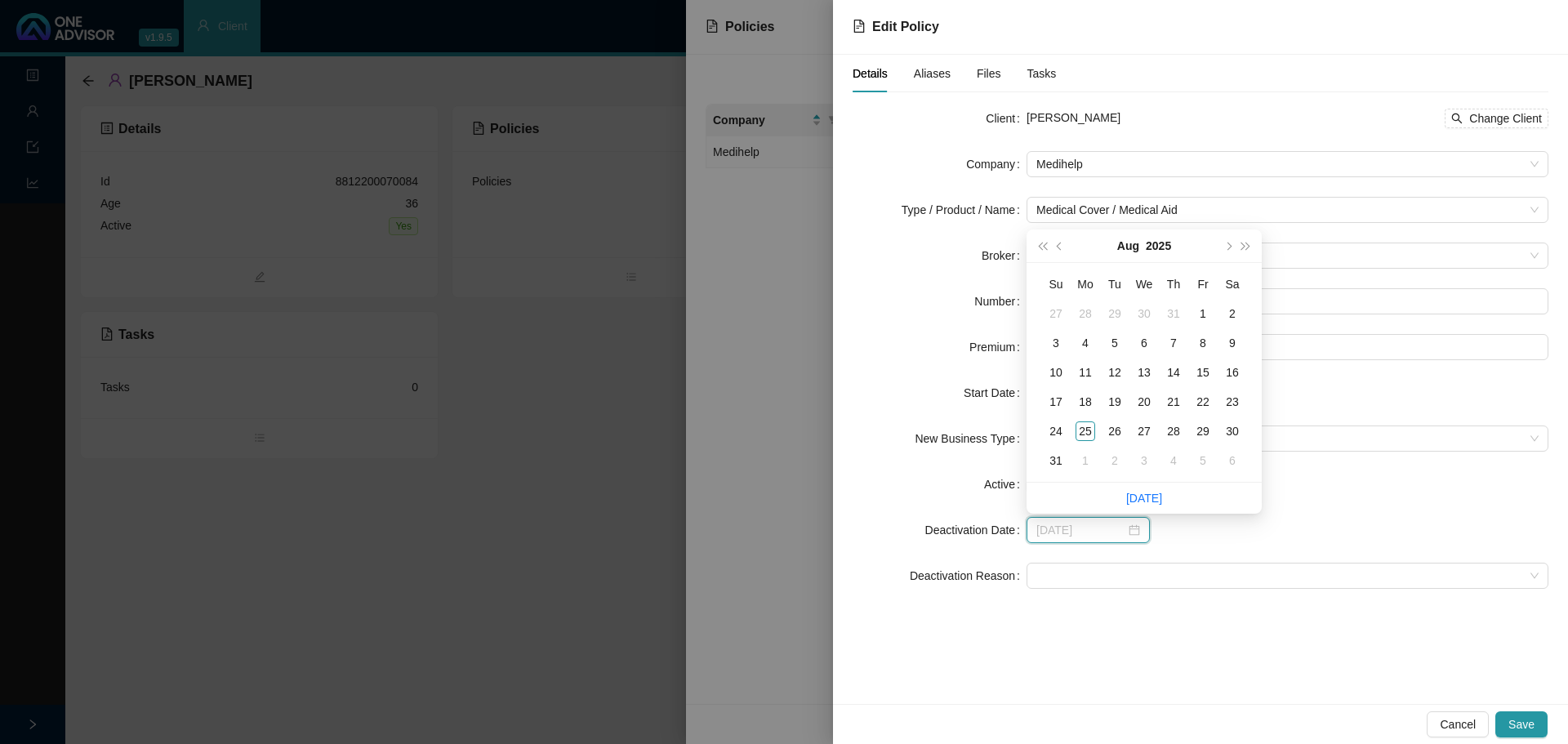
type input "[DATE]"
click at [1225, 249] on button "next-year" at bounding box center [1227, 246] width 18 height 33
type input "[DATE]"
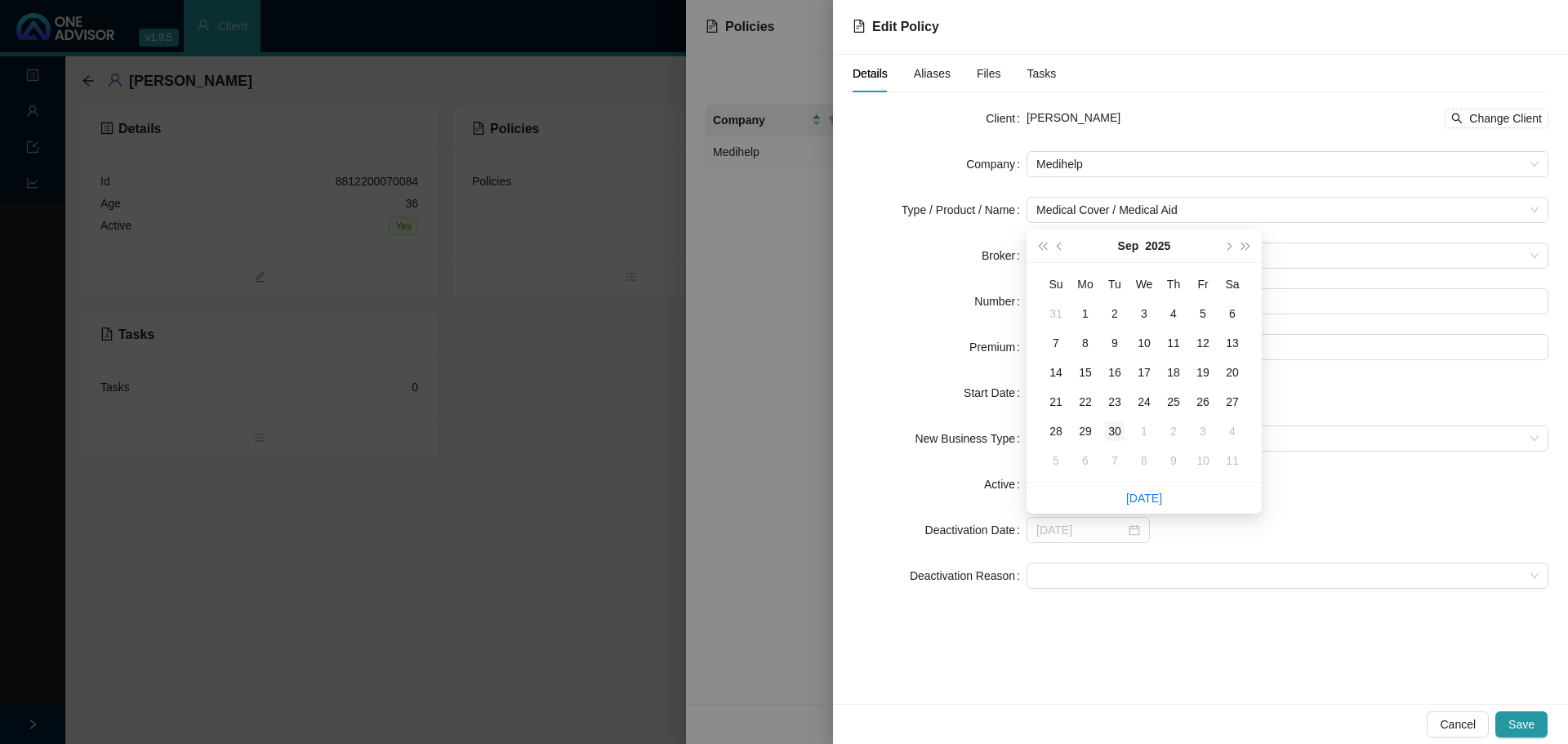
click at [1108, 431] on div "30" at bounding box center [1114, 431] width 20 height 20
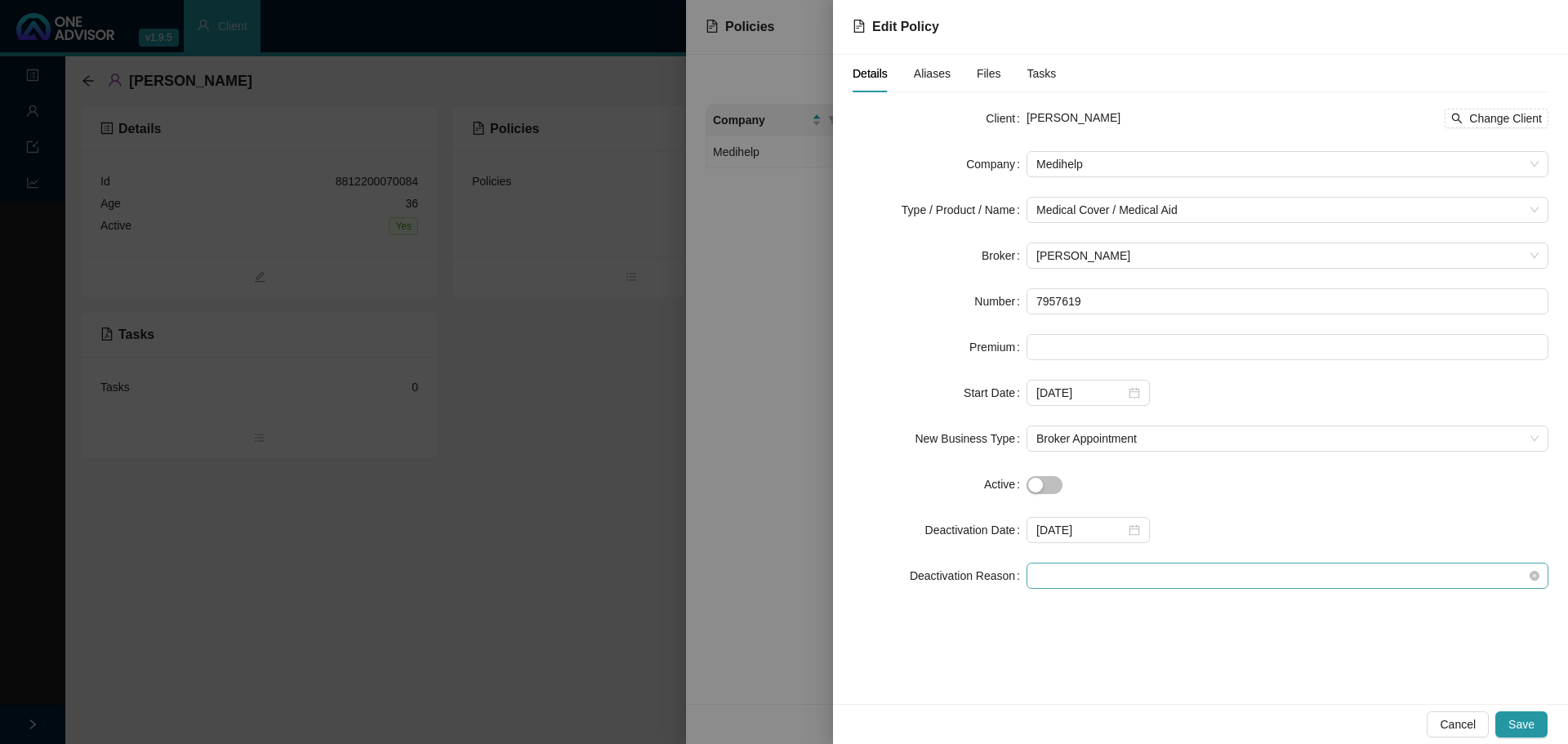
click at [1050, 575] on span at bounding box center [1287, 576] width 502 height 24
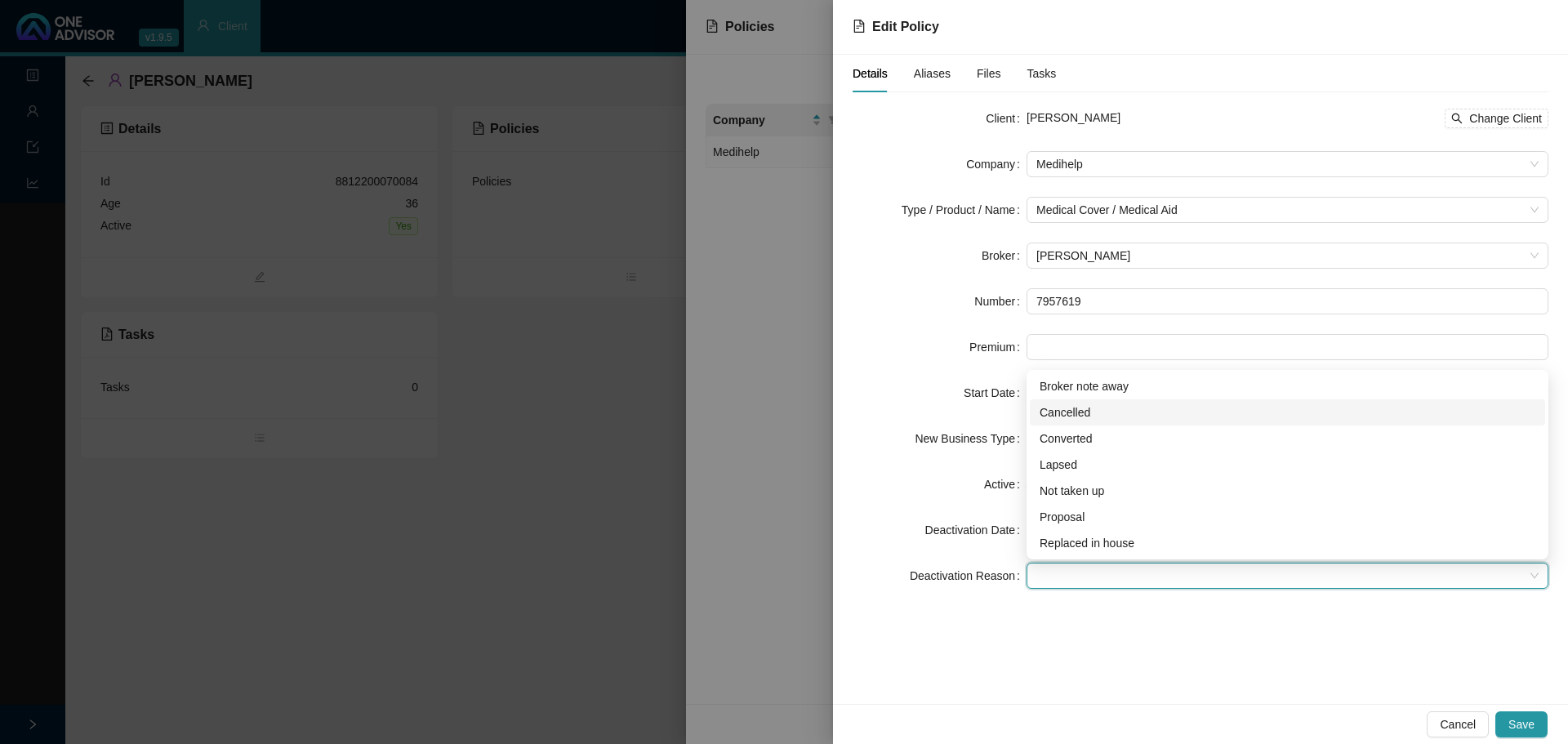
click at [1072, 415] on div "Cancelled" at bounding box center [1287, 412] width 495 height 18
click at [1530, 724] on span "Save" at bounding box center [1521, 724] width 26 height 18
